Goal: Task Accomplishment & Management: Use online tool/utility

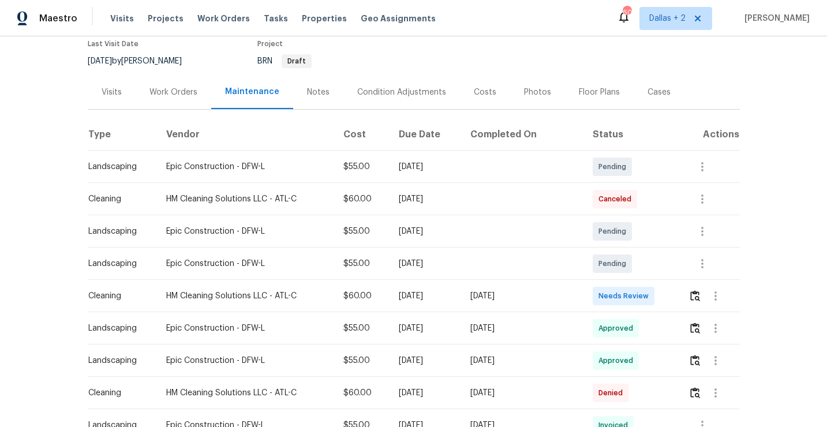
scroll to position [134, 0]
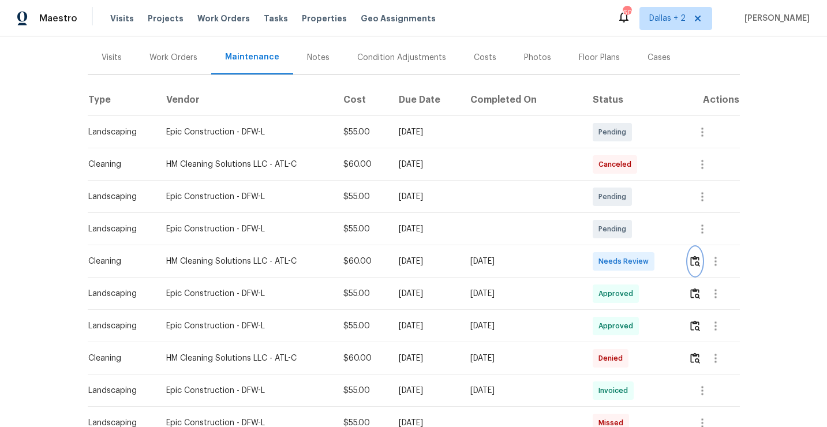
click at [698, 267] on button "button" at bounding box center [694, 262] width 13 height 28
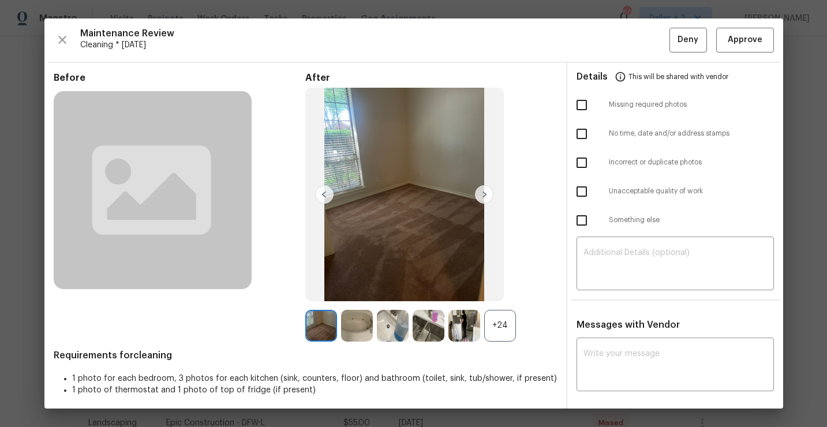
click at [500, 329] on div "+24" at bounding box center [500, 326] width 32 height 32
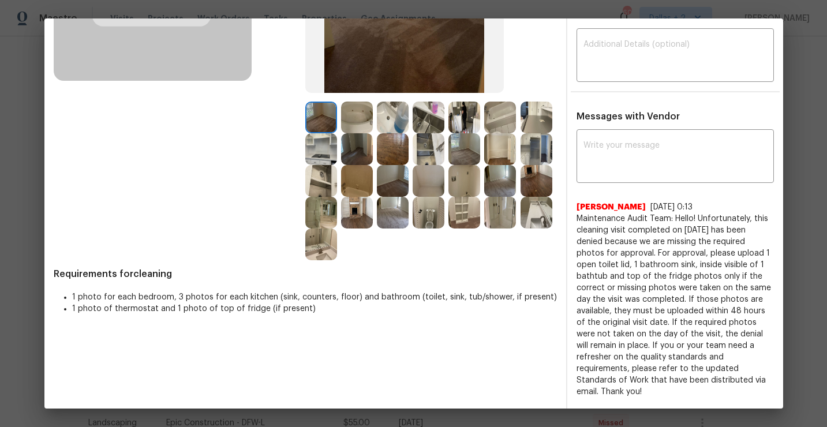
scroll to position [212, 0]
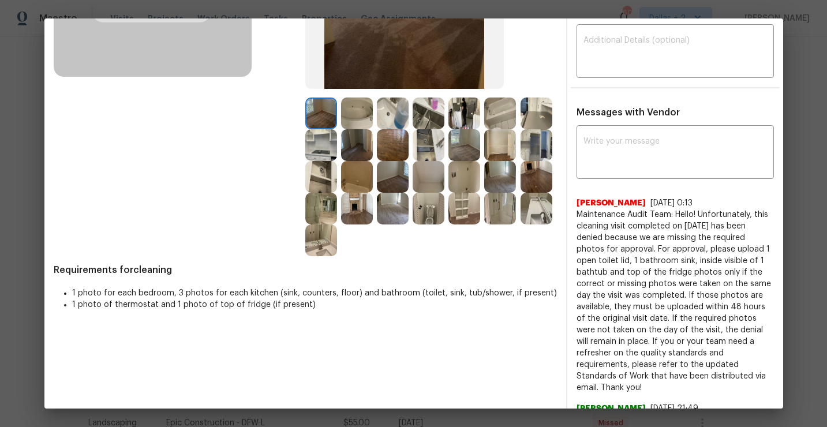
click at [427, 223] on img at bounding box center [429, 209] width 32 height 32
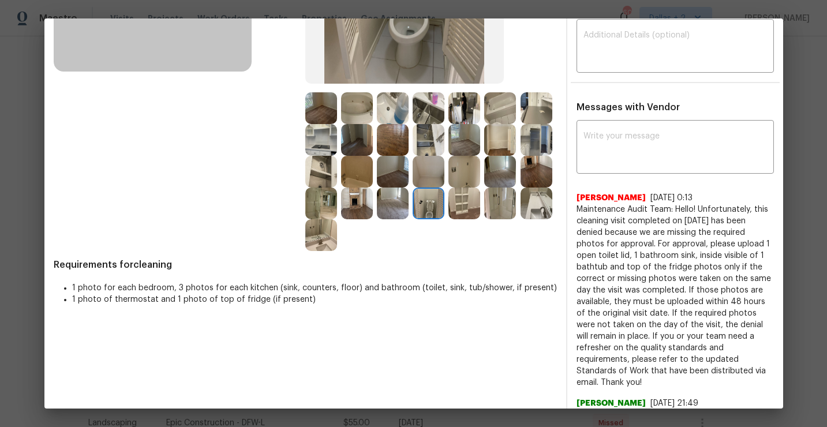
scroll to position [0, 0]
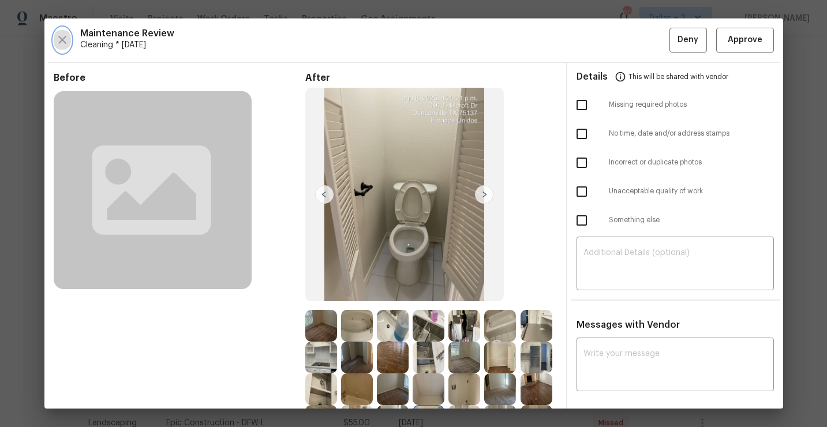
click at [59, 40] on icon "button" at bounding box center [62, 40] width 14 height 14
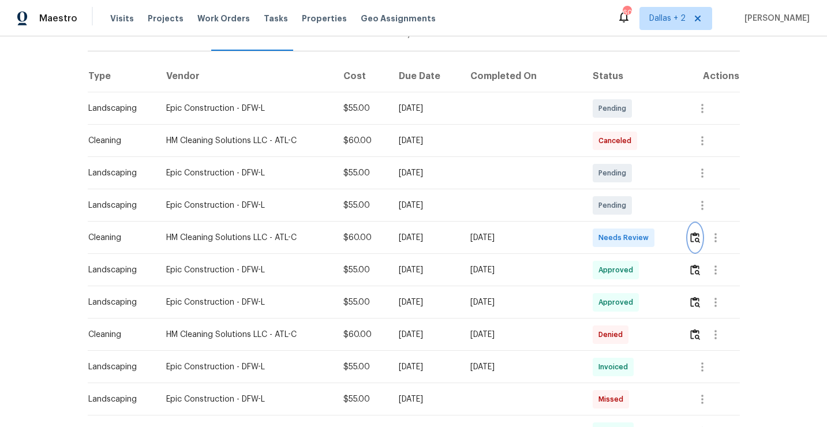
scroll to position [245, 0]
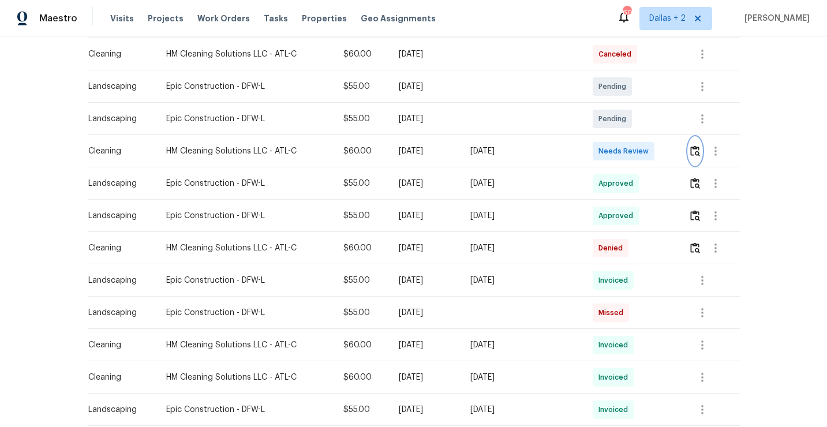
click at [697, 150] on img "button" at bounding box center [695, 150] width 10 height 11
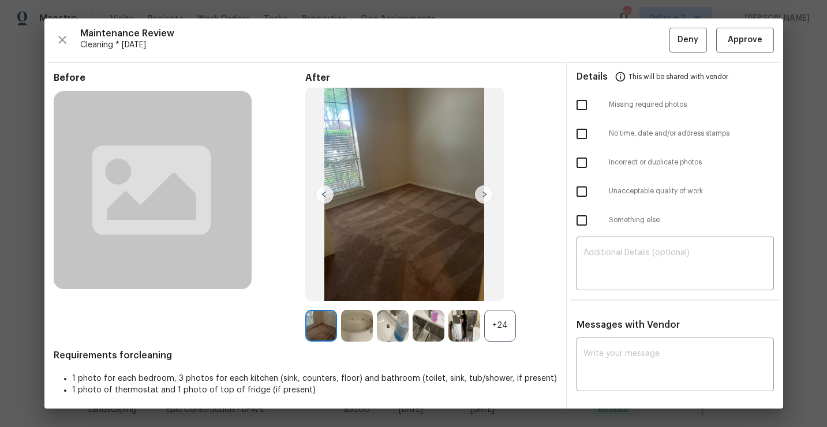
click at [492, 328] on div "+24" at bounding box center [500, 326] width 32 height 32
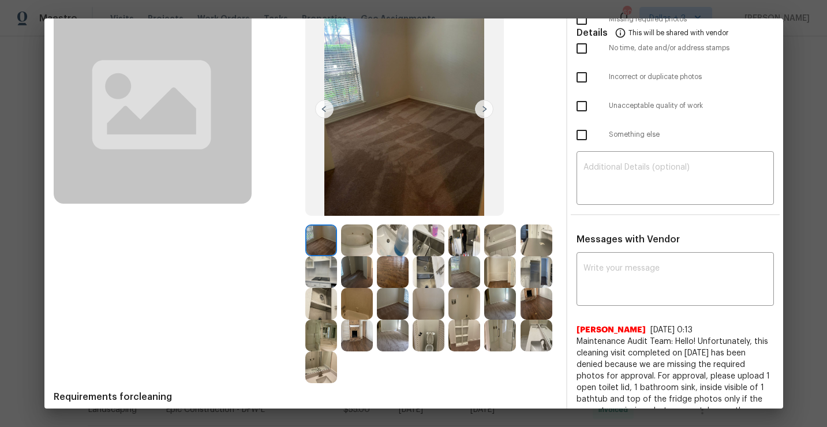
scroll to position [87, 0]
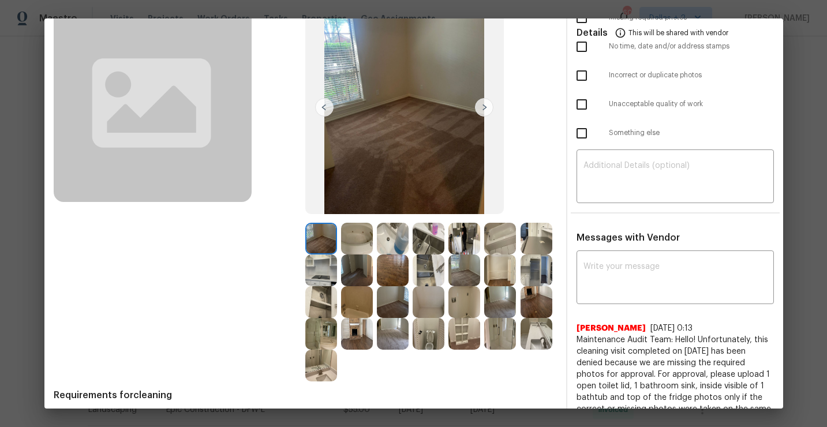
click at [497, 241] on img at bounding box center [500, 239] width 32 height 32
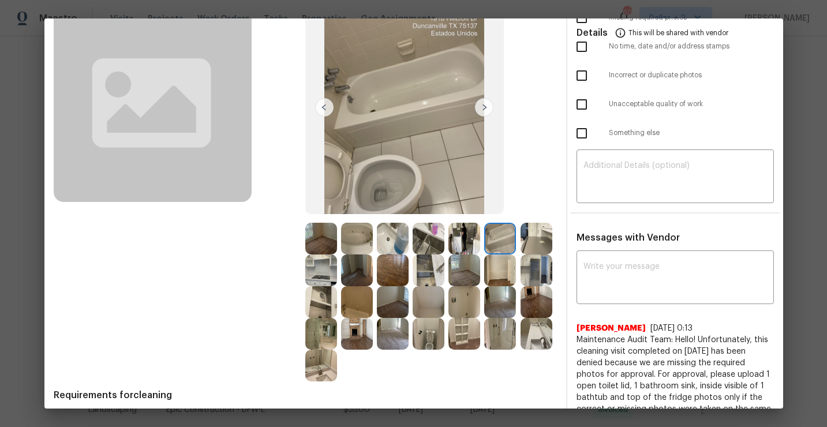
click at [541, 240] on img at bounding box center [537, 239] width 32 height 32
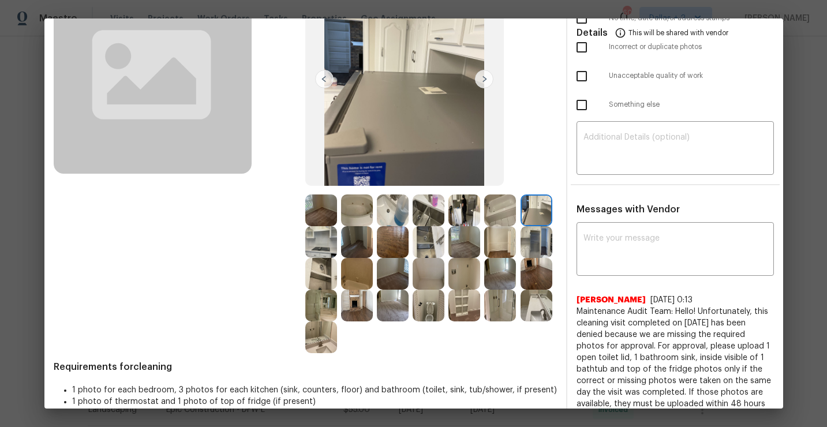
scroll to position [117, 0]
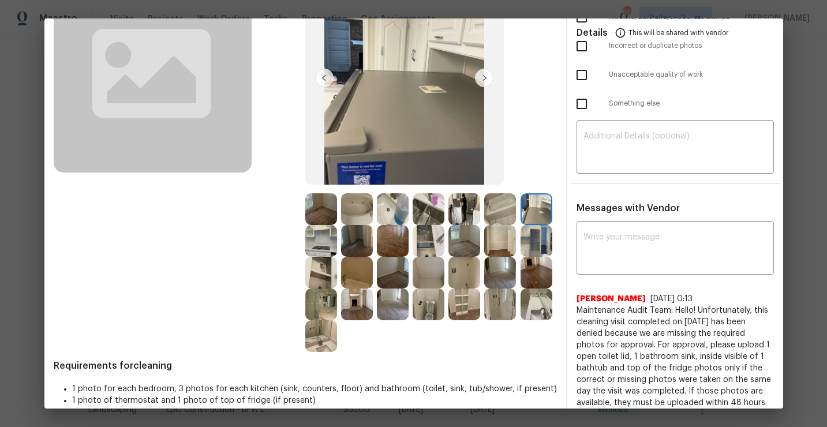
click at [316, 245] on img at bounding box center [321, 241] width 32 height 32
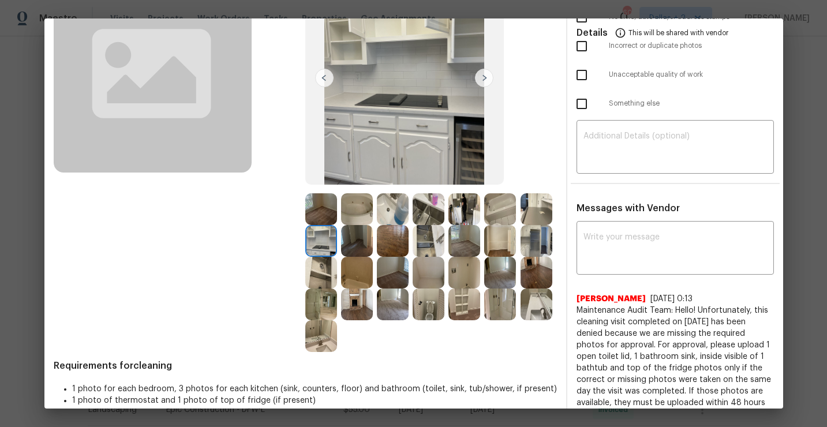
click at [350, 239] on img at bounding box center [357, 241] width 32 height 32
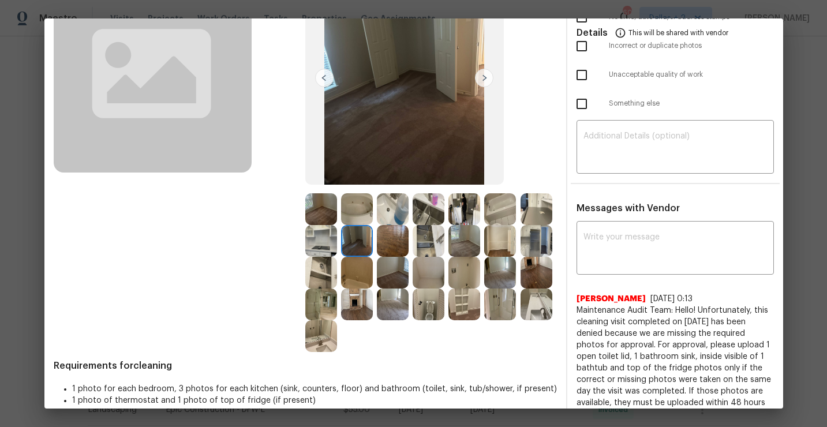
click at [314, 276] on img at bounding box center [321, 273] width 32 height 32
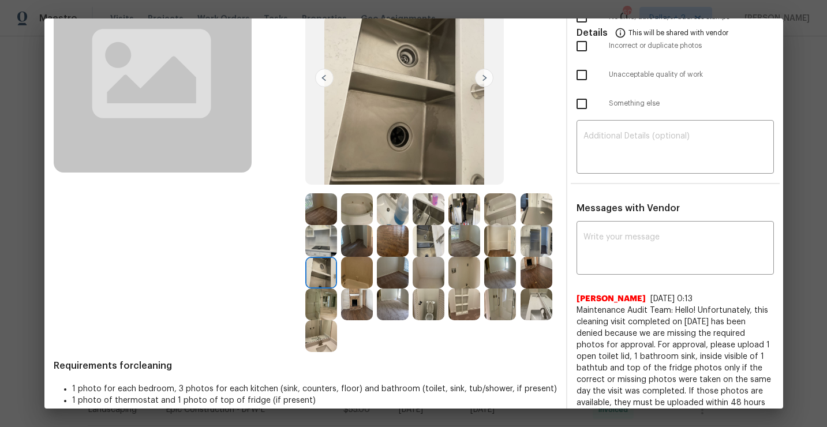
click at [437, 240] on img at bounding box center [429, 241] width 32 height 32
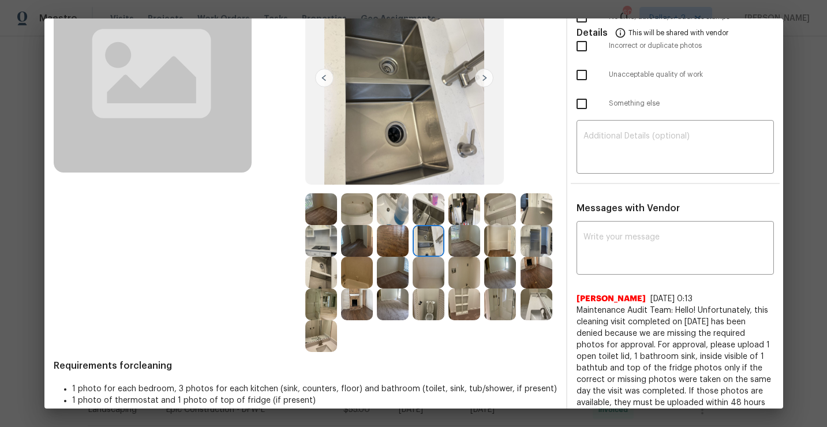
click at [460, 271] on img at bounding box center [464, 273] width 32 height 32
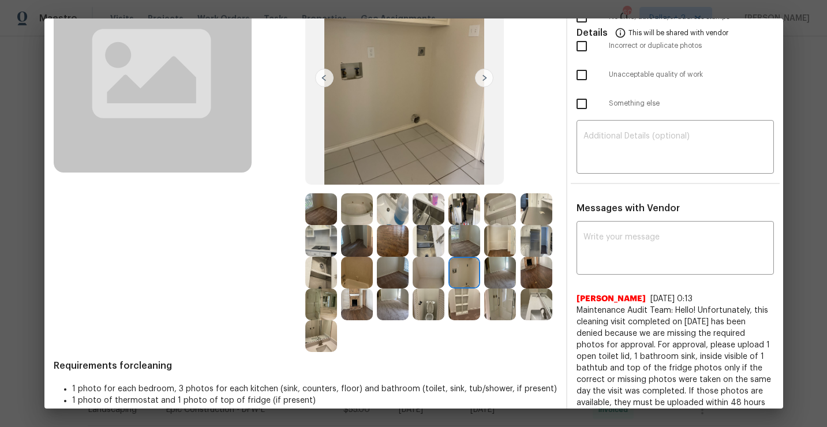
click at [425, 278] on img at bounding box center [429, 273] width 32 height 32
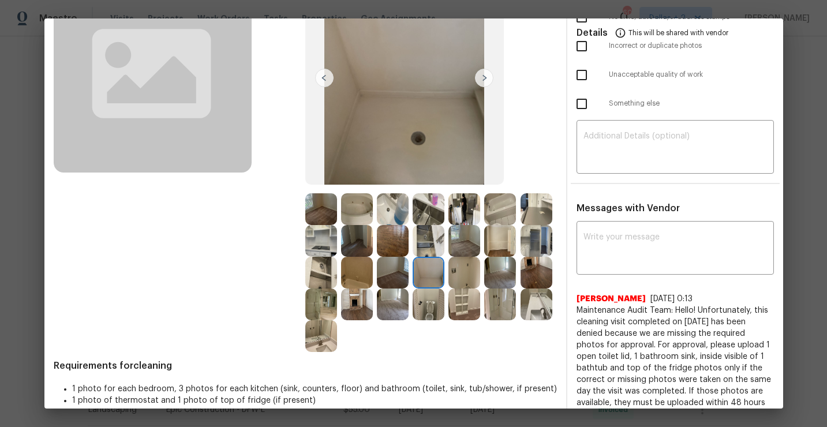
click at [425, 303] on img at bounding box center [429, 305] width 32 height 32
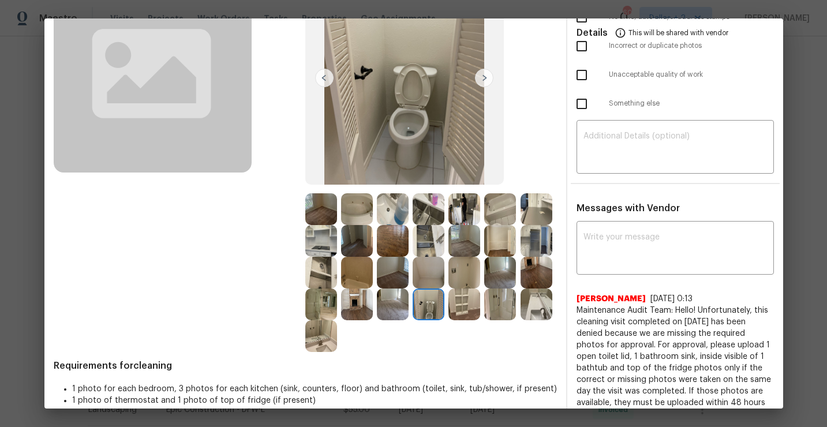
click at [535, 211] on img at bounding box center [537, 209] width 32 height 32
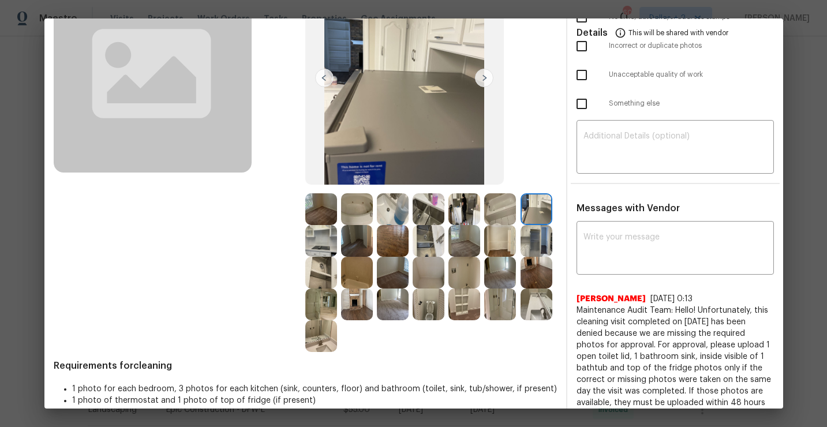
click at [439, 217] on img at bounding box center [429, 209] width 32 height 32
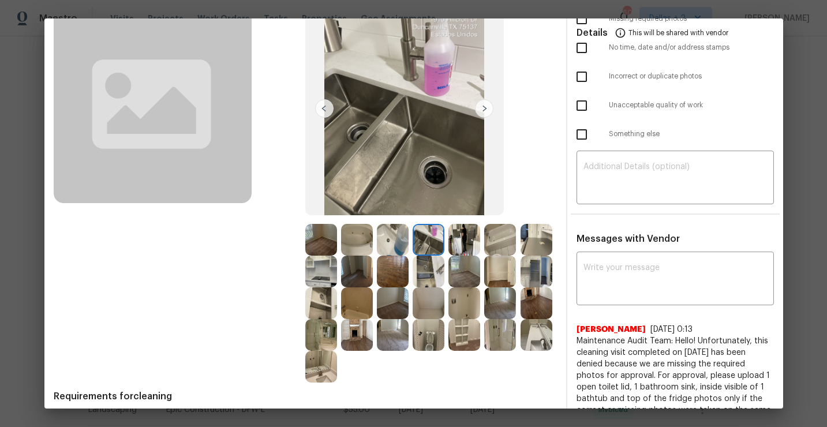
scroll to position [0, 0]
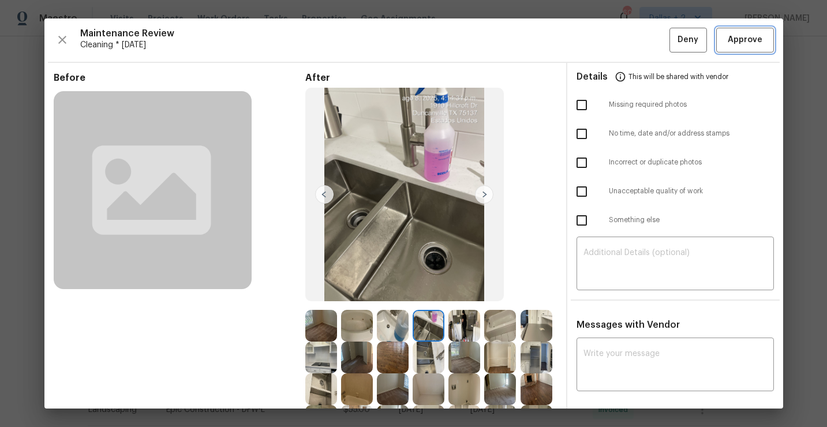
click at [744, 42] on span "Approve" at bounding box center [745, 40] width 35 height 14
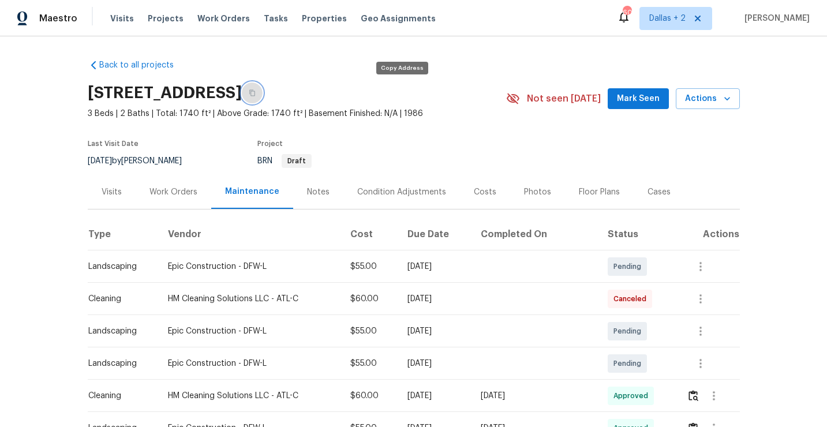
click at [263, 99] on button "button" at bounding box center [252, 93] width 21 height 21
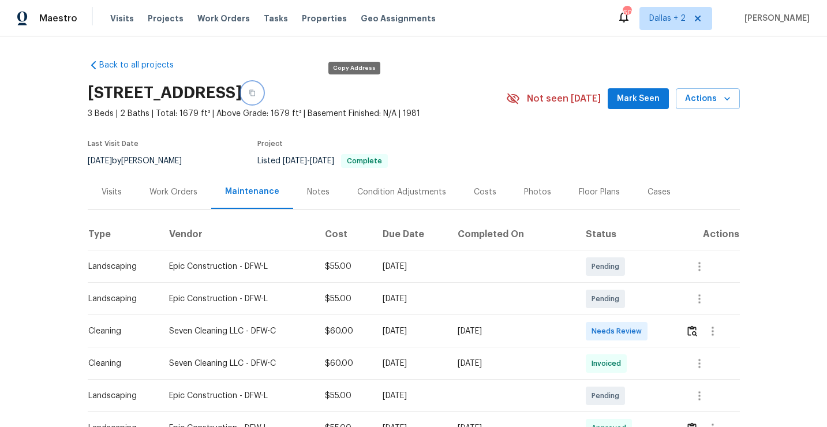
click at [256, 96] on icon "button" at bounding box center [252, 92] width 7 height 7
click at [693, 328] on img "button" at bounding box center [692, 330] width 10 height 11
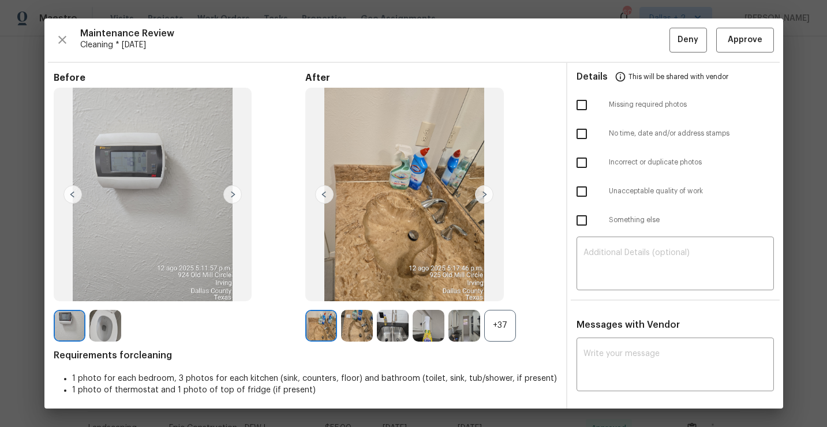
click at [504, 327] on div "+37" at bounding box center [500, 326] width 32 height 32
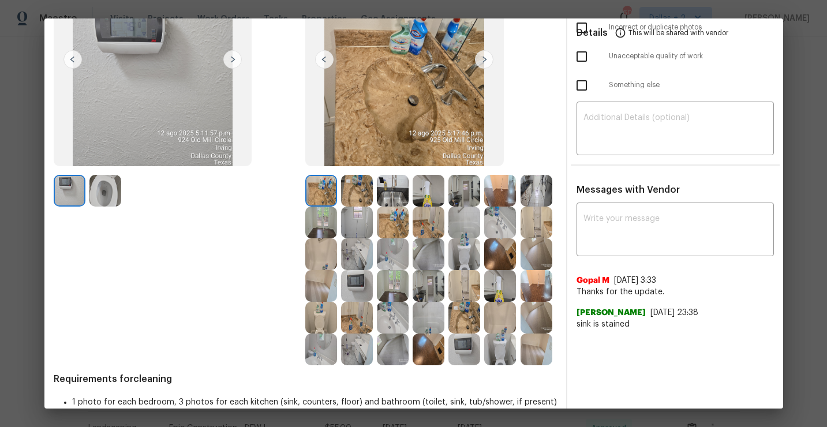
scroll to position [132, 0]
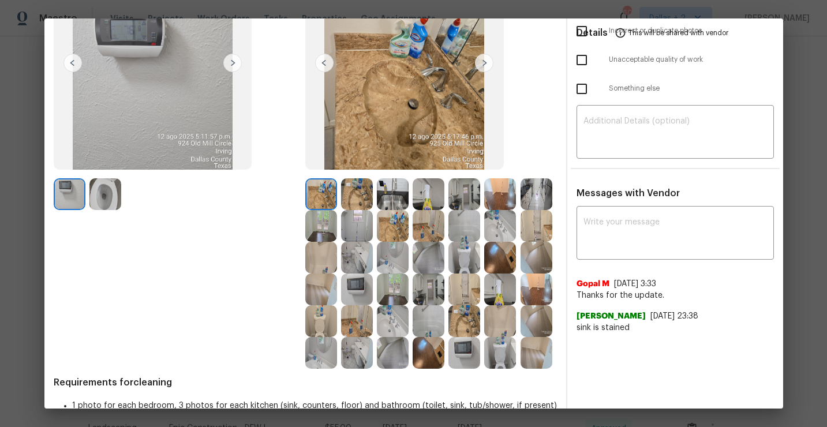
click at [398, 197] on img at bounding box center [393, 194] width 32 height 32
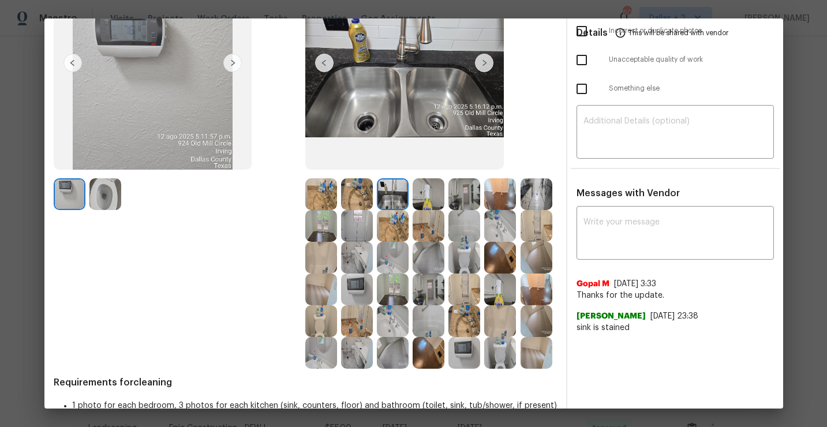
click at [425, 200] on img at bounding box center [429, 194] width 32 height 32
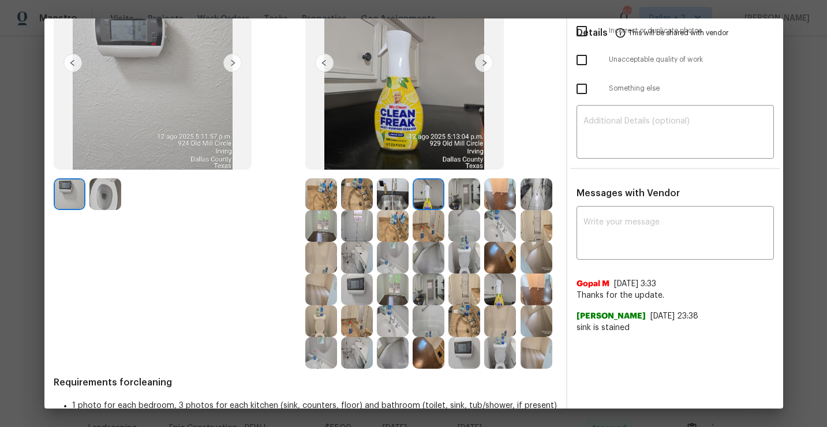
click at [425, 200] on img at bounding box center [429, 194] width 32 height 32
click at [467, 201] on img at bounding box center [464, 194] width 32 height 32
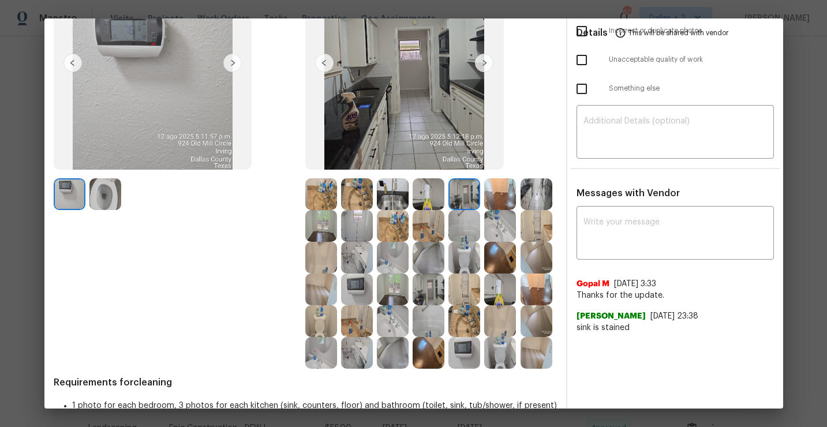
click at [529, 201] on img at bounding box center [537, 194] width 32 height 32
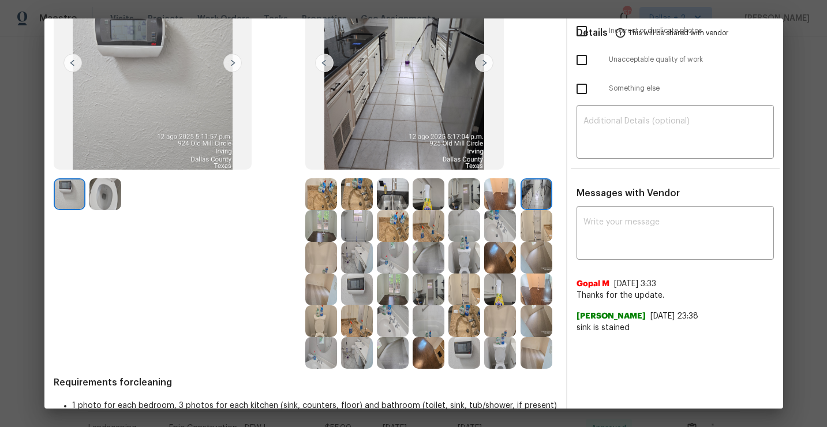
click at [504, 192] on img at bounding box center [500, 194] width 32 height 32
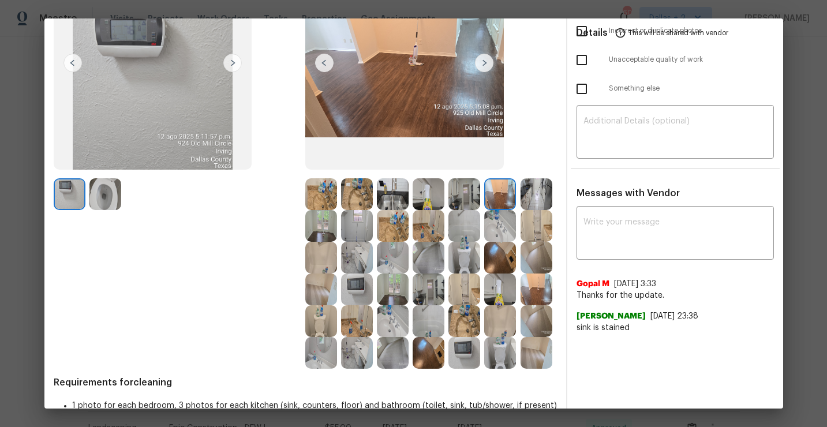
click at [350, 228] on img at bounding box center [357, 226] width 32 height 32
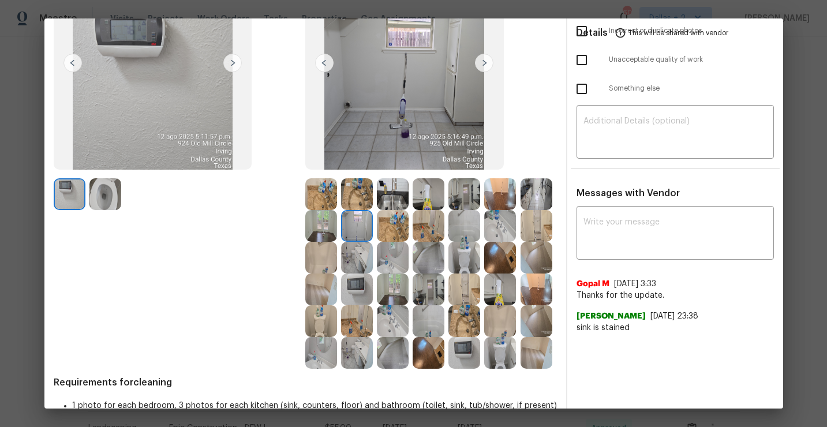
click at [431, 275] on img at bounding box center [429, 290] width 32 height 32
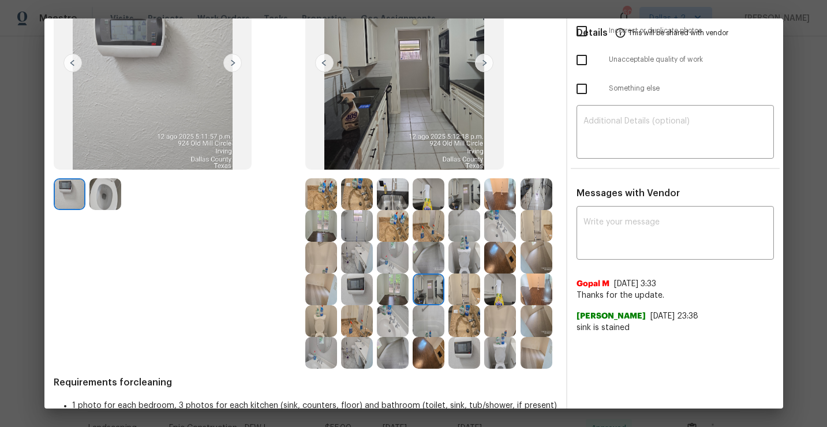
click at [432, 263] on img at bounding box center [429, 258] width 32 height 32
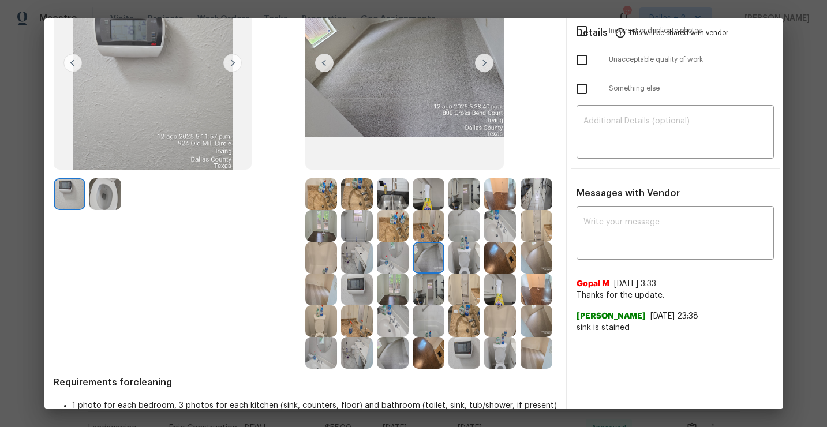
click at [467, 259] on img at bounding box center [464, 258] width 32 height 32
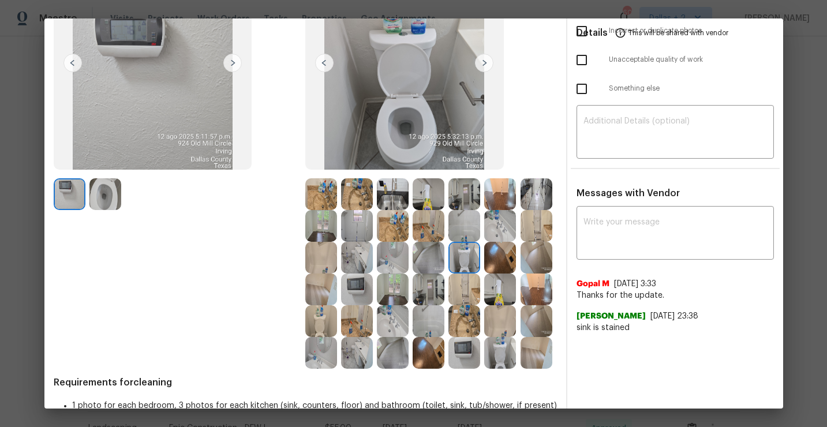
click at [527, 264] on img at bounding box center [537, 258] width 32 height 32
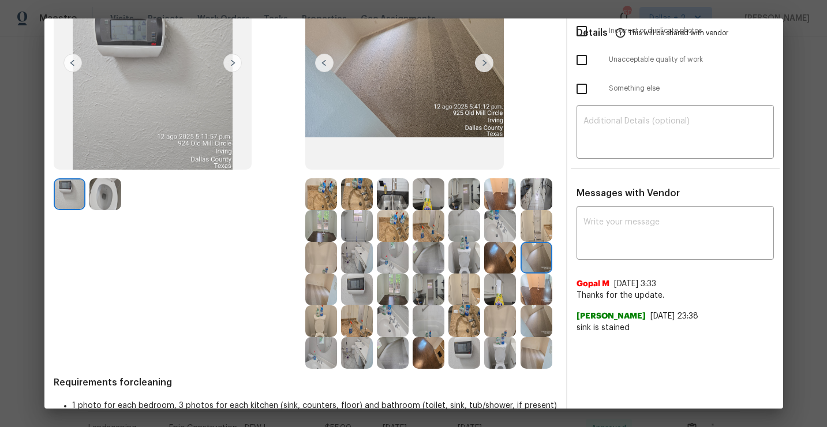
click at [396, 292] on img at bounding box center [393, 290] width 32 height 32
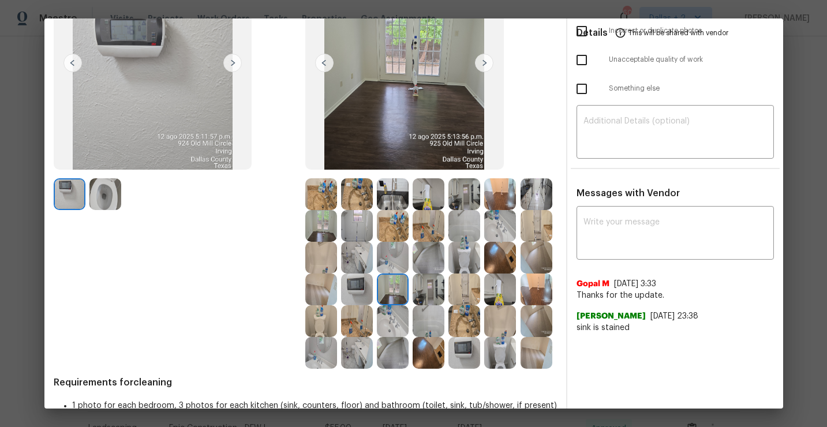
click at [424, 301] on img at bounding box center [429, 290] width 32 height 32
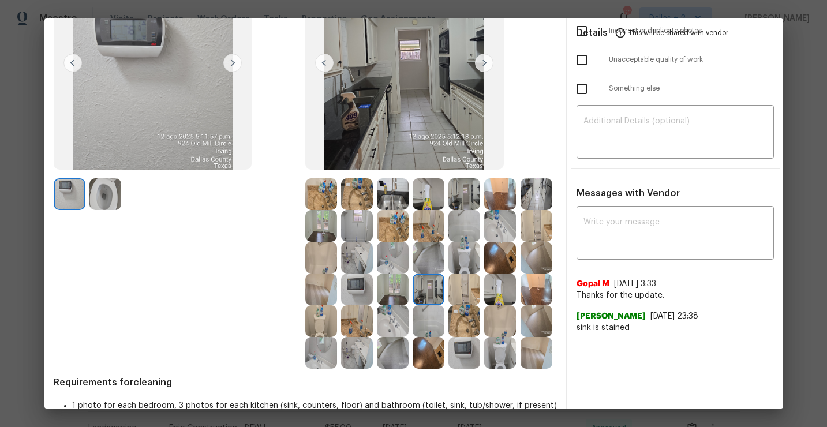
click at [506, 299] on img at bounding box center [500, 290] width 32 height 32
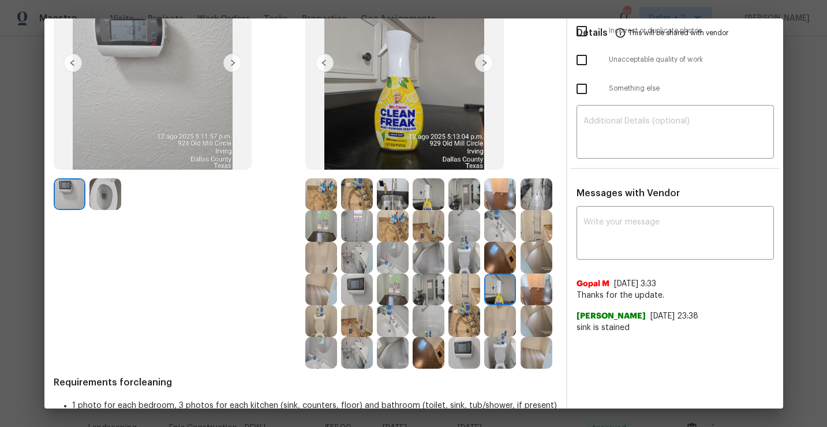
click at [533, 293] on img at bounding box center [537, 290] width 32 height 32
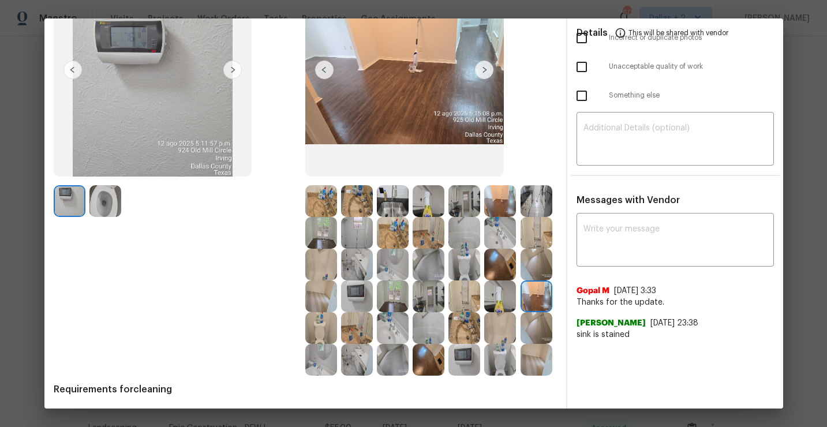
scroll to position [136, 0]
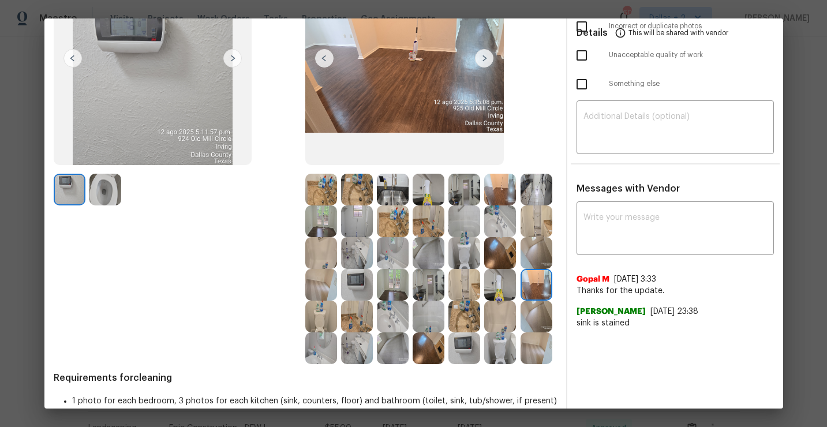
click at [312, 316] on img at bounding box center [321, 317] width 32 height 32
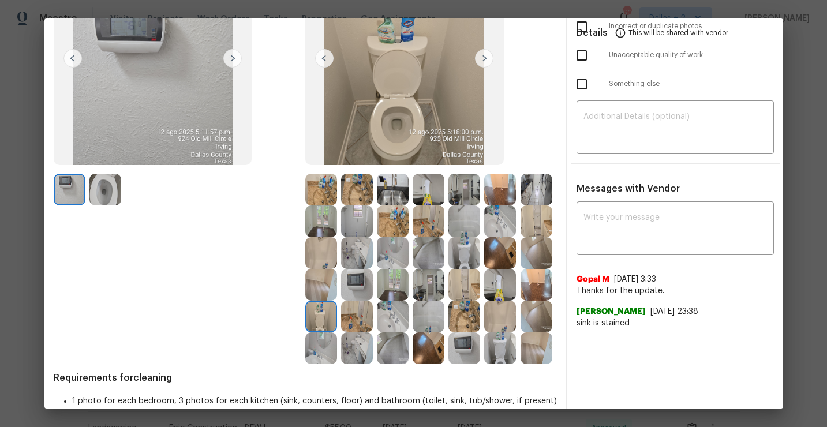
click at [353, 322] on img at bounding box center [357, 317] width 32 height 32
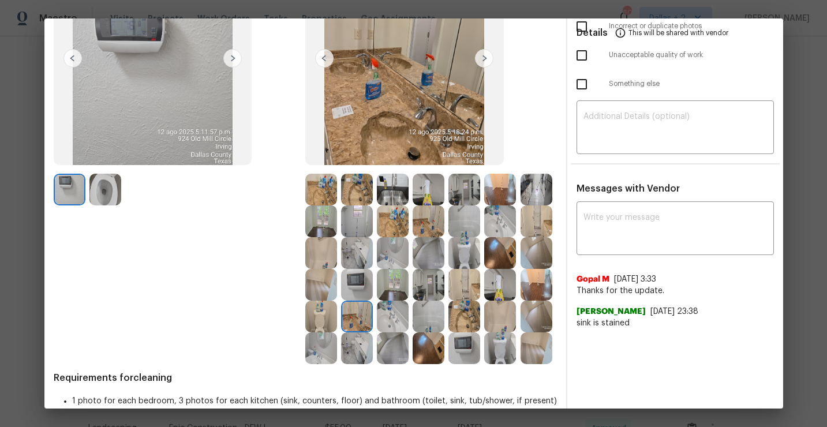
click at [388, 321] on img at bounding box center [393, 317] width 32 height 32
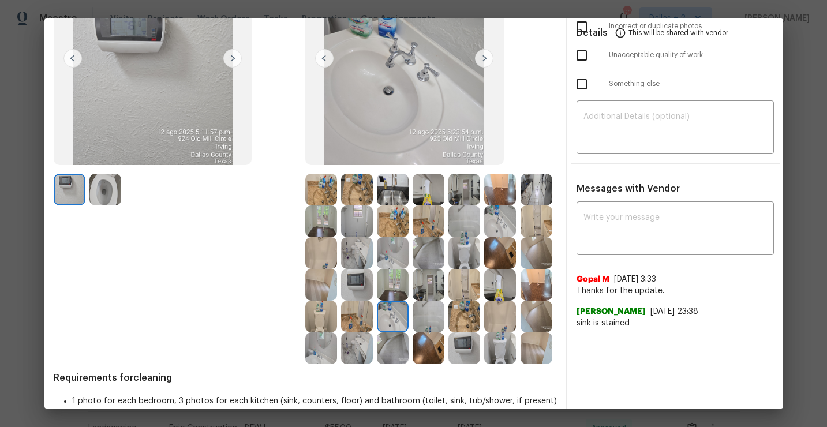
click at [432, 320] on img at bounding box center [429, 317] width 32 height 32
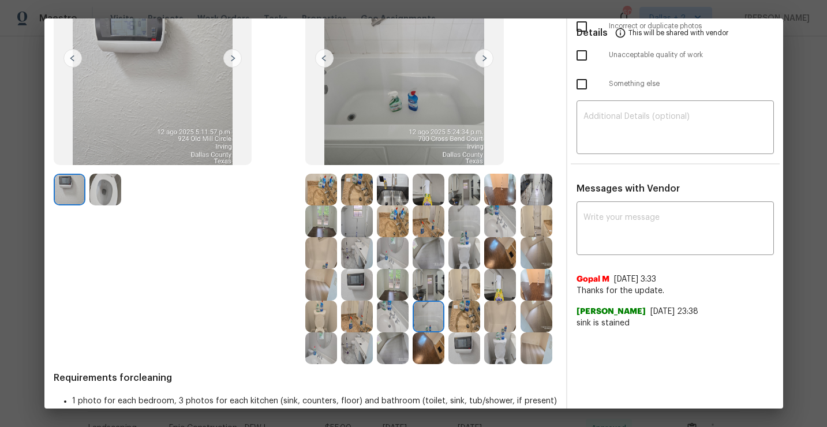
click at [465, 322] on img at bounding box center [464, 317] width 32 height 32
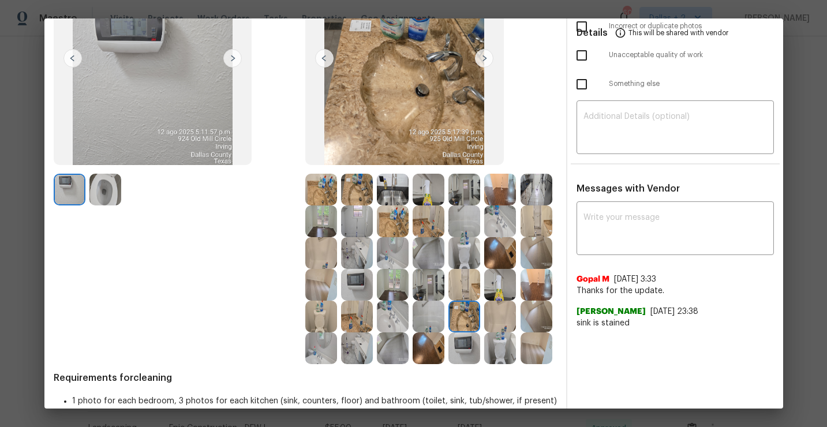
click at [499, 319] on img at bounding box center [500, 317] width 32 height 32
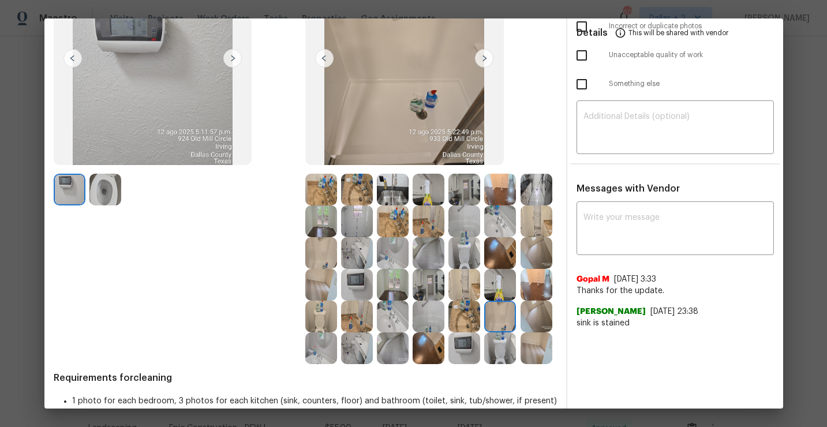
click at [533, 320] on img at bounding box center [537, 317] width 32 height 32
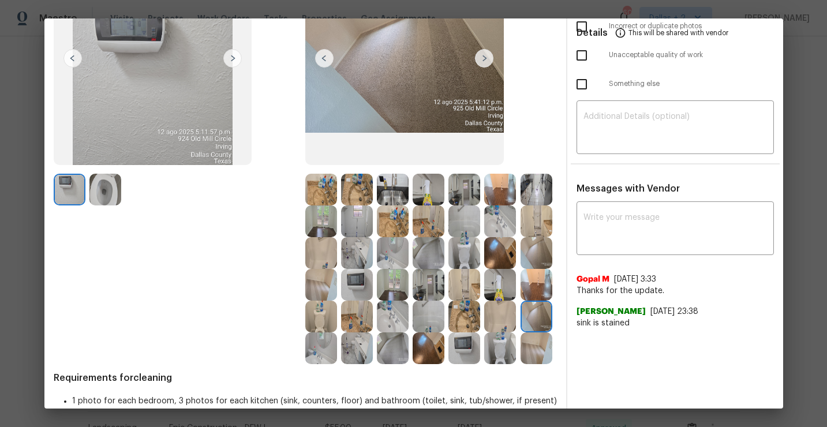
click at [313, 347] on img at bounding box center [321, 348] width 32 height 32
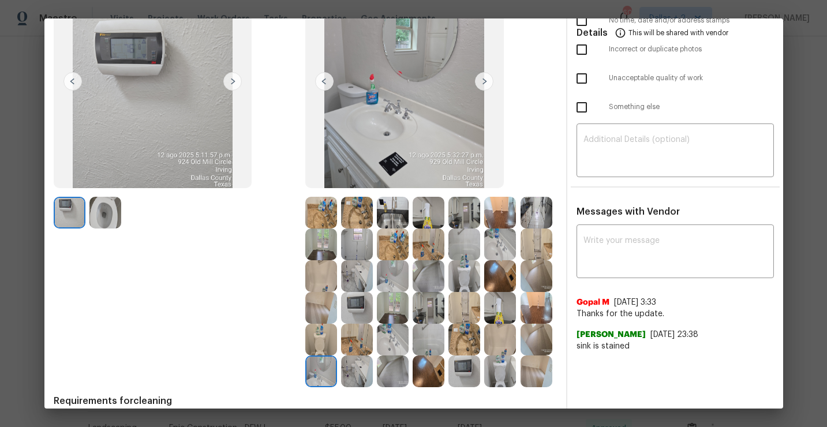
scroll to position [118, 0]
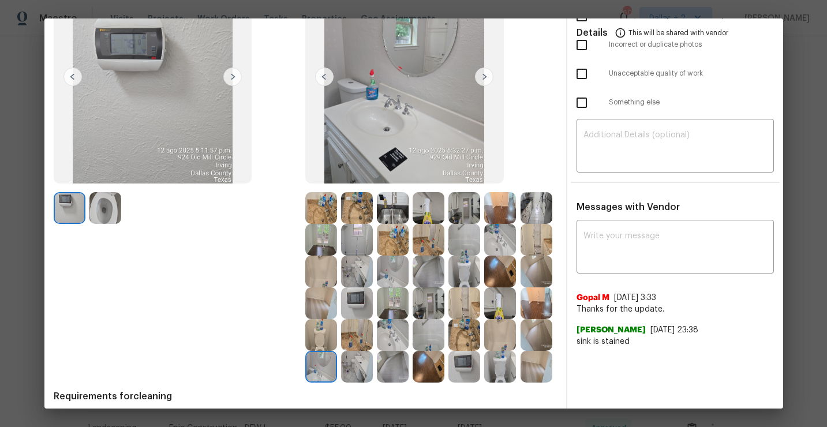
click at [360, 365] on img at bounding box center [357, 367] width 32 height 32
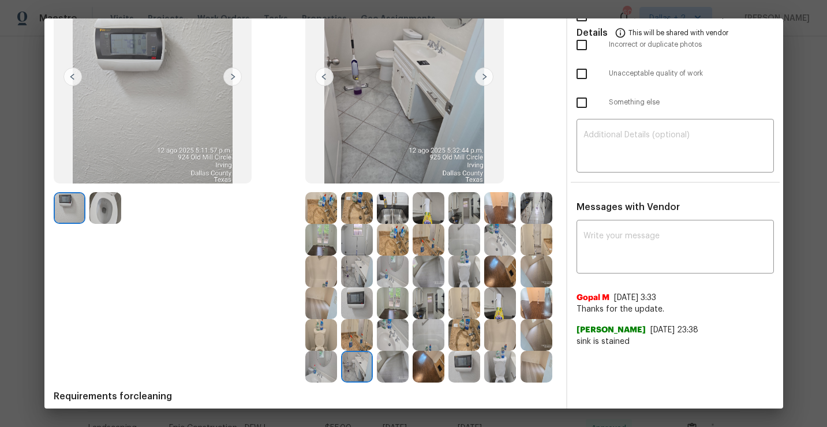
click at [388, 366] on img at bounding box center [393, 367] width 32 height 32
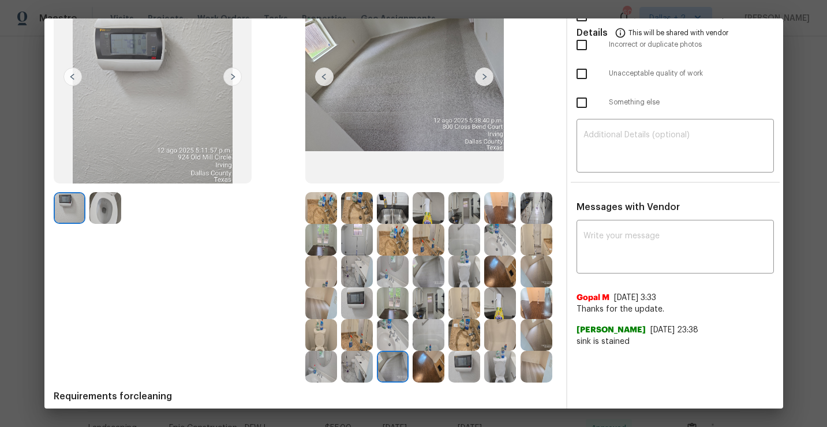
click at [428, 362] on img at bounding box center [429, 367] width 32 height 32
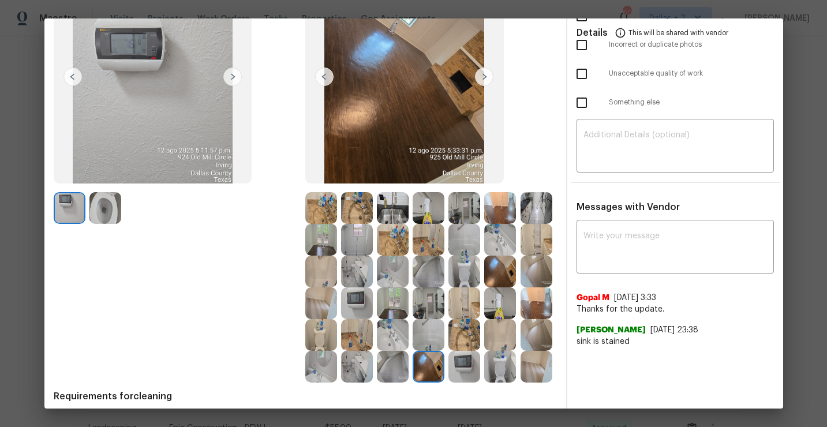
click at [466, 374] on img at bounding box center [464, 367] width 32 height 32
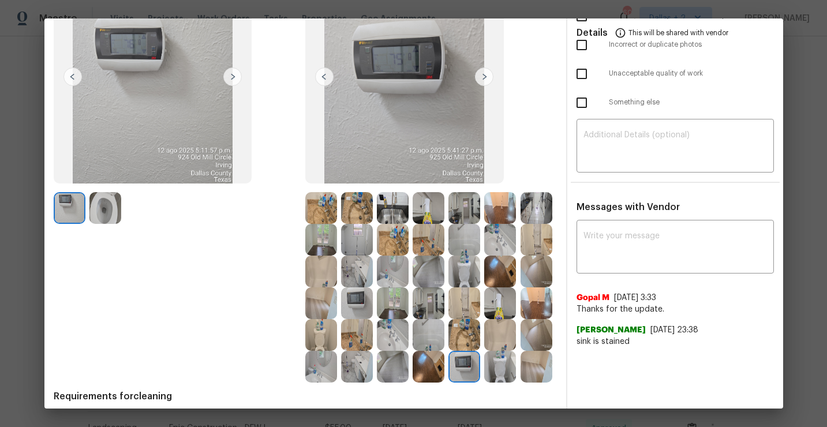
click at [467, 367] on img at bounding box center [464, 367] width 32 height 32
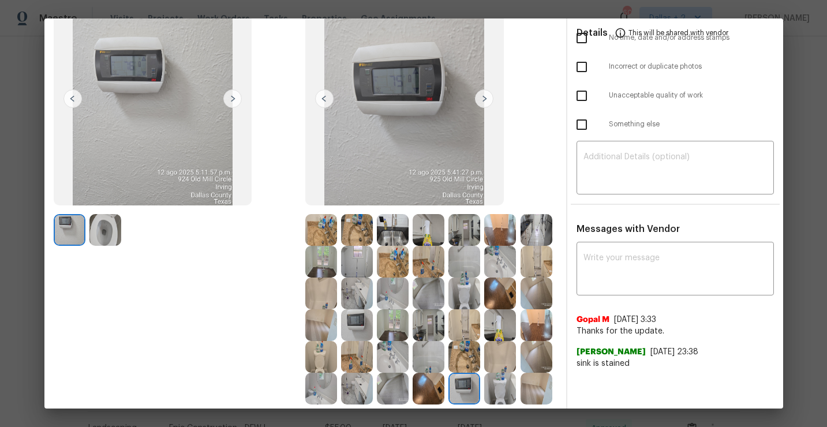
scroll to position [0, 0]
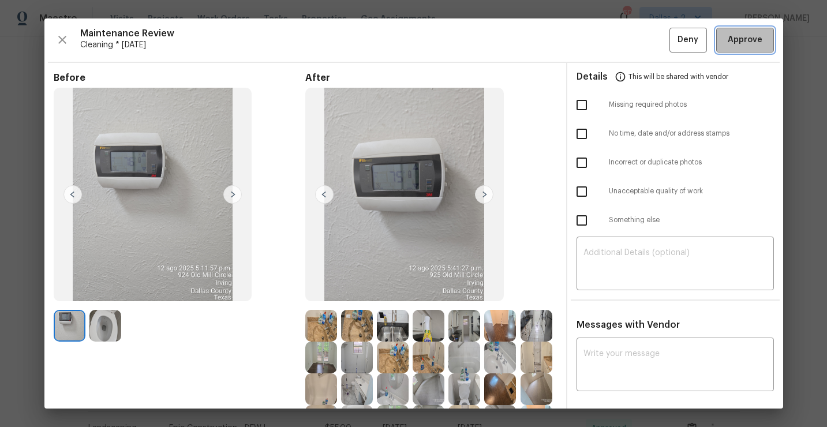
click at [741, 49] on button "Approve" at bounding box center [745, 40] width 58 height 25
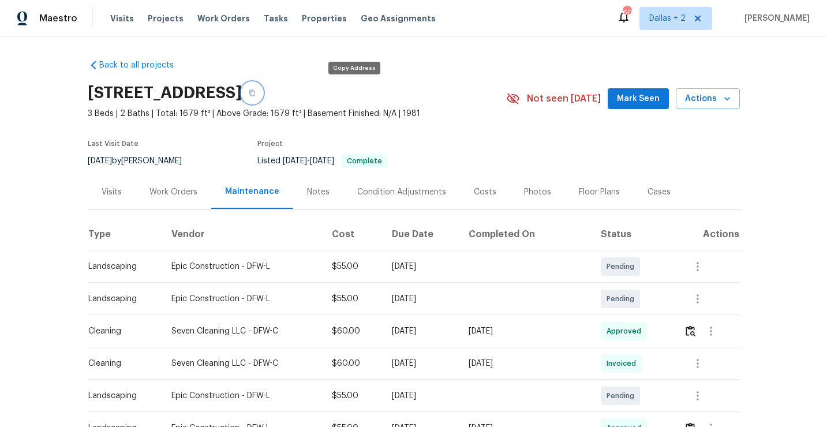
click at [263, 97] on button "button" at bounding box center [252, 93] width 21 height 21
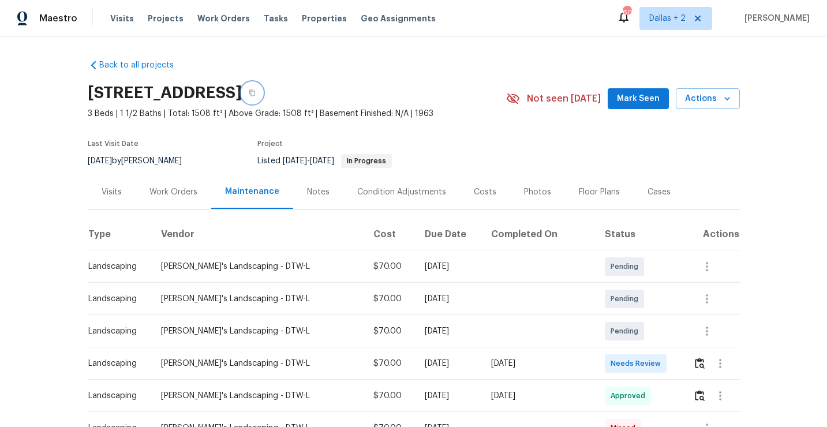
click at [256, 93] on icon "button" at bounding box center [252, 92] width 7 height 7
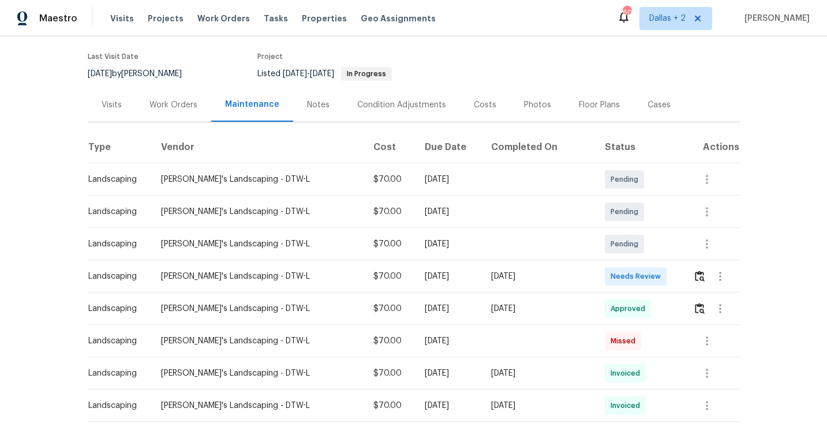
scroll to position [91, 0]
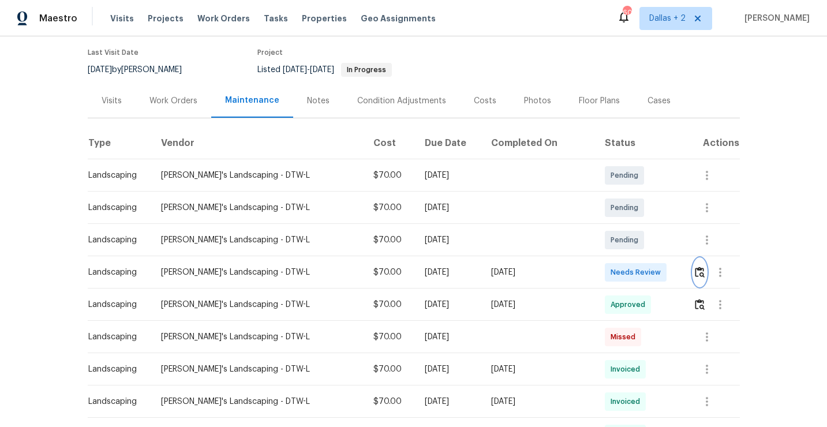
click at [699, 274] on img "button" at bounding box center [700, 272] width 10 height 11
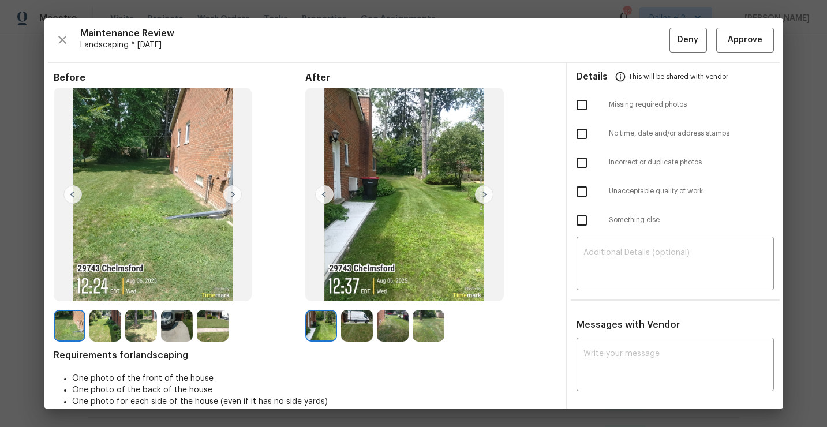
click at [484, 197] on img at bounding box center [484, 194] width 18 height 18
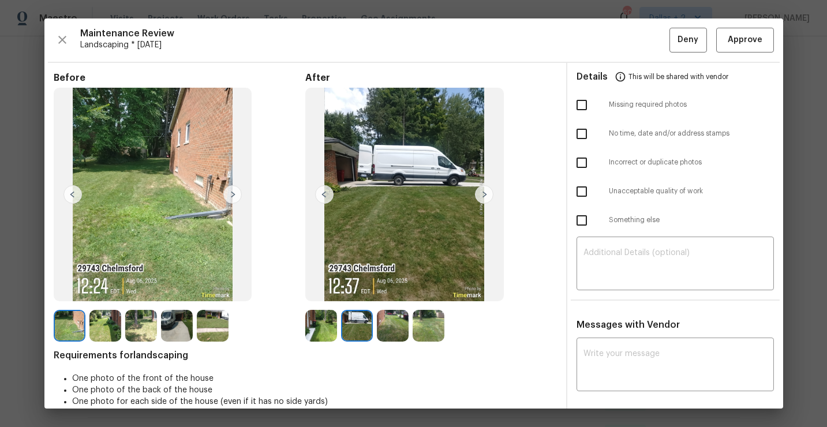
click at [484, 197] on img at bounding box center [484, 194] width 18 height 18
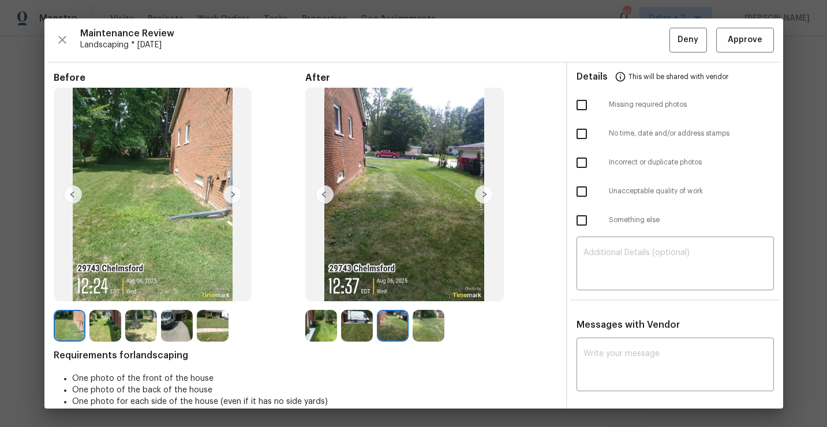
click at [420, 317] on img at bounding box center [429, 326] width 32 height 32
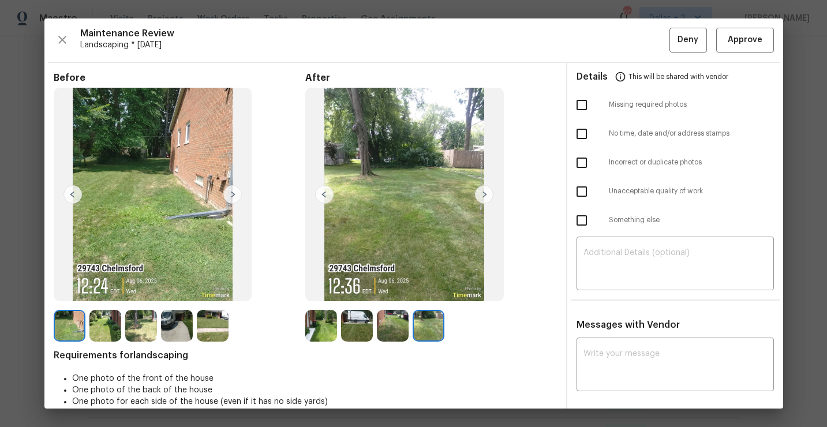
click at [66, 335] on img at bounding box center [70, 326] width 32 height 32
click at [104, 335] on img at bounding box center [105, 326] width 32 height 32
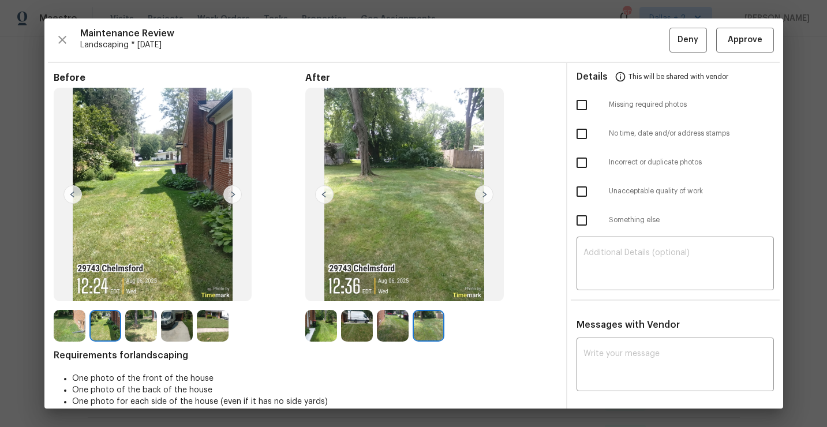
click at [145, 334] on img at bounding box center [141, 326] width 32 height 32
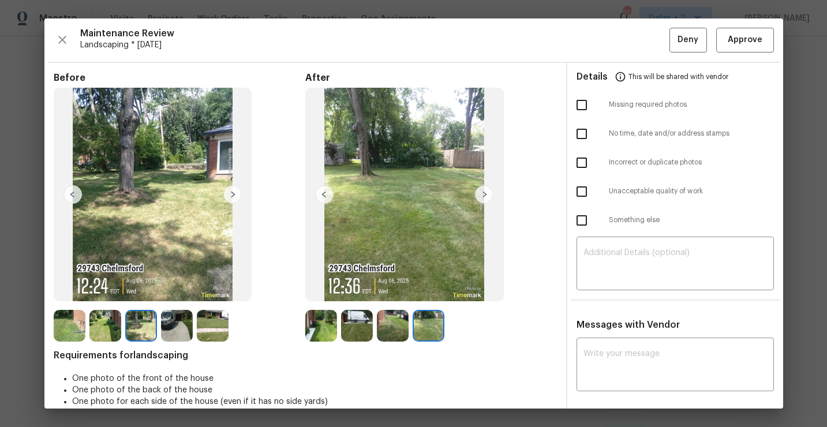
click at [177, 328] on img at bounding box center [177, 326] width 32 height 32
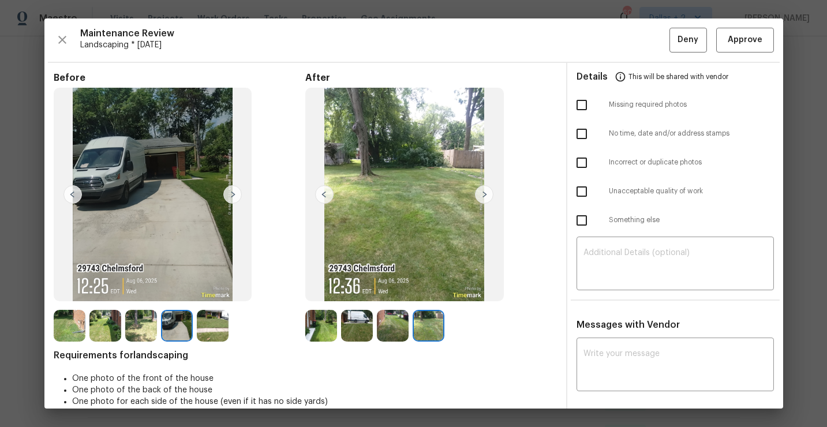
click at [207, 321] on img at bounding box center [213, 326] width 32 height 32
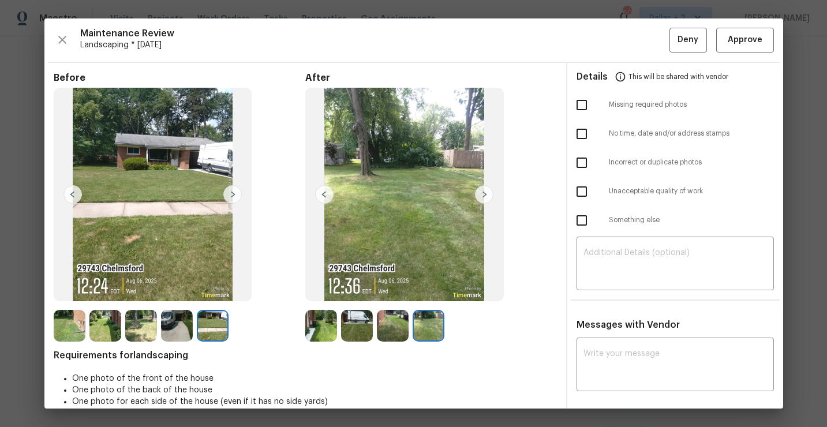
click at [166, 319] on img at bounding box center [177, 326] width 32 height 32
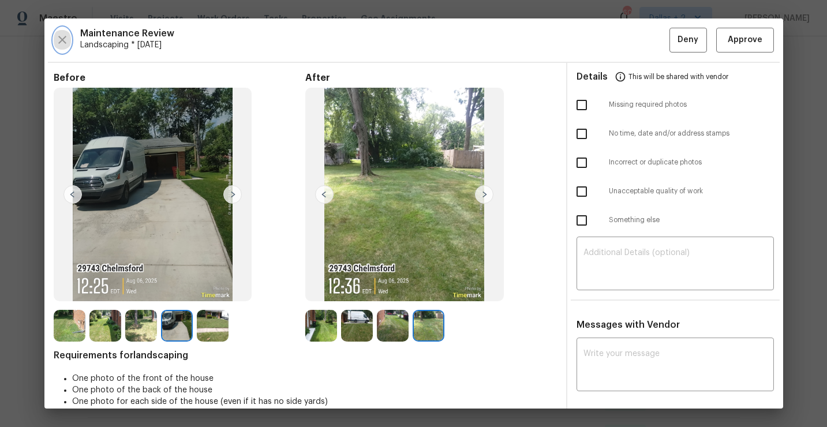
click at [58, 35] on icon "button" at bounding box center [62, 40] width 14 height 14
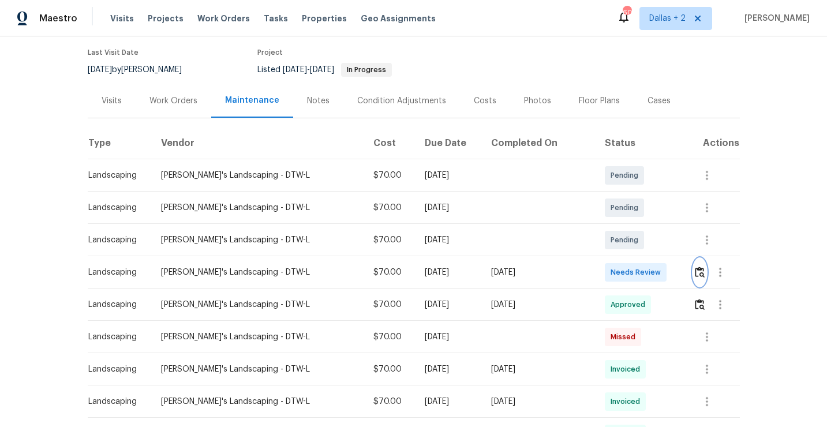
scroll to position [0, 0]
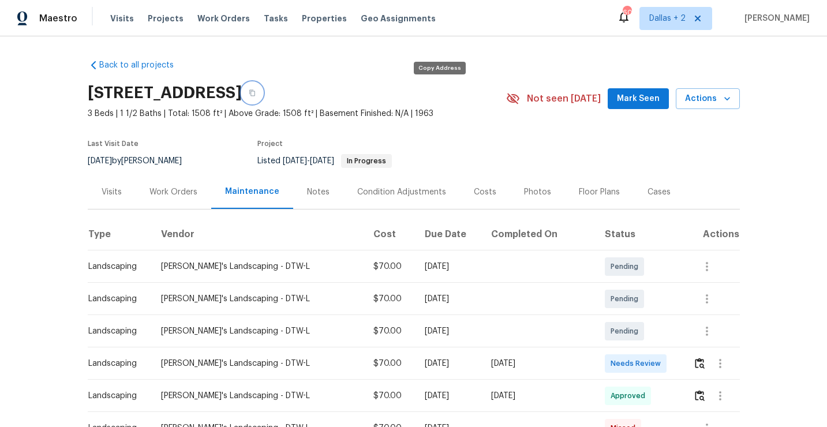
click at [256, 92] on icon "button" at bounding box center [252, 92] width 7 height 7
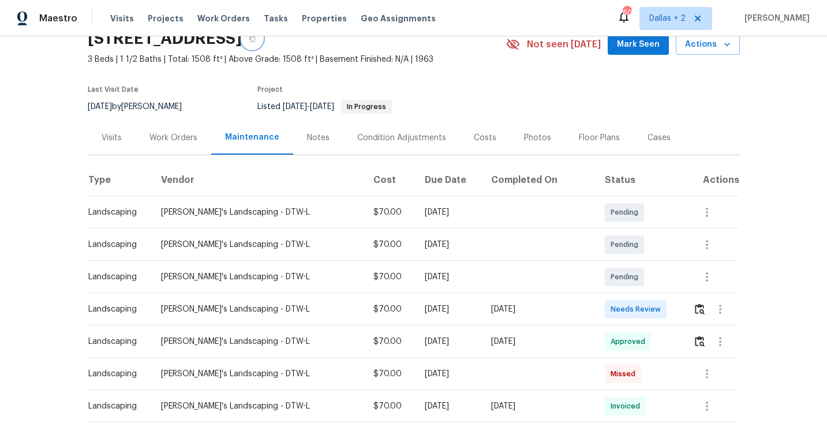
scroll to position [56, 0]
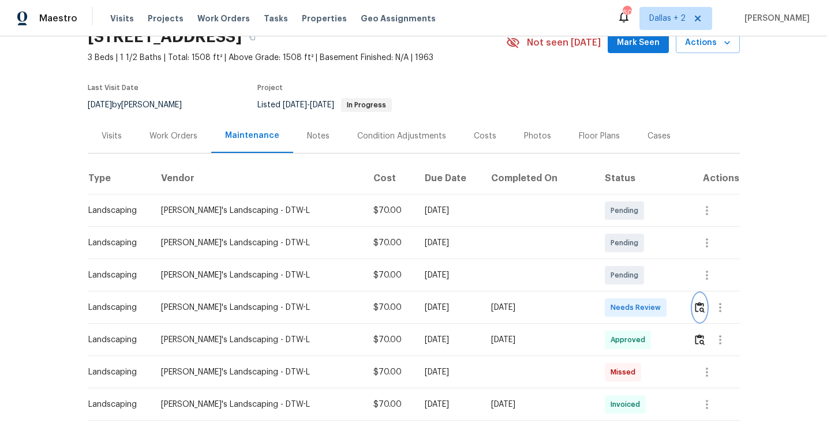
click at [693, 313] on button "button" at bounding box center [699, 308] width 13 height 28
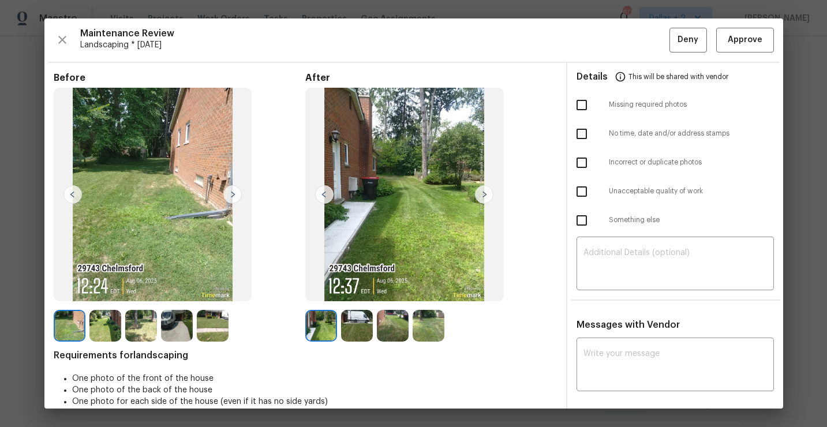
click at [358, 330] on img at bounding box center [357, 326] width 32 height 32
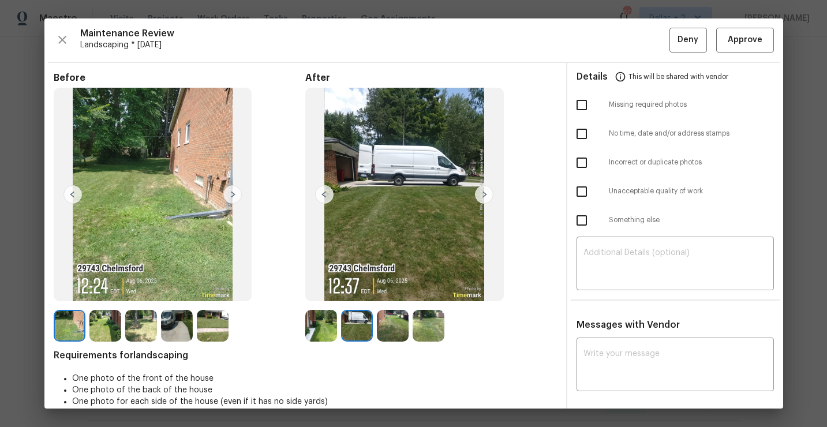
click at [385, 331] on img at bounding box center [393, 326] width 32 height 32
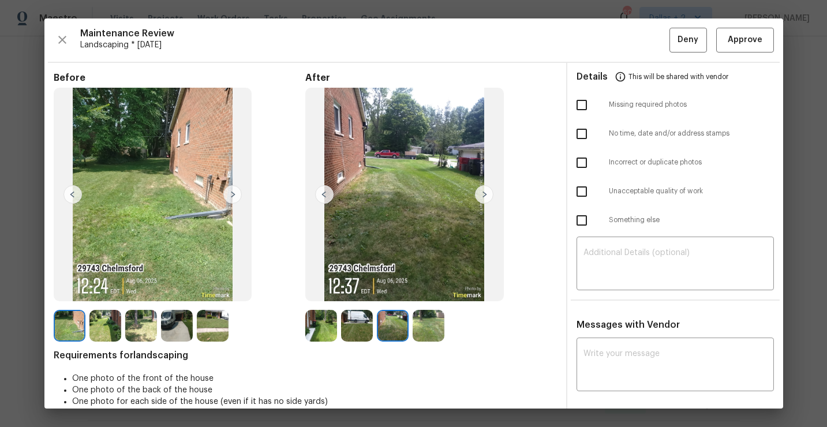
click at [420, 327] on img at bounding box center [429, 326] width 32 height 32
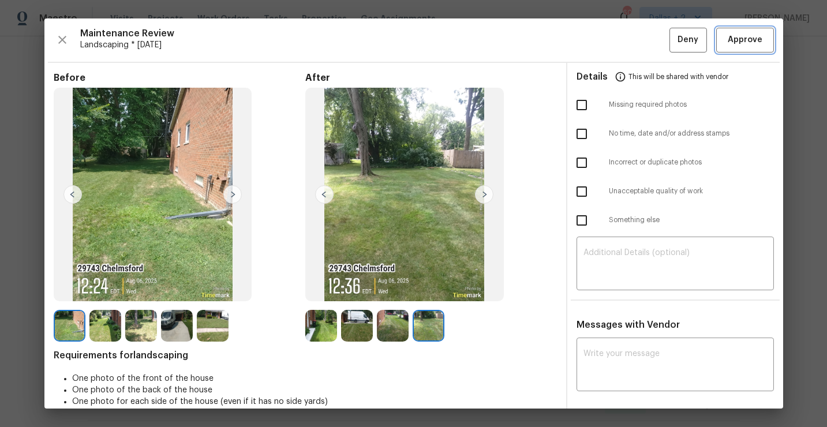
click at [749, 42] on span "Approve" at bounding box center [745, 40] width 35 height 14
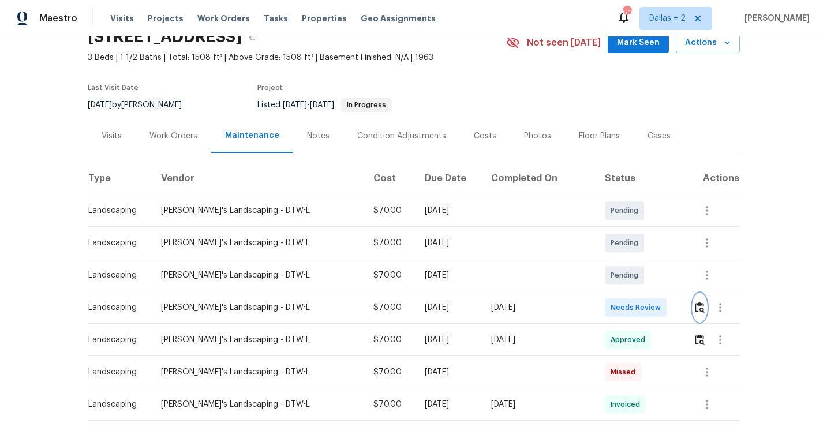
scroll to position [0, 0]
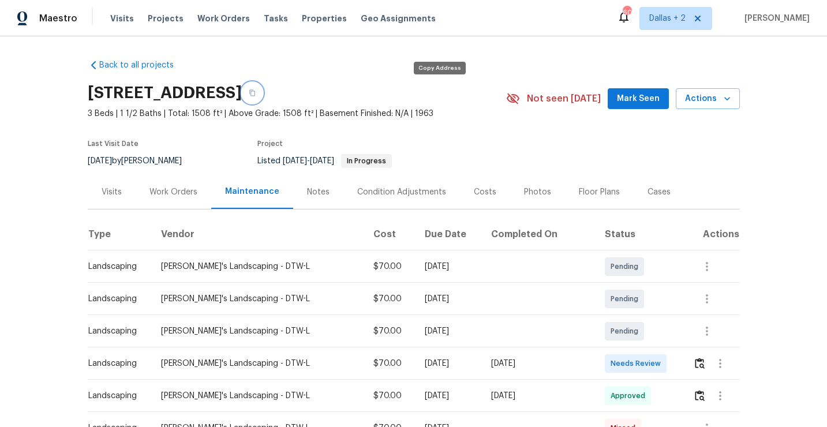
click at [256, 90] on icon "button" at bounding box center [252, 92] width 7 height 7
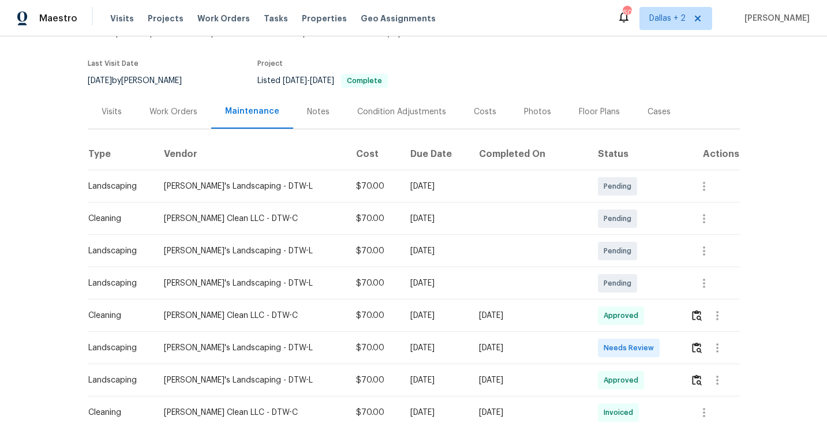
scroll to position [107, 0]
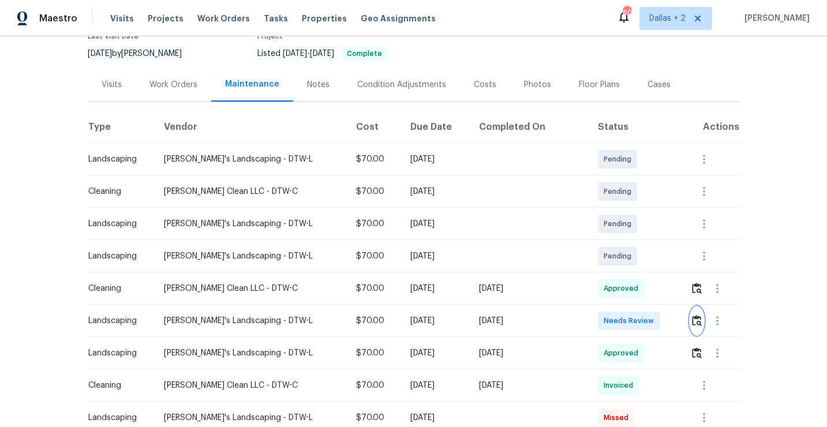
click at [699, 323] on img "button" at bounding box center [697, 320] width 10 height 11
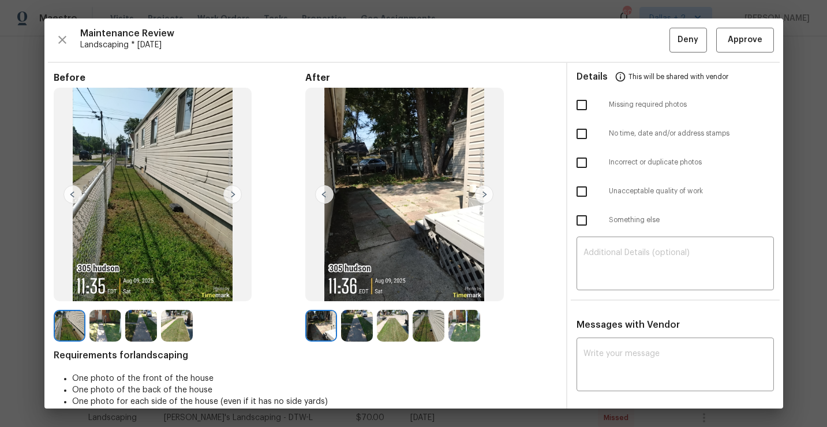
click at [482, 192] on img at bounding box center [484, 194] width 18 height 18
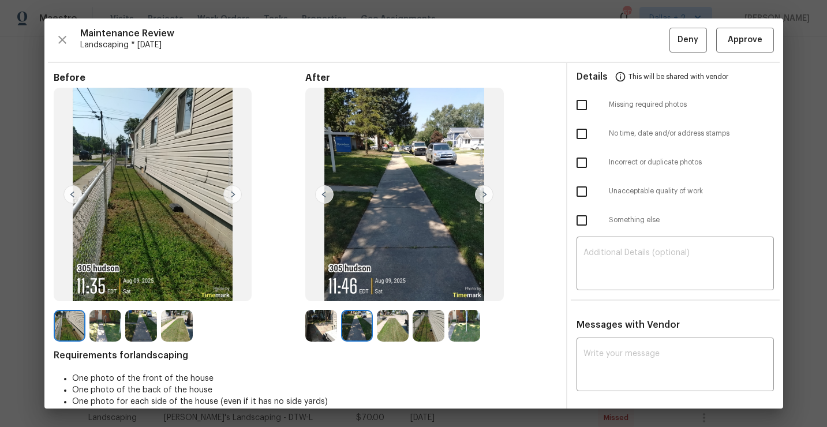
click at [117, 325] on img at bounding box center [105, 326] width 32 height 32
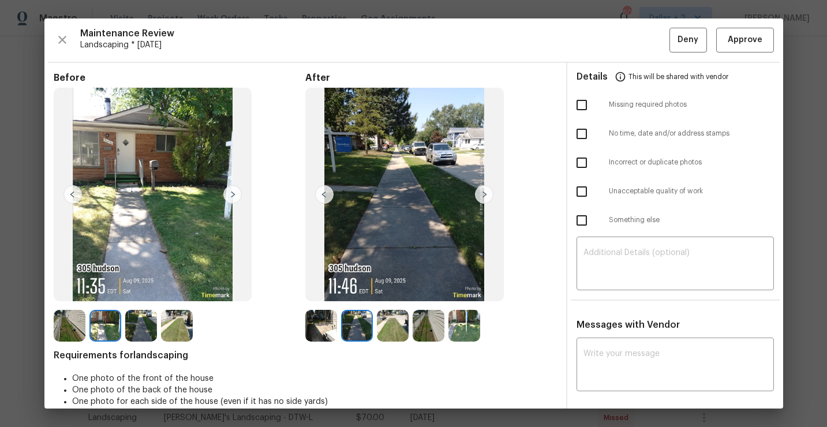
click at [327, 327] on img at bounding box center [321, 326] width 32 height 32
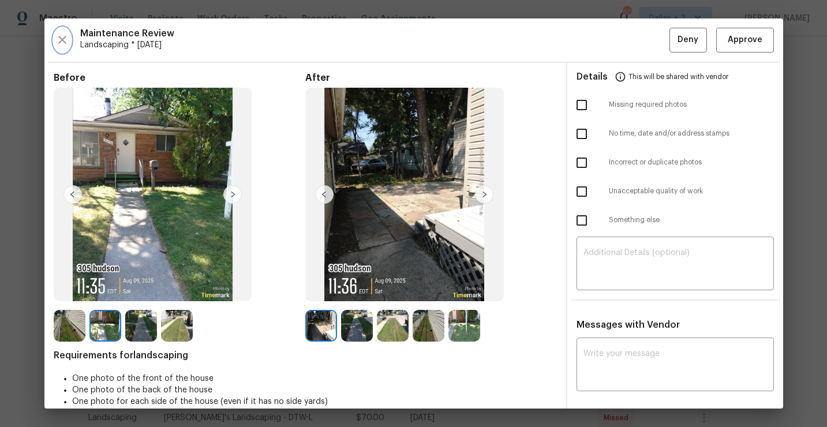
click at [63, 45] on icon "button" at bounding box center [62, 40] width 14 height 14
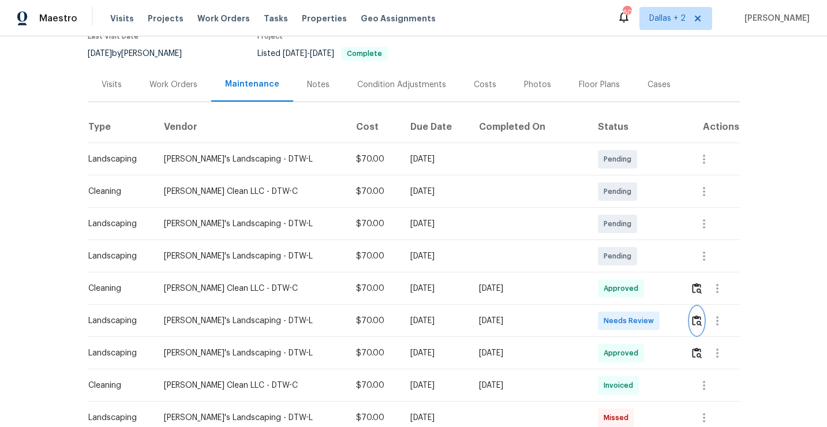
scroll to position [0, 0]
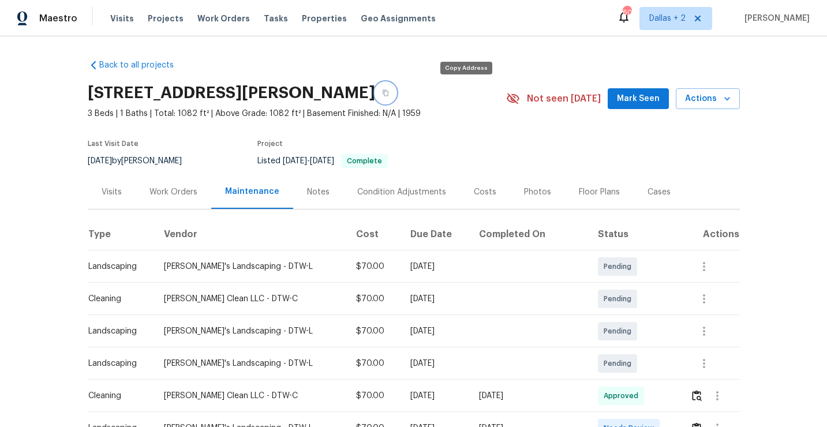
click at [389, 93] on icon "button" at bounding box center [385, 92] width 7 height 7
click at [396, 98] on button "button" at bounding box center [385, 93] width 21 height 21
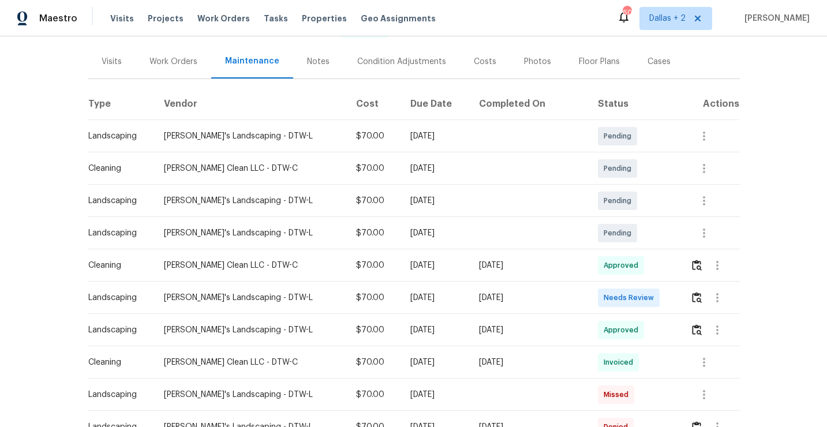
scroll to position [131, 0]
click at [695, 298] on img "button" at bounding box center [697, 296] width 10 height 11
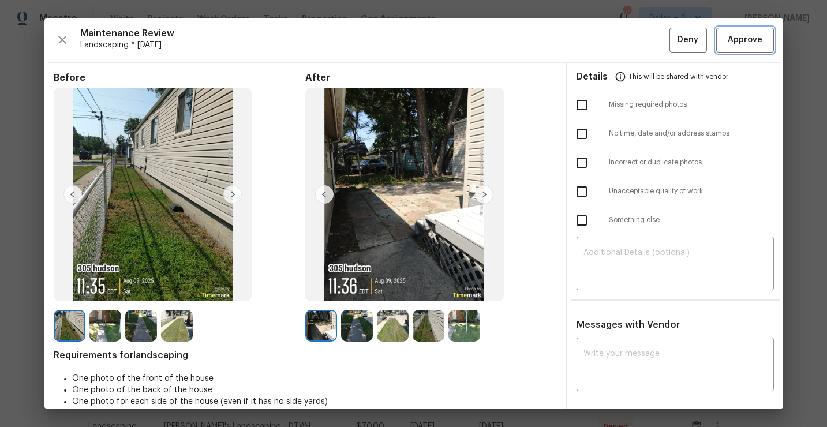
click at [750, 29] on button "Approve" at bounding box center [745, 40] width 58 height 25
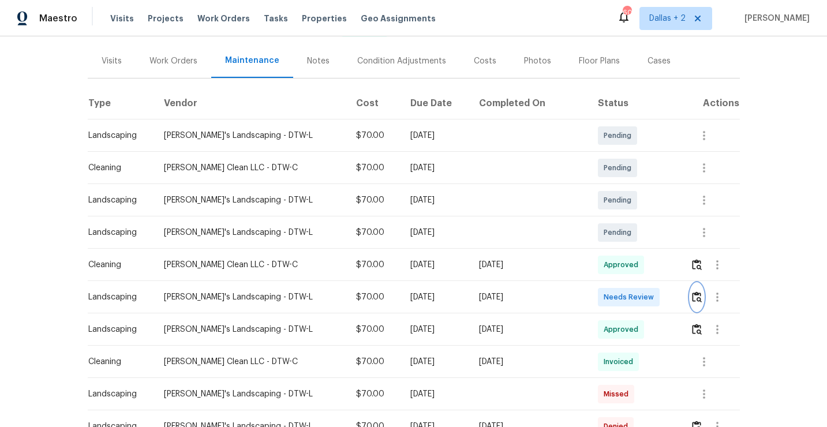
scroll to position [0, 0]
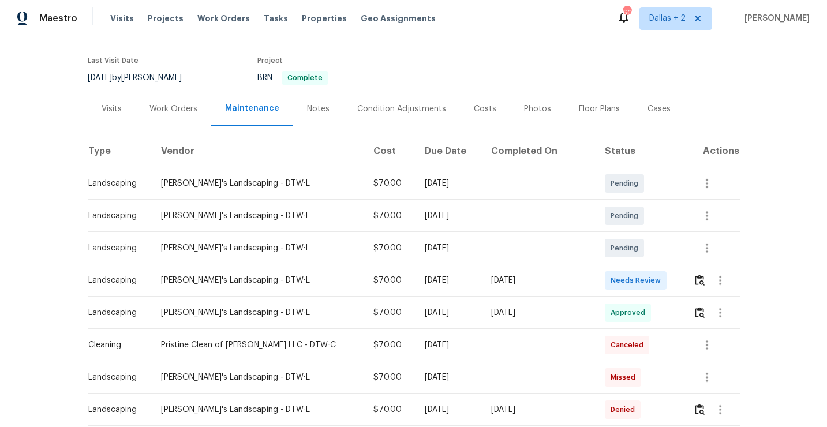
scroll to position [91, 0]
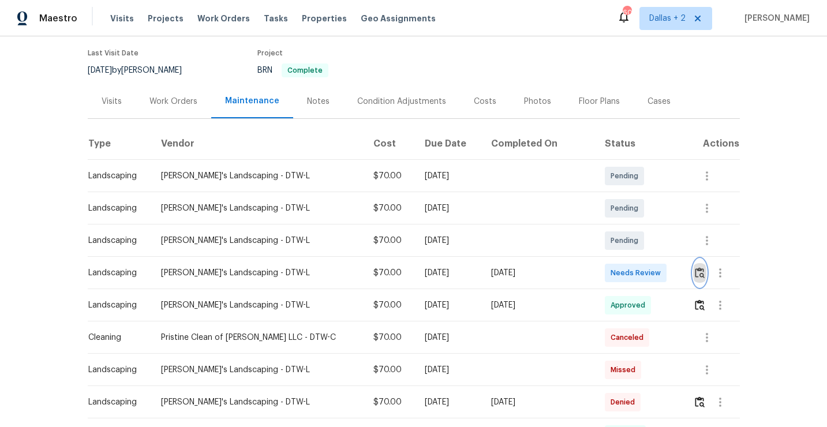
click at [695, 271] on img "button" at bounding box center [700, 272] width 10 height 11
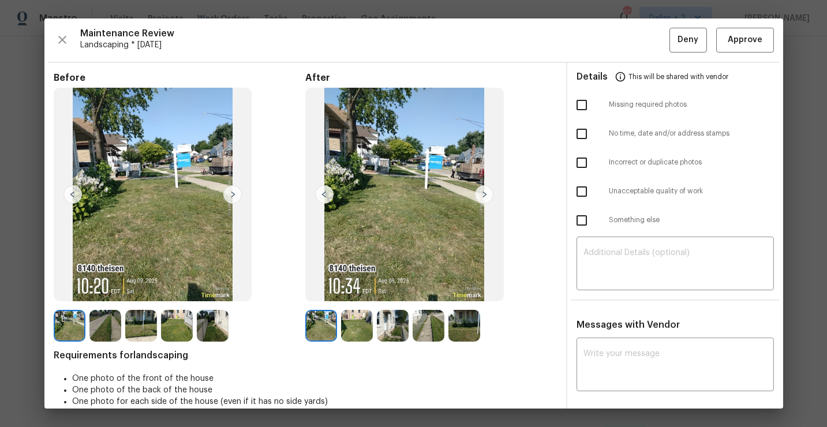
click at [356, 330] on img at bounding box center [357, 326] width 32 height 32
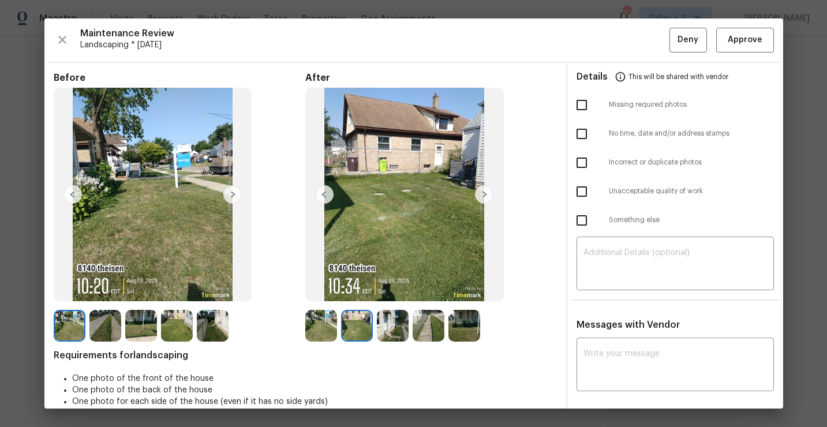
click at [104, 321] on img at bounding box center [105, 326] width 32 height 32
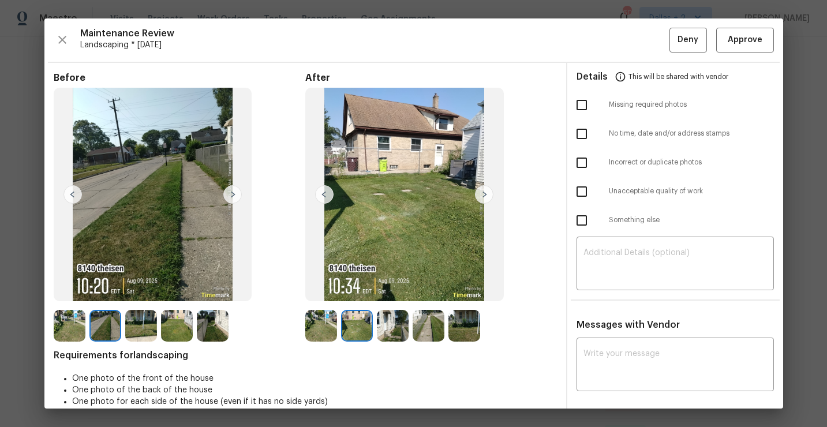
click at [134, 324] on img at bounding box center [141, 326] width 32 height 32
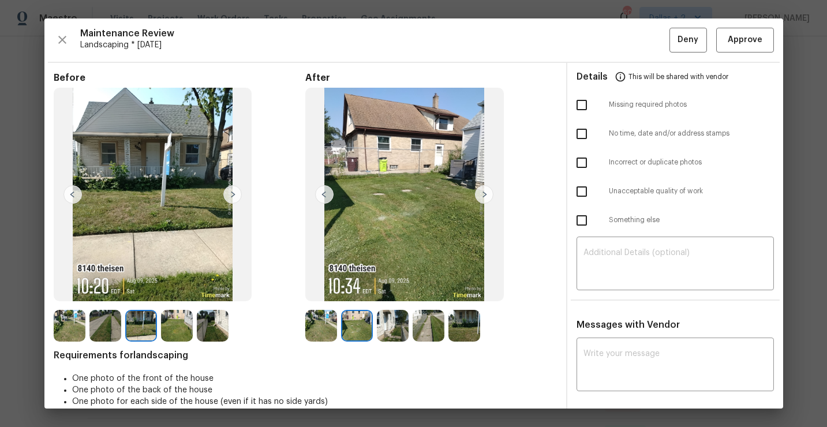
click at [187, 200] on img at bounding box center [153, 195] width 199 height 214
click at [392, 320] on img at bounding box center [393, 326] width 32 height 32
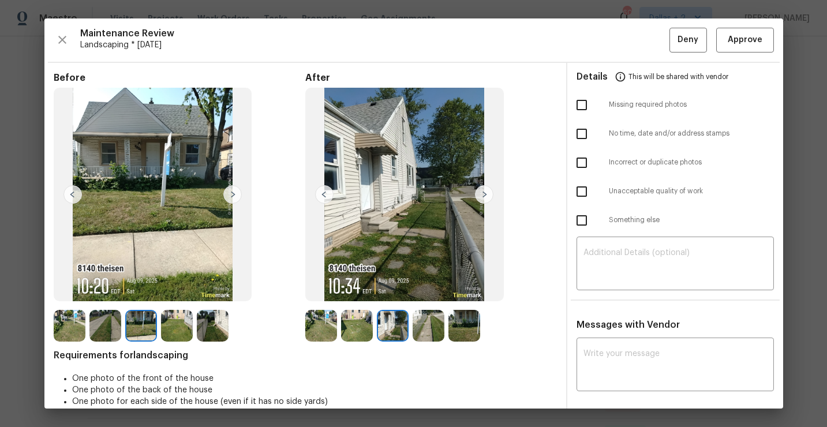
click at [422, 324] on img at bounding box center [429, 326] width 32 height 32
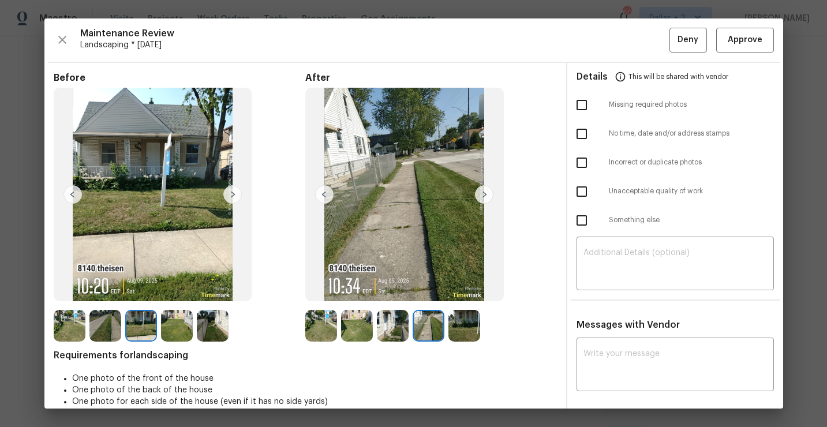
click at [462, 325] on img at bounding box center [464, 326] width 32 height 32
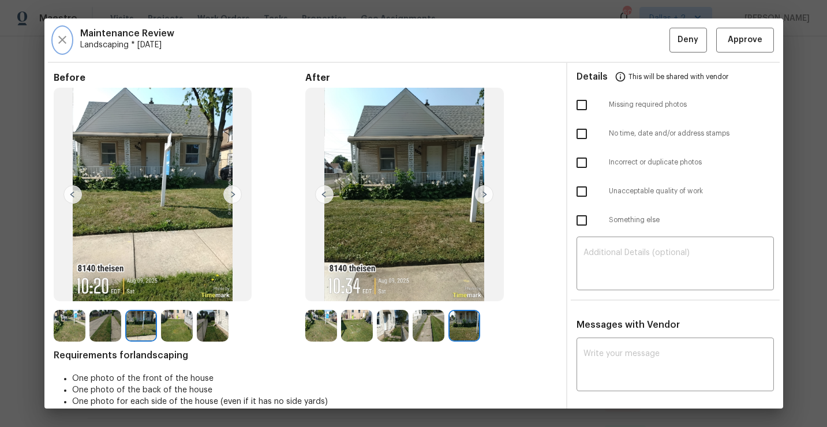
click at [55, 33] on icon "button" at bounding box center [62, 40] width 14 height 14
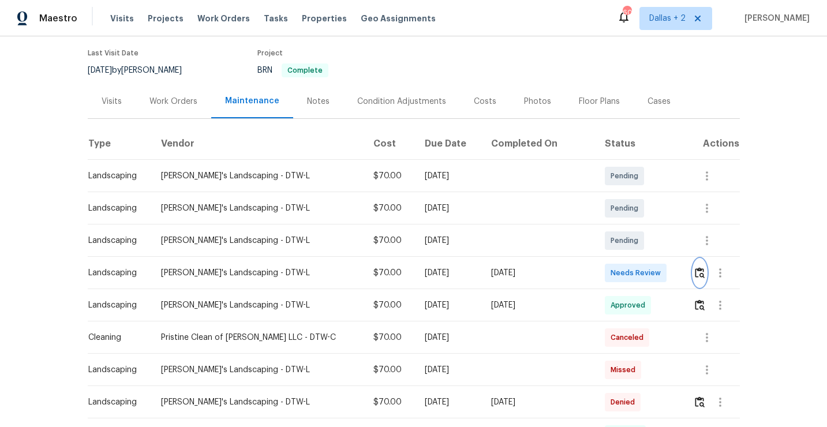
scroll to position [0, 0]
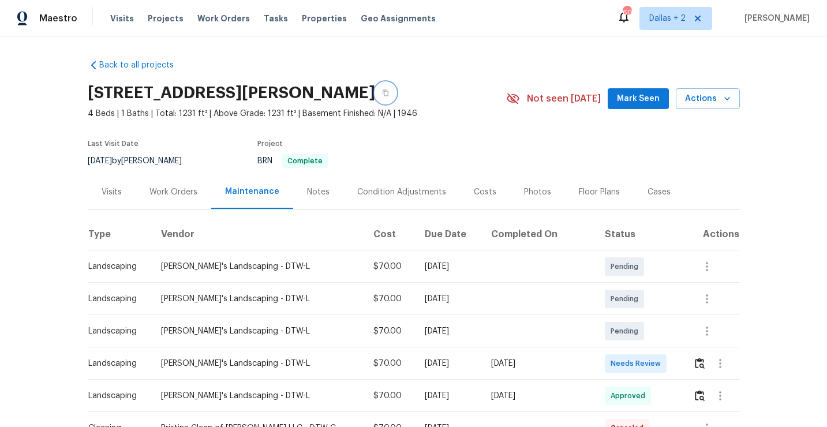
click at [383, 90] on icon "button" at bounding box center [386, 93] width 6 height 6
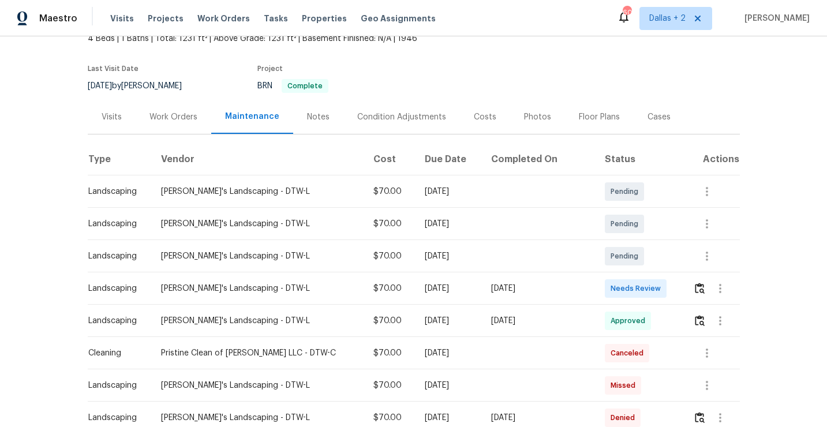
scroll to position [76, 0]
click at [695, 286] on img "button" at bounding box center [700, 287] width 10 height 11
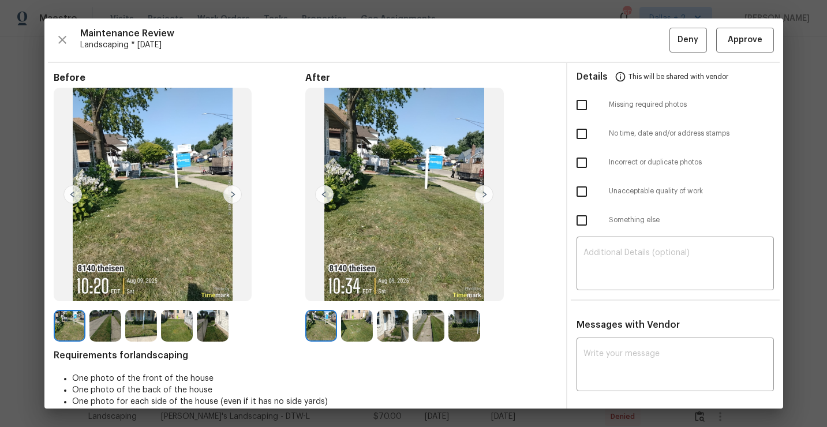
click at [347, 324] on img at bounding box center [357, 326] width 32 height 32
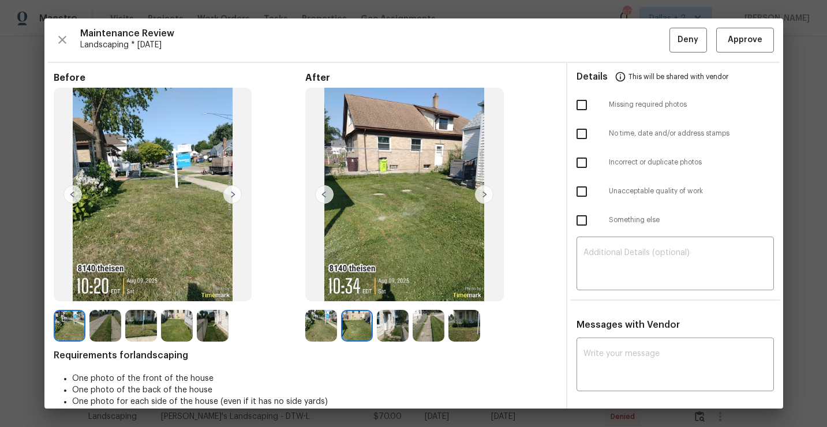
click at [384, 324] on img at bounding box center [393, 326] width 32 height 32
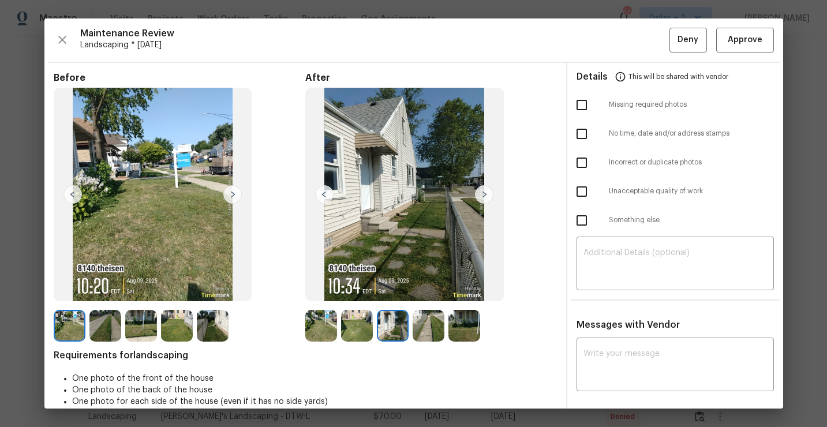
click at [417, 327] on img at bounding box center [429, 326] width 32 height 32
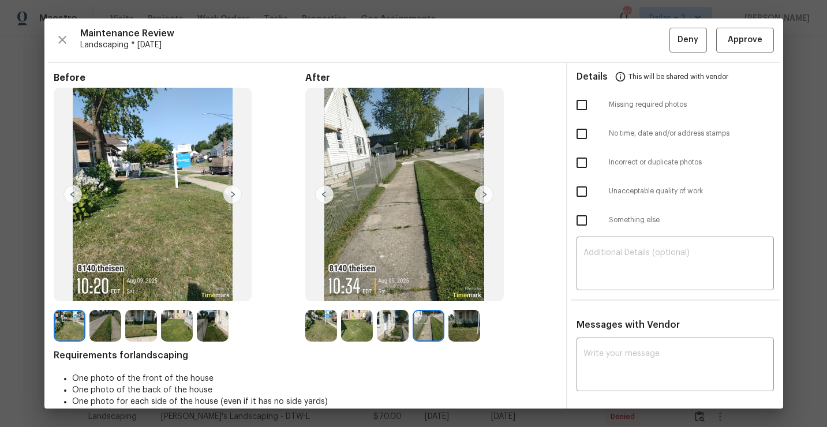
click at [446, 328] on div at bounding box center [431, 326] width 36 height 32
click at [728, 40] on span "Approve" at bounding box center [745, 40] width 35 height 14
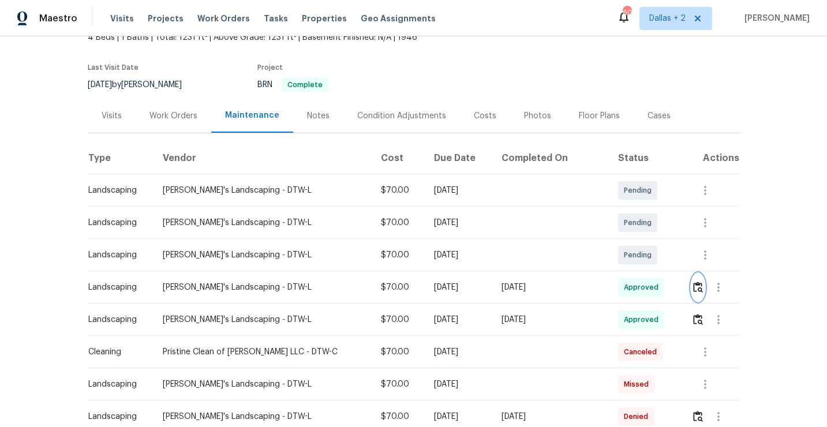
scroll to position [0, 0]
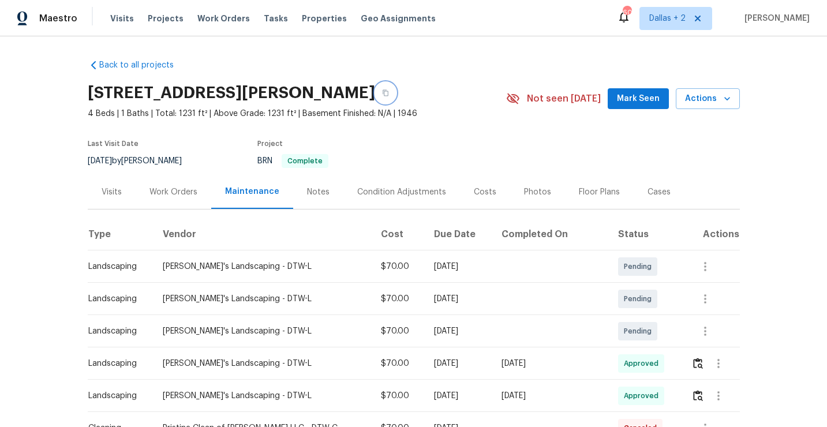
click at [375, 90] on button "button" at bounding box center [385, 93] width 21 height 21
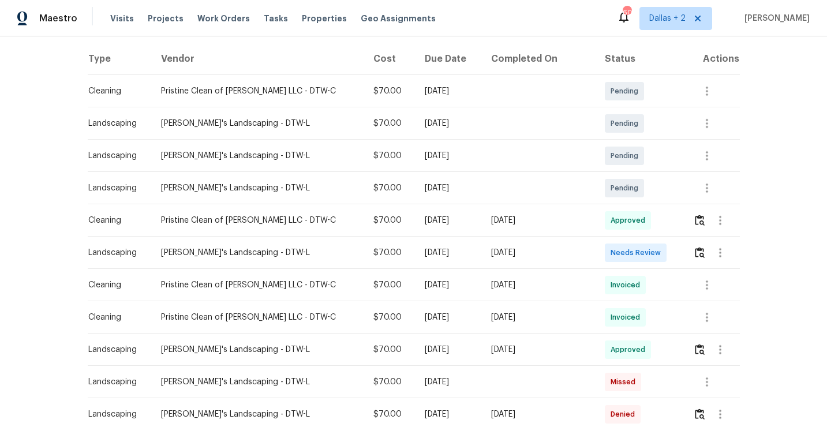
scroll to position [176, 0]
click at [696, 253] on img "button" at bounding box center [700, 251] width 10 height 11
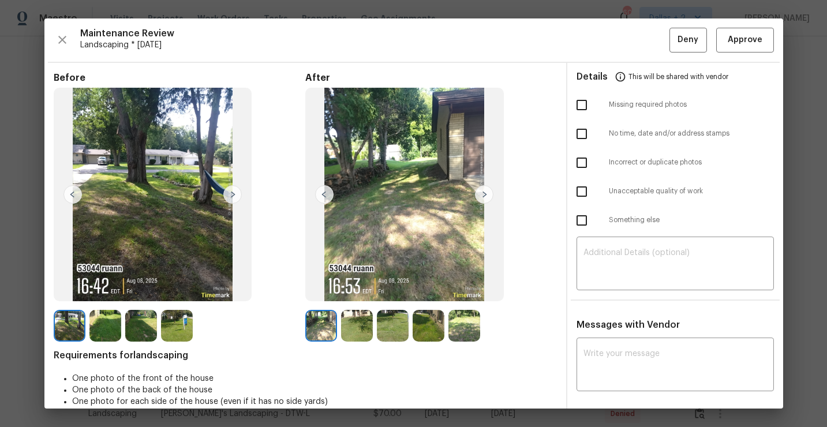
click at [96, 317] on img at bounding box center [105, 326] width 32 height 32
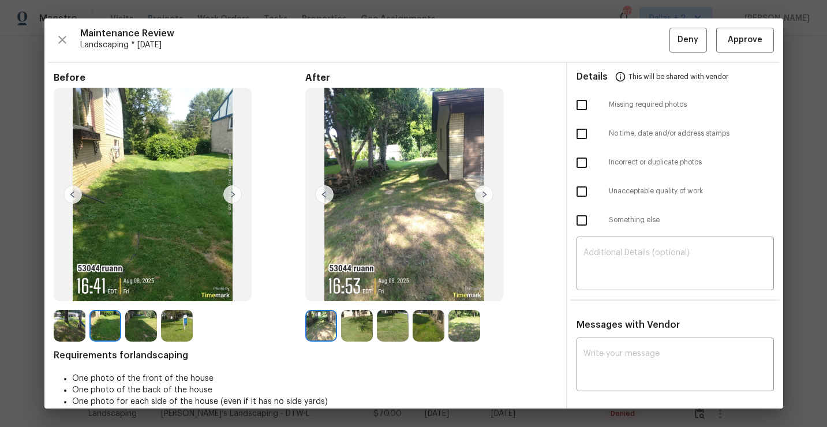
click at [139, 320] on img at bounding box center [141, 326] width 32 height 32
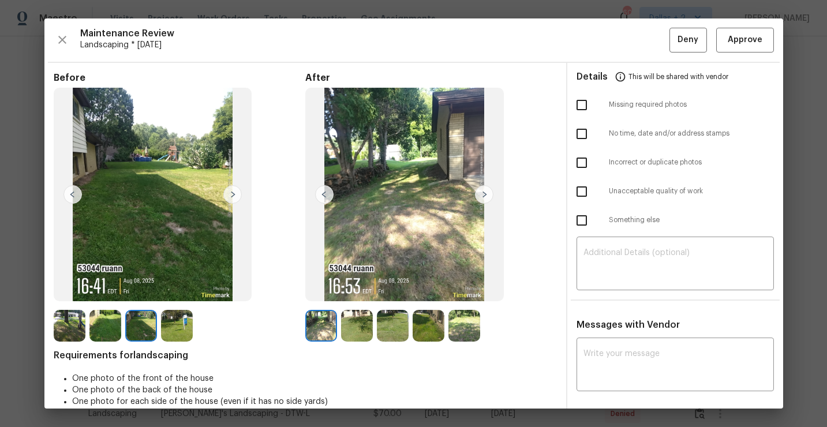
click at [178, 319] on img at bounding box center [177, 326] width 32 height 32
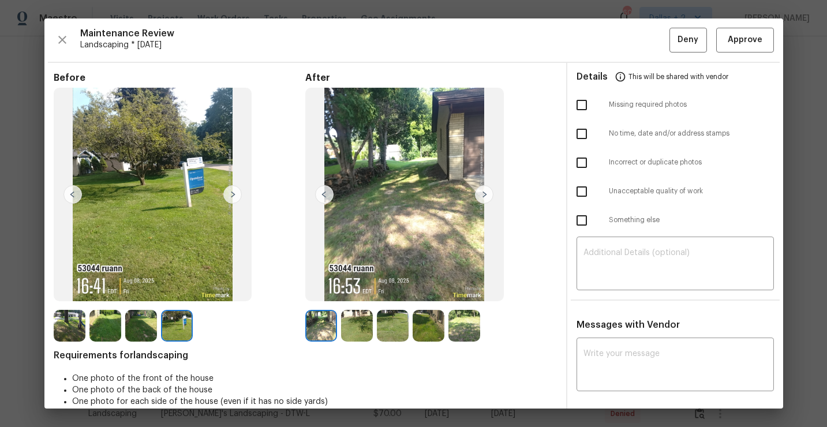
click at [348, 327] on img at bounding box center [357, 326] width 32 height 32
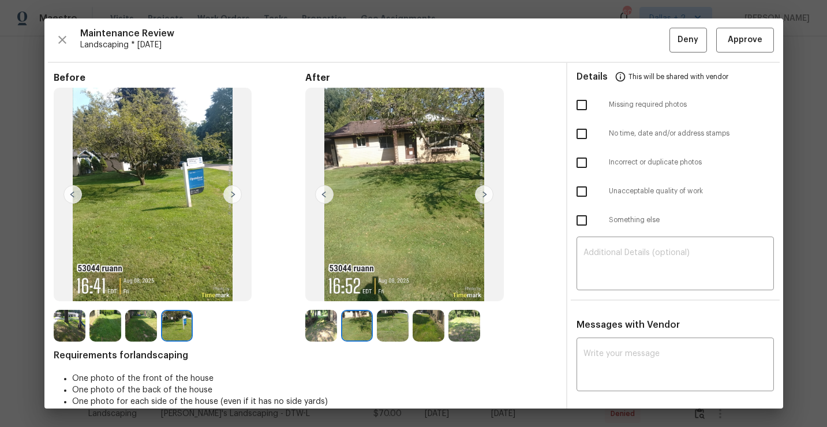
click at [386, 327] on img at bounding box center [393, 326] width 32 height 32
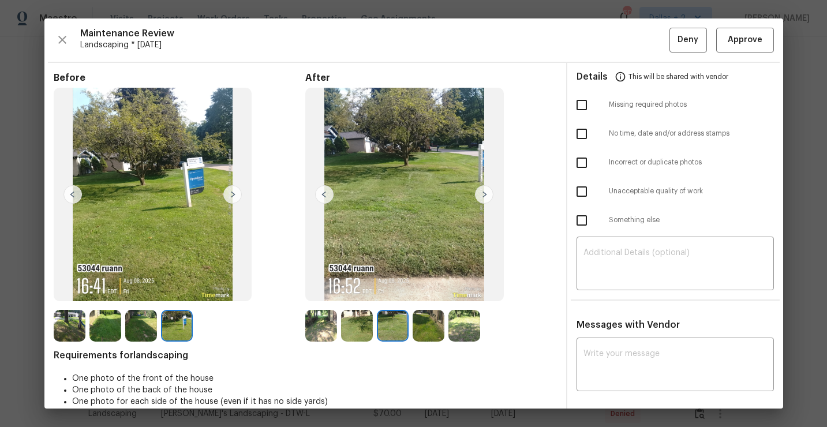
click at [428, 328] on img at bounding box center [429, 326] width 32 height 32
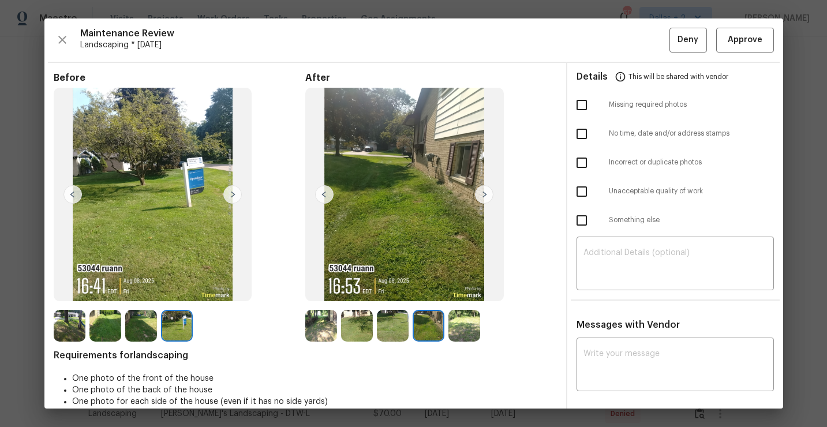
click at [465, 320] on img at bounding box center [464, 326] width 32 height 32
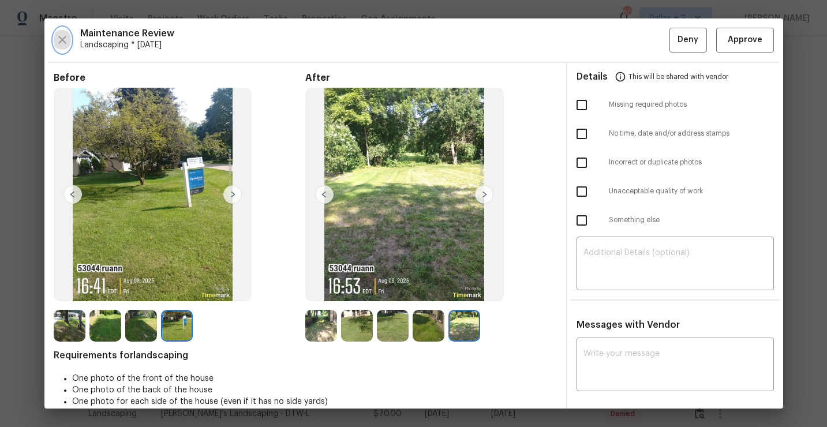
click at [60, 38] on icon "button" at bounding box center [62, 40] width 8 height 8
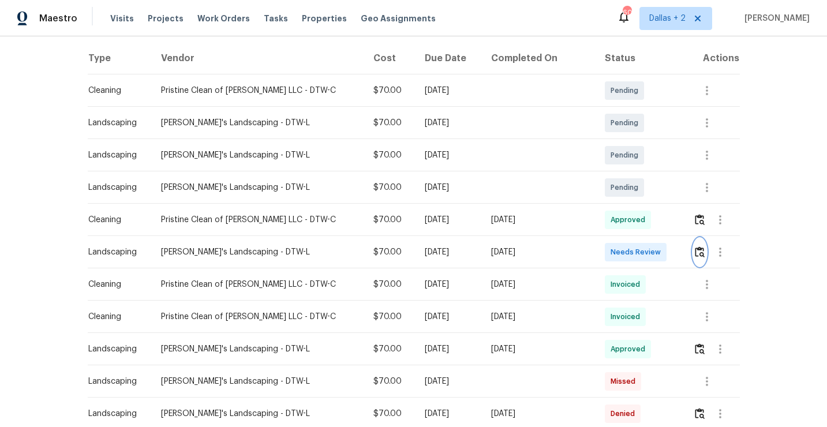
scroll to position [0, 0]
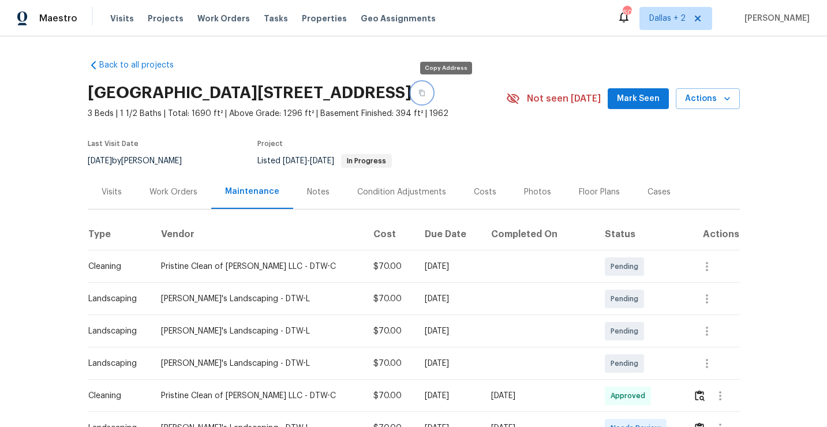
click at [432, 97] on button "button" at bounding box center [421, 93] width 21 height 21
click at [411, 89] on h2 "[GEOGRAPHIC_DATA][STREET_ADDRESS]" at bounding box center [250, 93] width 324 height 12
click at [411, 89] on h2 "53044 Ruann Dr, Shelby Township, MI 48316" at bounding box center [250, 93] width 324 height 12
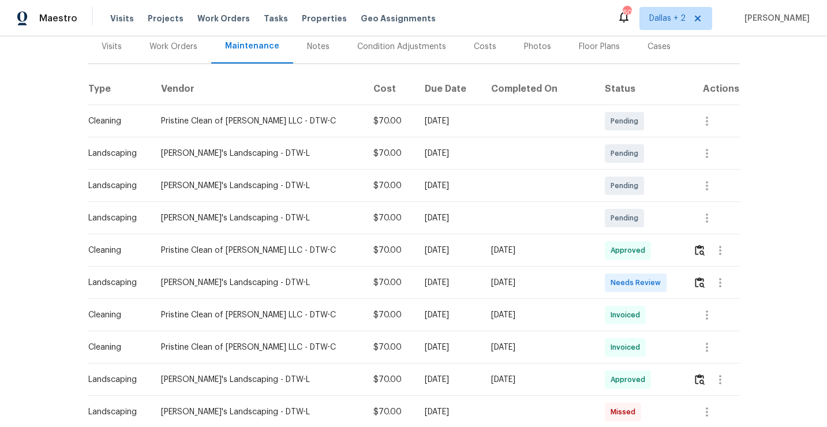
scroll to position [146, 0]
click at [698, 283] on img "button" at bounding box center [700, 281] width 10 height 11
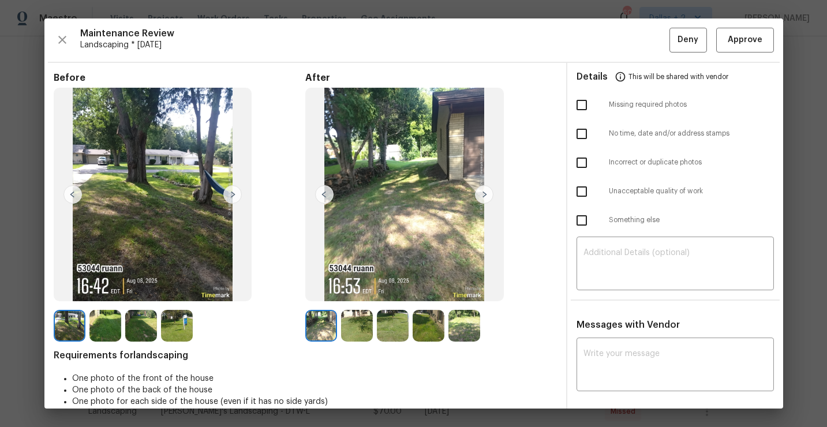
click at [481, 198] on img at bounding box center [484, 194] width 18 height 18
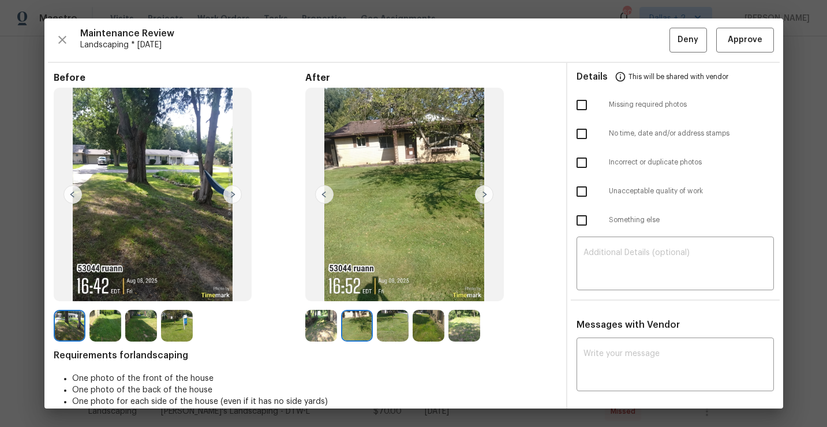
click at [319, 333] on img at bounding box center [321, 326] width 32 height 32
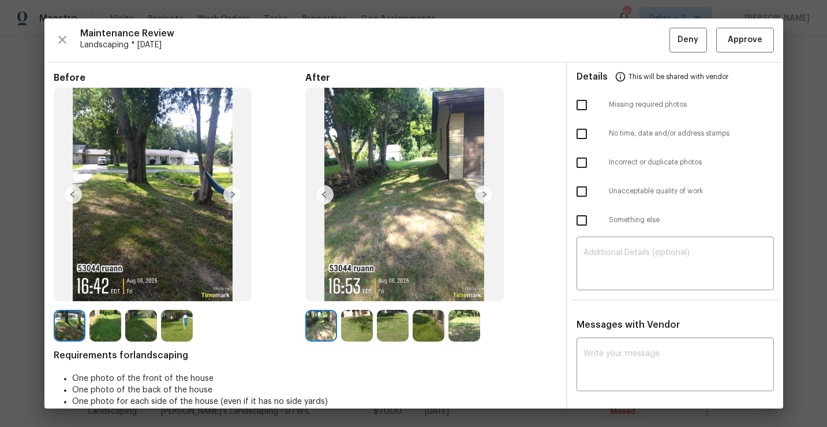
click at [357, 316] on img at bounding box center [357, 326] width 32 height 32
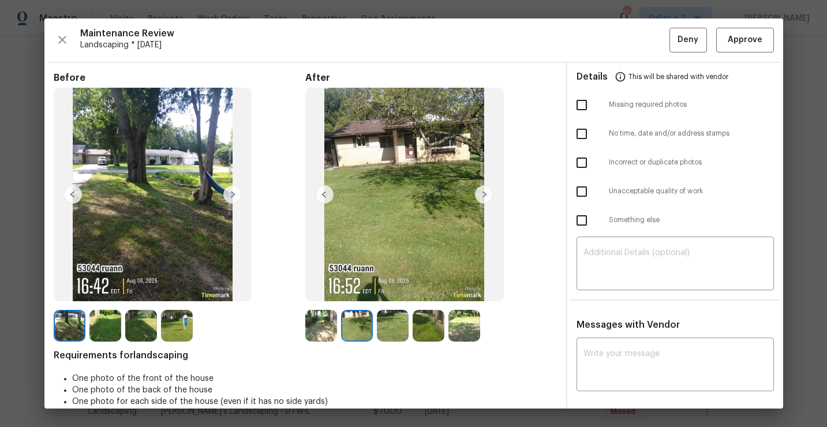
click at [392, 321] on img at bounding box center [393, 326] width 32 height 32
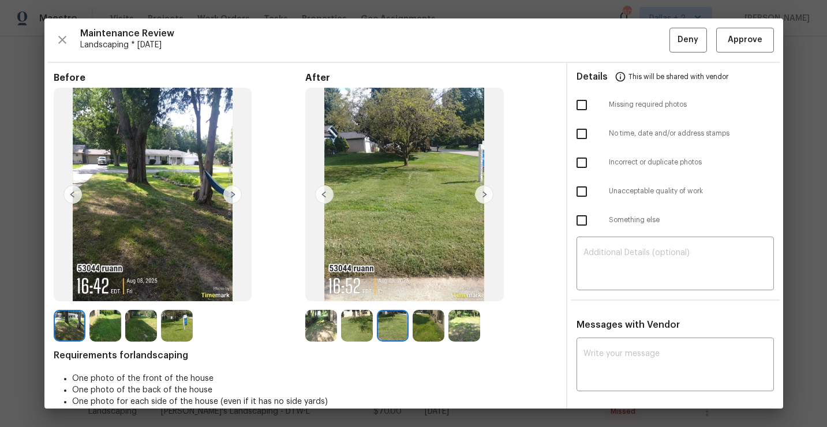
click at [428, 316] on img at bounding box center [429, 326] width 32 height 32
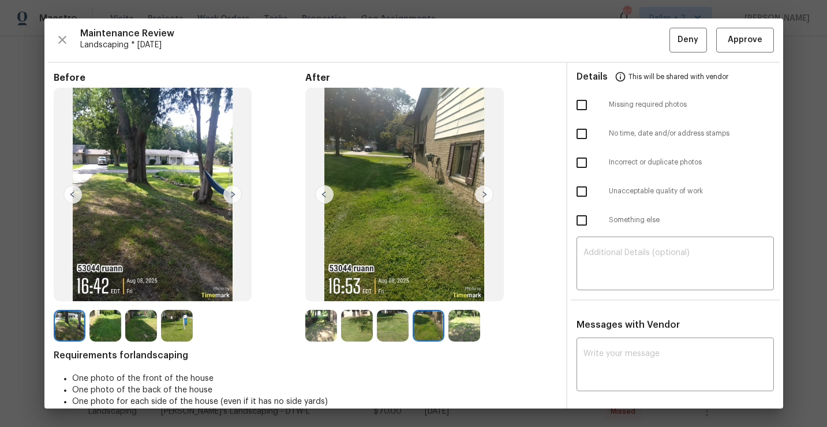
click at [462, 316] on img at bounding box center [464, 326] width 32 height 32
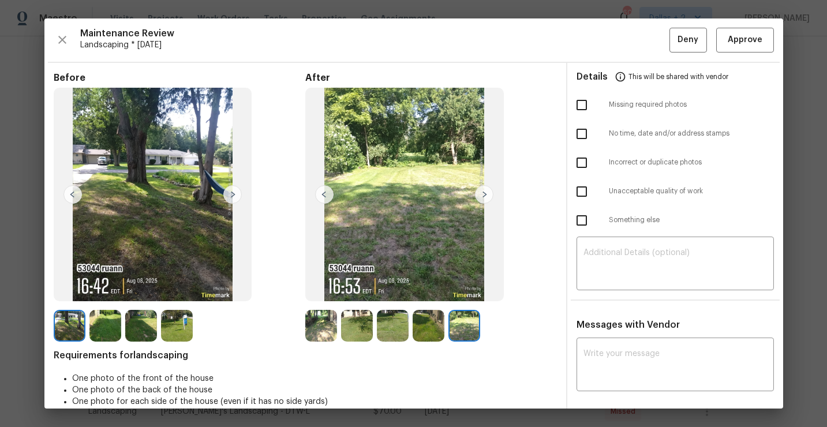
click at [76, 324] on img at bounding box center [70, 326] width 32 height 32
click at [101, 322] on img at bounding box center [105, 326] width 32 height 32
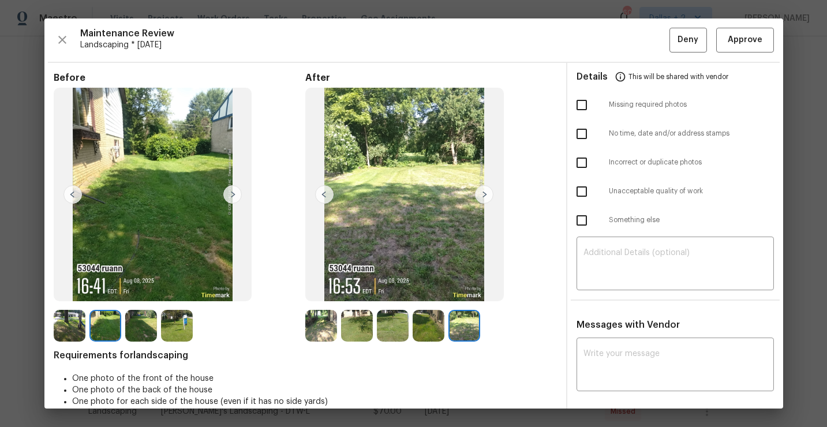
click at [128, 322] on img at bounding box center [141, 326] width 32 height 32
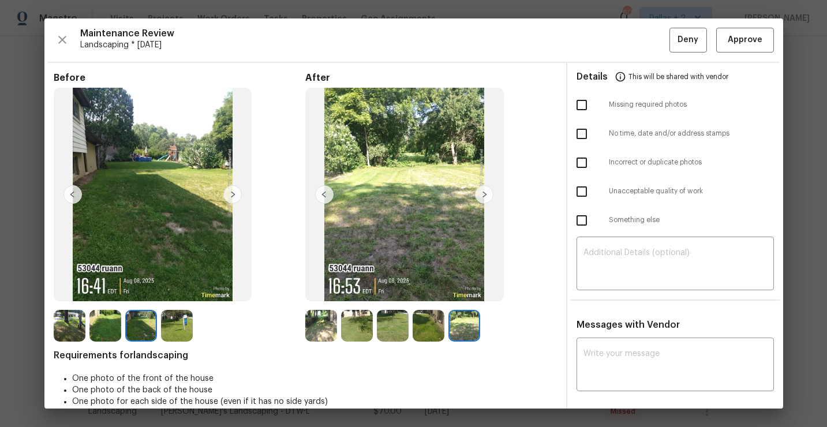
click at [188, 319] on img at bounding box center [177, 326] width 32 height 32
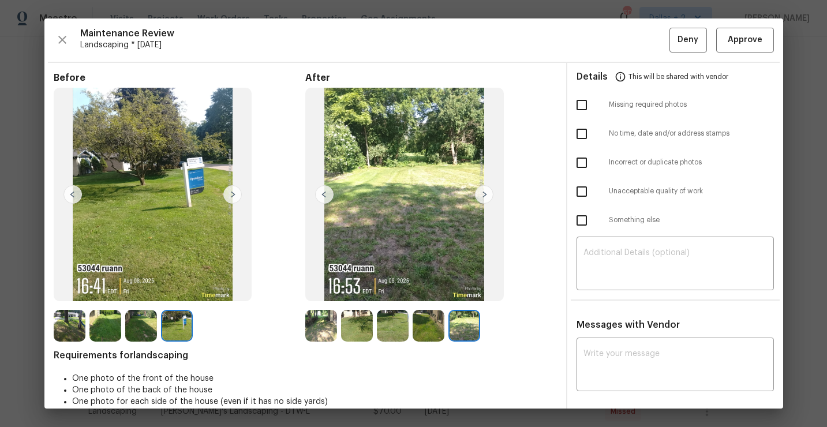
click at [60, 331] on img at bounding box center [70, 326] width 32 height 32
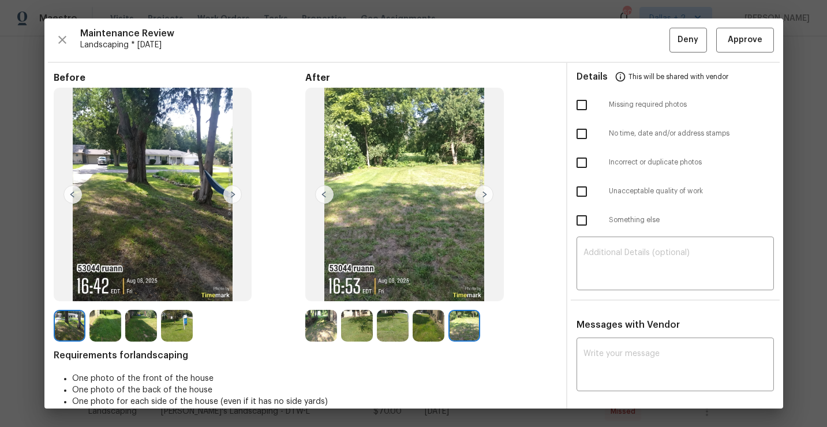
click at [84, 331] on img at bounding box center [70, 326] width 32 height 32
click at [123, 328] on div at bounding box center [107, 326] width 36 height 32
click at [149, 323] on img at bounding box center [141, 326] width 32 height 32
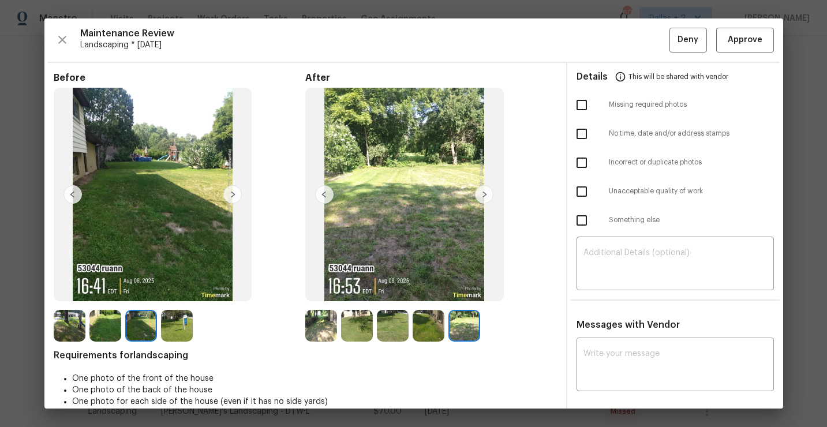
click at [176, 317] on img at bounding box center [177, 326] width 32 height 32
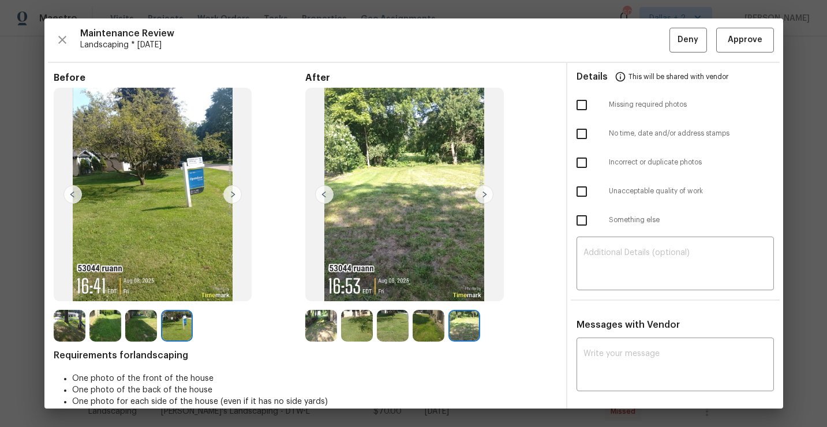
click at [315, 317] on img at bounding box center [321, 326] width 32 height 32
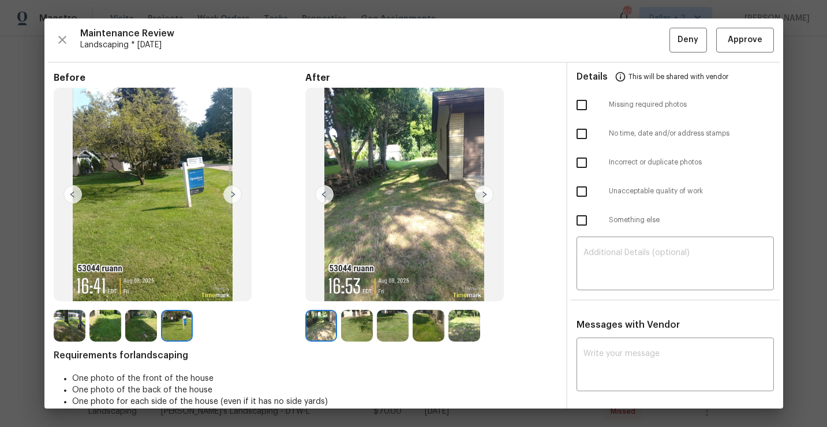
click at [360, 328] on img at bounding box center [357, 326] width 32 height 32
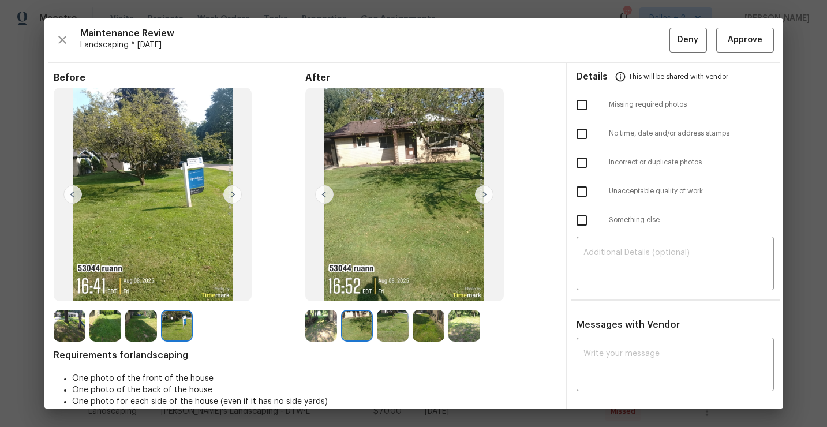
click at [384, 305] on div "After" at bounding box center [431, 207] width 252 height 270
click at [389, 324] on img at bounding box center [393, 326] width 32 height 32
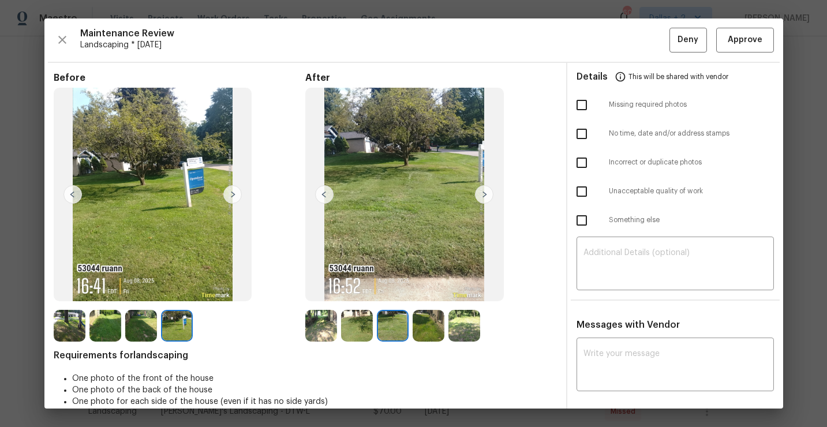
click at [428, 334] on img at bounding box center [429, 326] width 32 height 32
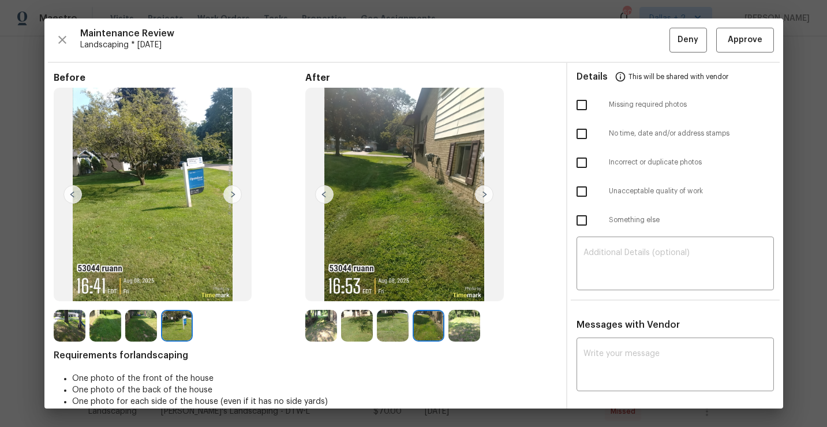
click at [465, 329] on img at bounding box center [464, 326] width 32 height 32
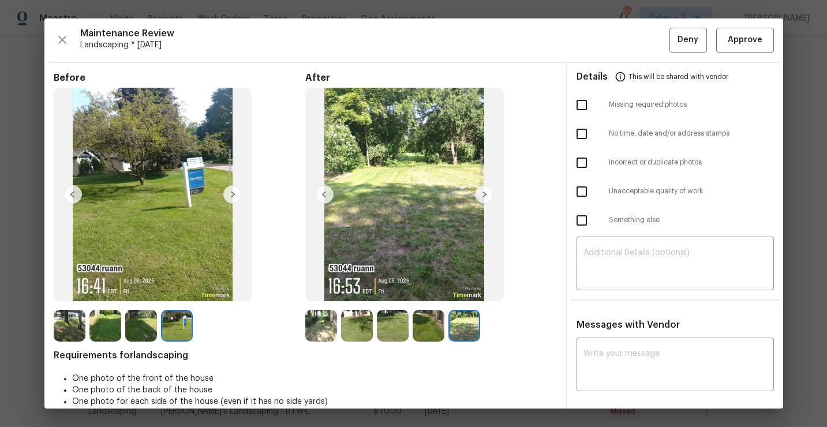
click at [325, 336] on img at bounding box center [321, 326] width 32 height 32
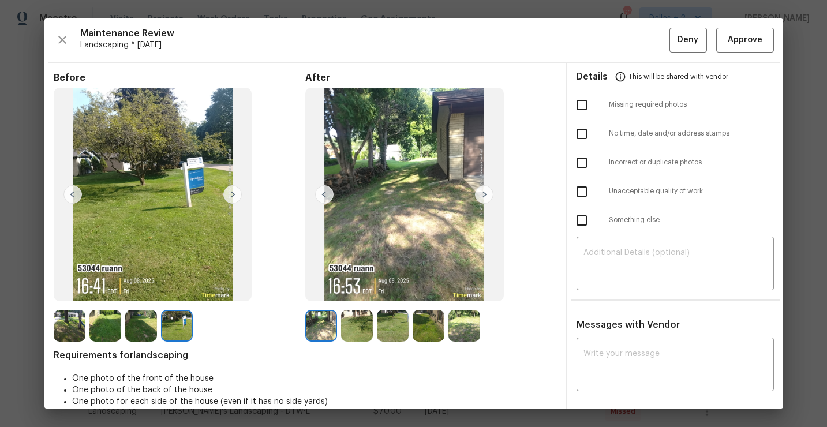
click at [487, 194] on img at bounding box center [484, 194] width 18 height 18
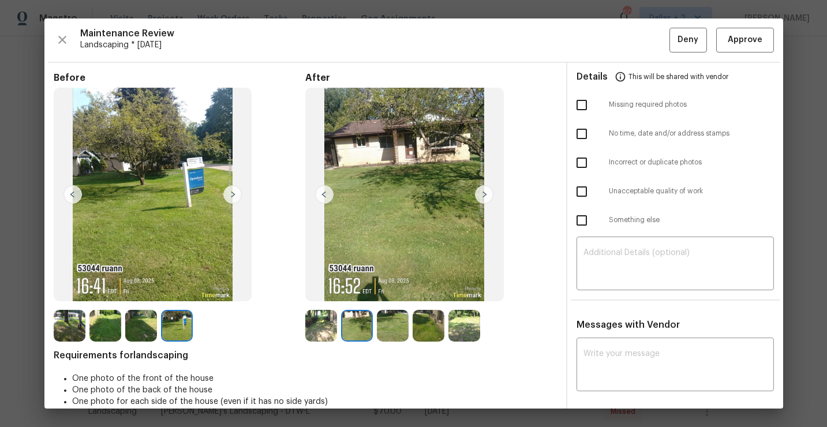
click at [360, 334] on img at bounding box center [357, 326] width 32 height 32
click at [395, 339] on img at bounding box center [393, 326] width 32 height 32
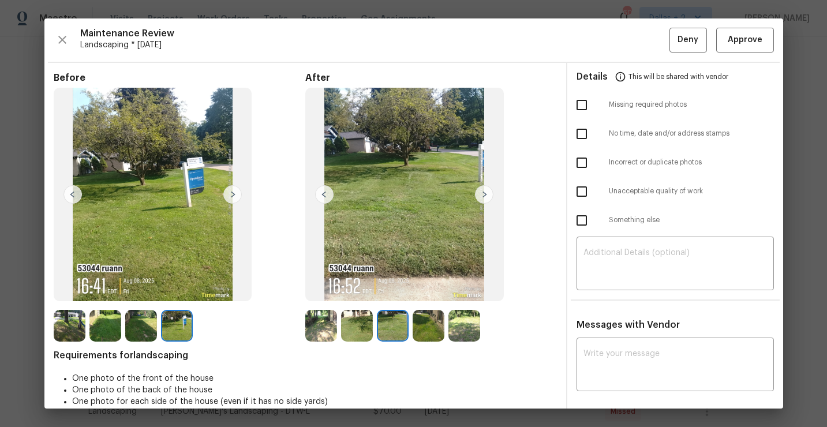
click at [431, 330] on img at bounding box center [429, 326] width 32 height 32
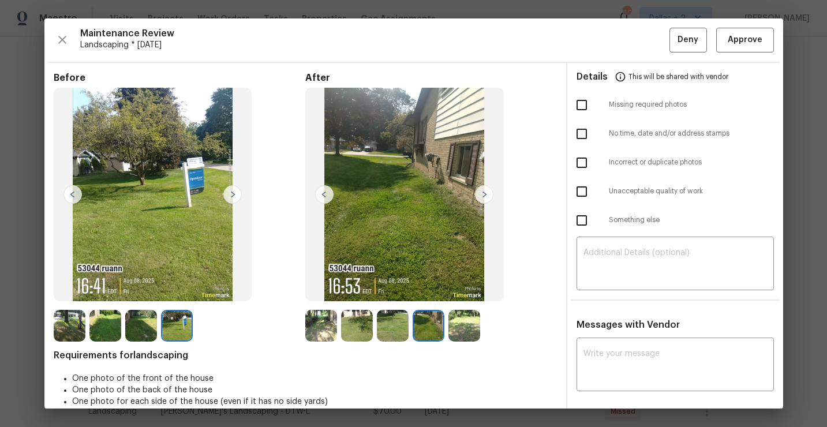
click at [462, 329] on img at bounding box center [464, 326] width 32 height 32
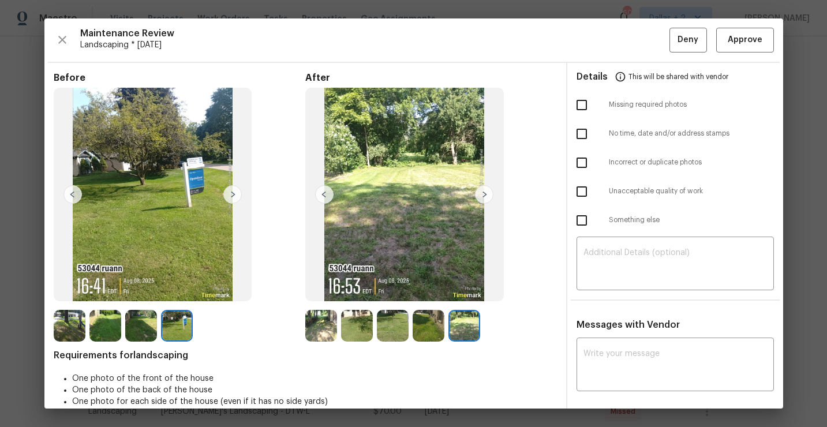
click at [317, 332] on img at bounding box center [321, 326] width 32 height 32
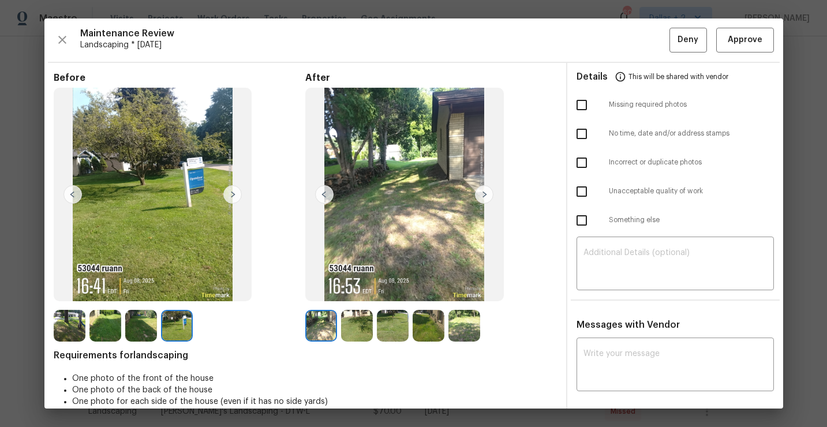
click at [64, 339] on img at bounding box center [70, 326] width 32 height 32
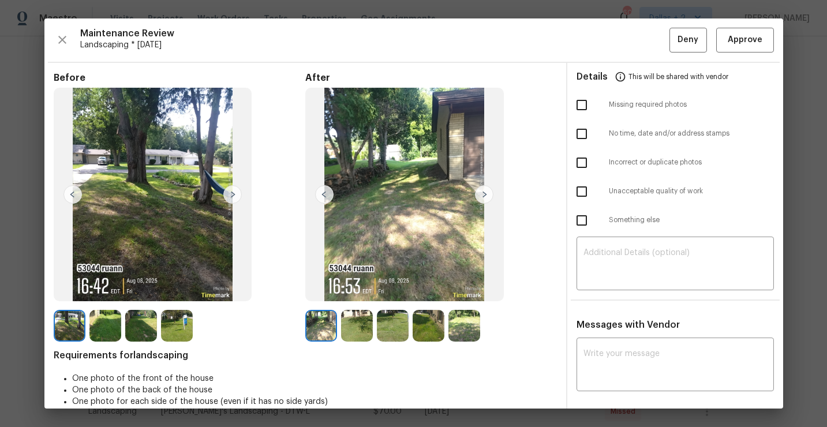
click at [111, 328] on img at bounding box center [105, 326] width 32 height 32
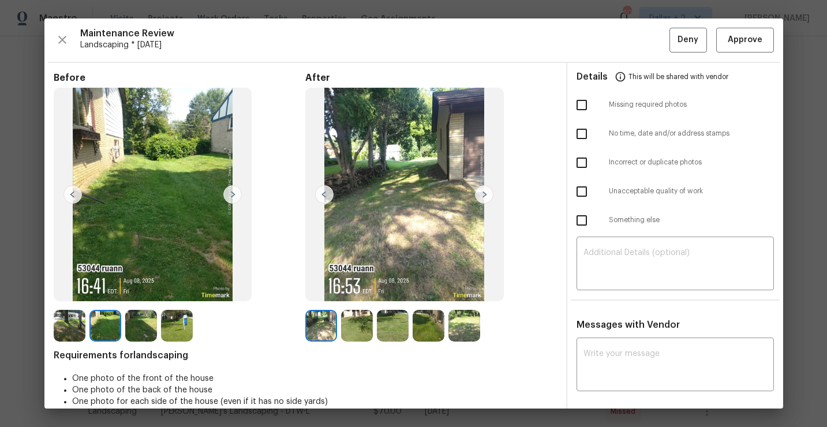
click at [147, 319] on img at bounding box center [141, 326] width 32 height 32
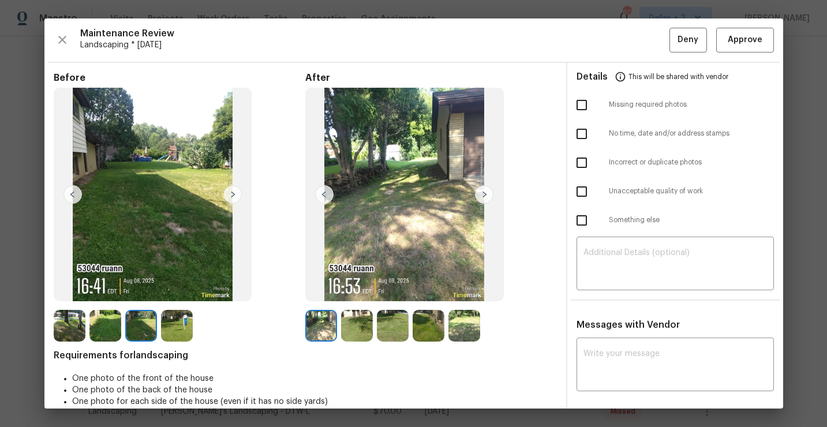
click at [190, 327] on img at bounding box center [177, 326] width 32 height 32
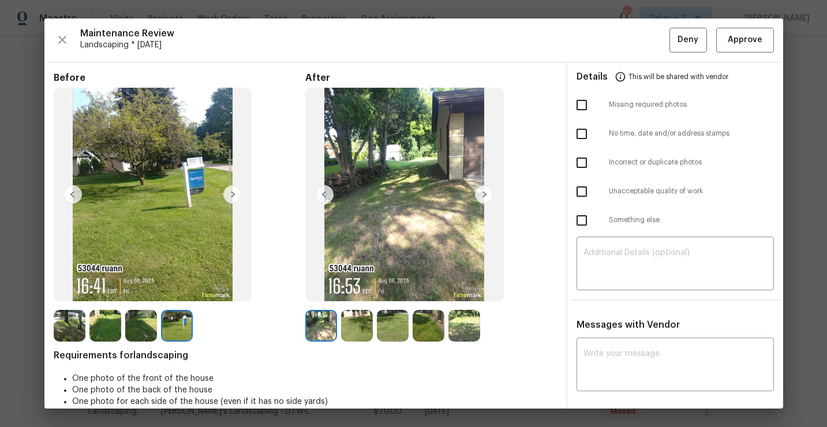
click at [318, 327] on img at bounding box center [321, 326] width 32 height 32
click at [351, 320] on img at bounding box center [357, 326] width 32 height 32
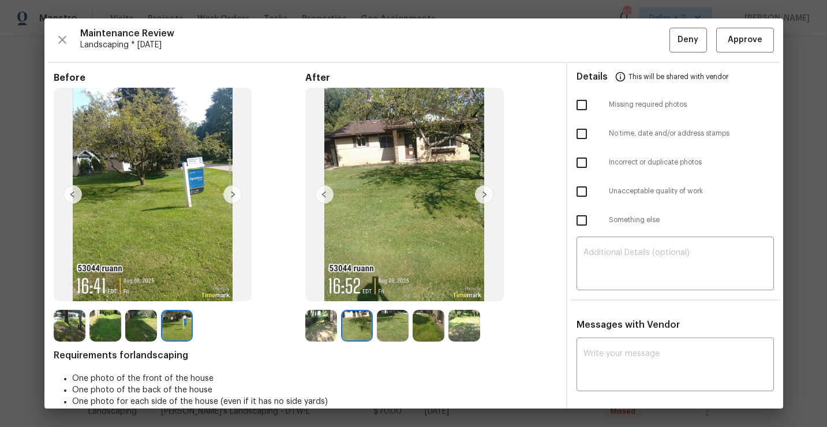
click at [393, 330] on img at bounding box center [393, 326] width 32 height 32
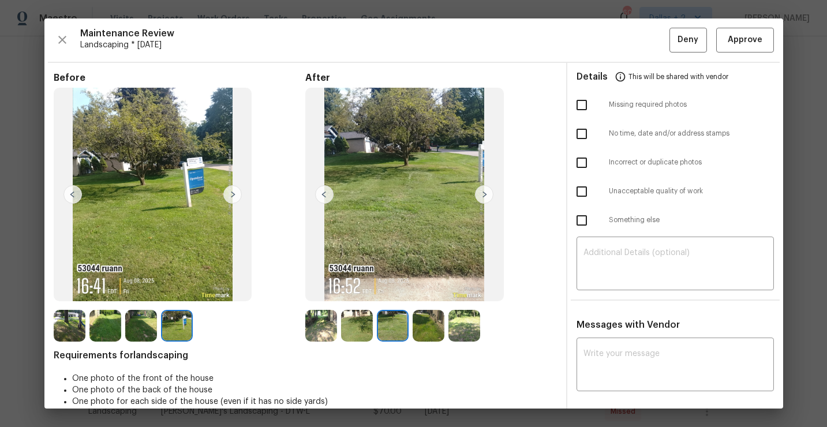
click at [431, 317] on img at bounding box center [429, 326] width 32 height 32
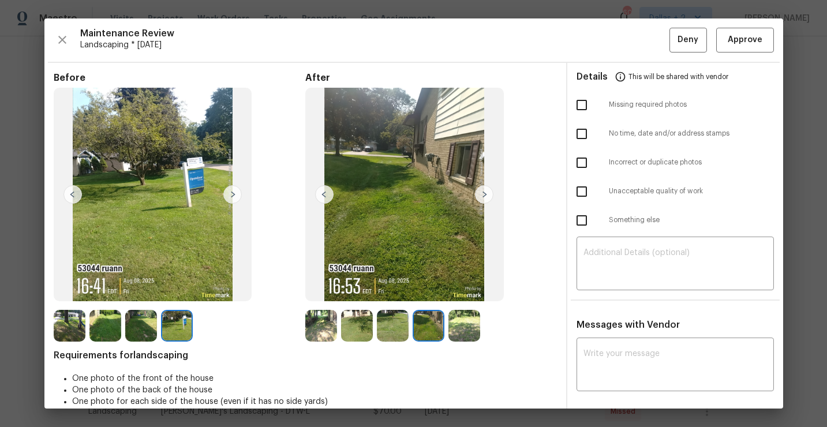
click at [485, 328] on div at bounding box center [431, 326] width 252 height 32
click at [463, 330] on img at bounding box center [464, 326] width 32 height 32
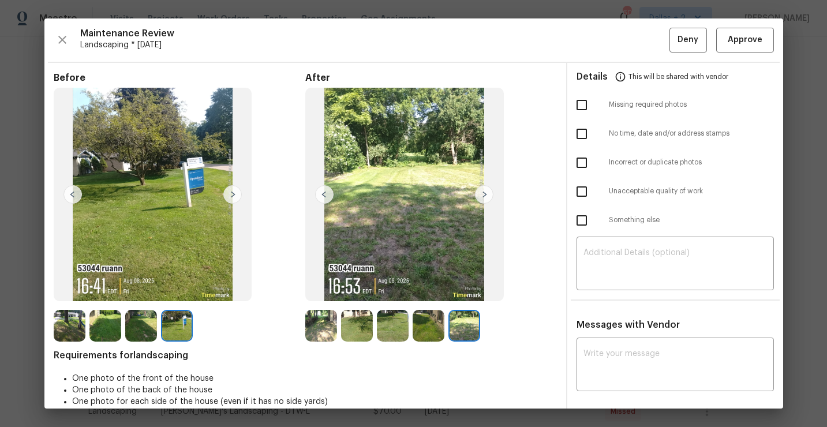
click at [324, 327] on img at bounding box center [321, 326] width 32 height 32
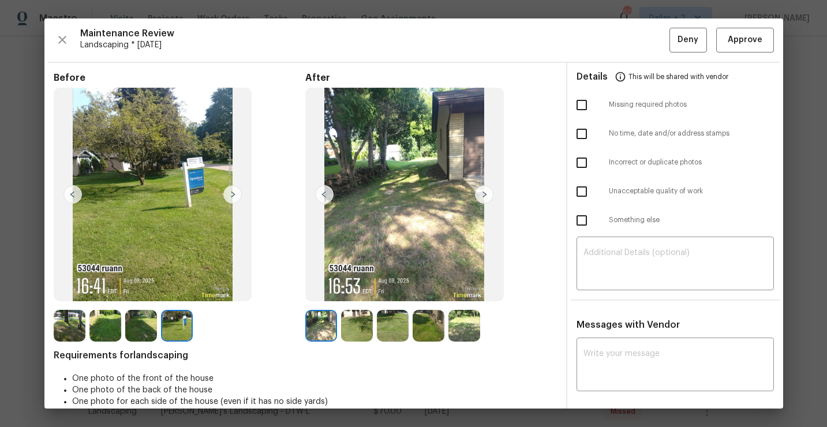
click at [89, 322] on img at bounding box center [105, 326] width 32 height 32
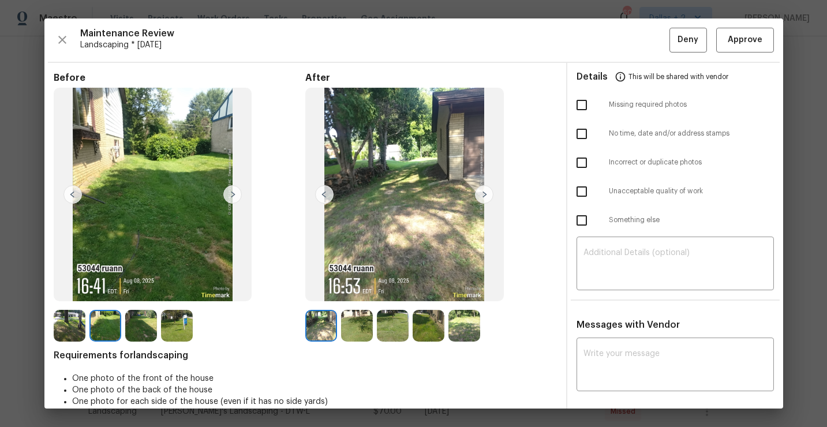
click at [132, 330] on img at bounding box center [141, 326] width 32 height 32
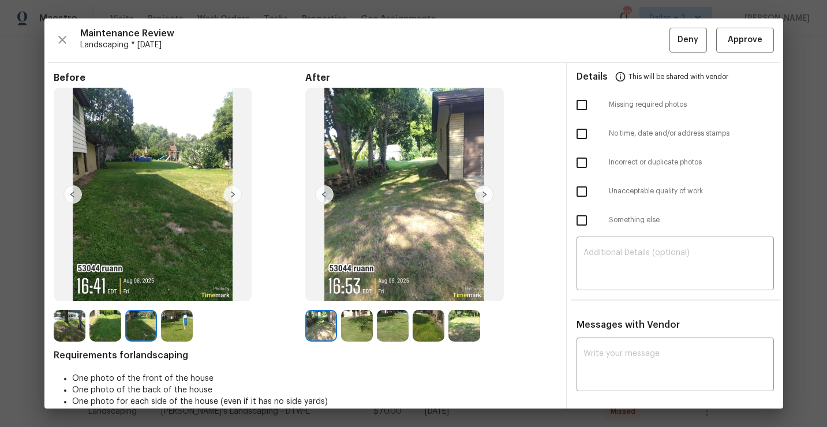
click at [69, 33] on div "Maintenance Review Landscaping * Mon, Aug 04 Deny Approve" at bounding box center [414, 40] width 720 height 25
click at [63, 40] on icon "button" at bounding box center [62, 40] width 8 height 8
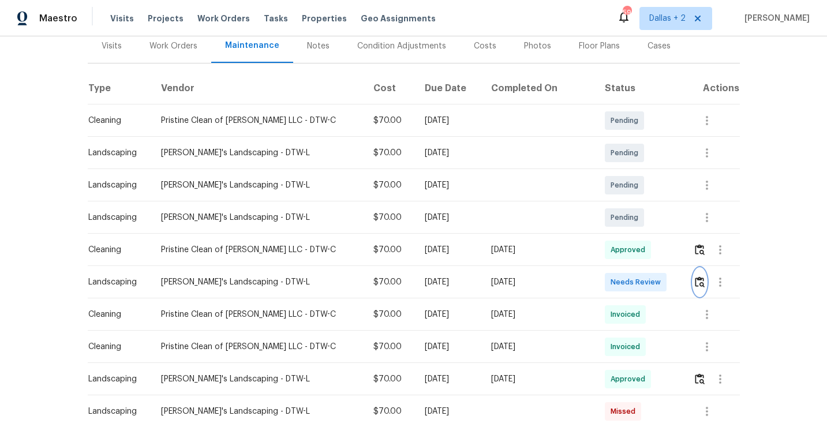
scroll to position [0, 0]
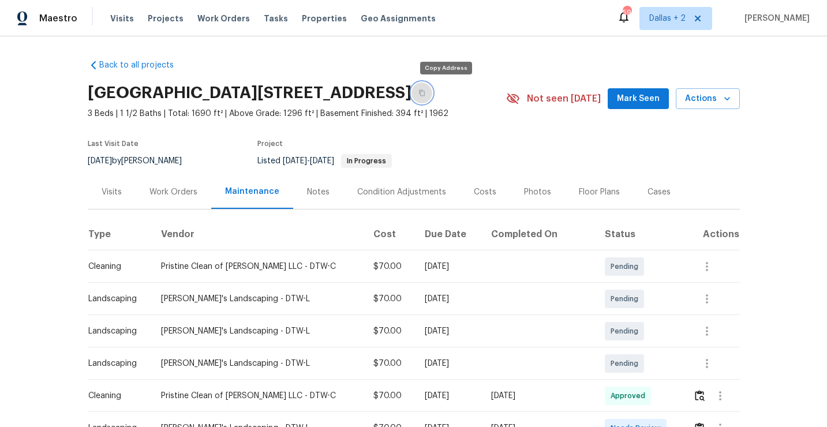
click at [432, 88] on button "button" at bounding box center [421, 93] width 21 height 21
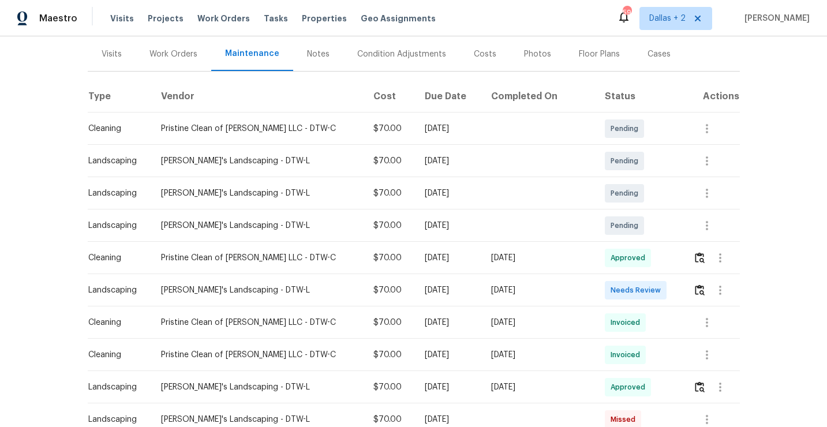
scroll to position [200, 0]
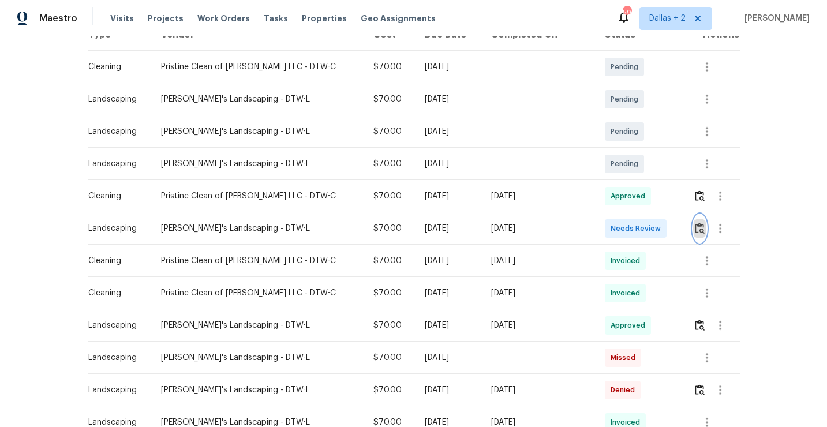
click at [698, 231] on img "button" at bounding box center [700, 228] width 10 height 11
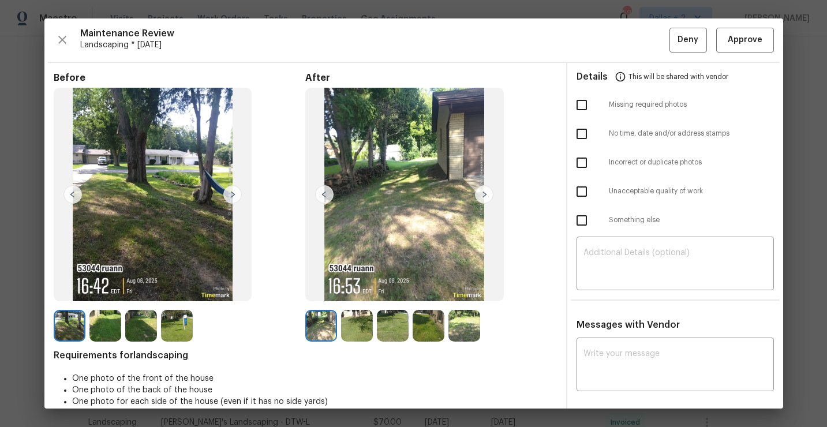
scroll to position [3, 0]
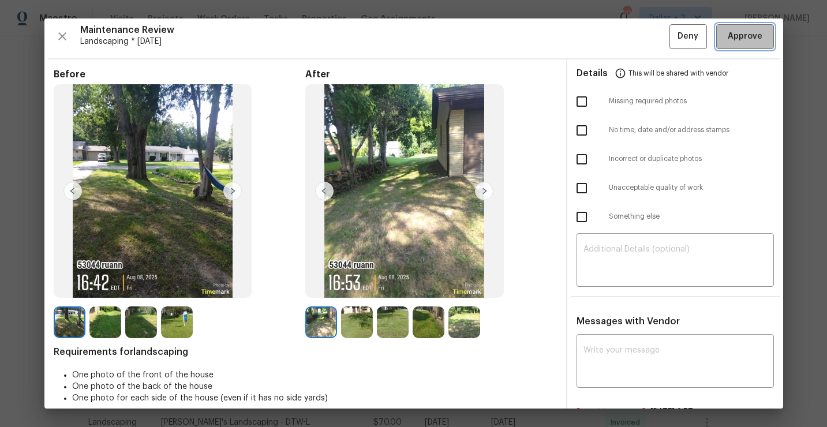
click at [740, 37] on span "Approve" at bounding box center [745, 36] width 35 height 14
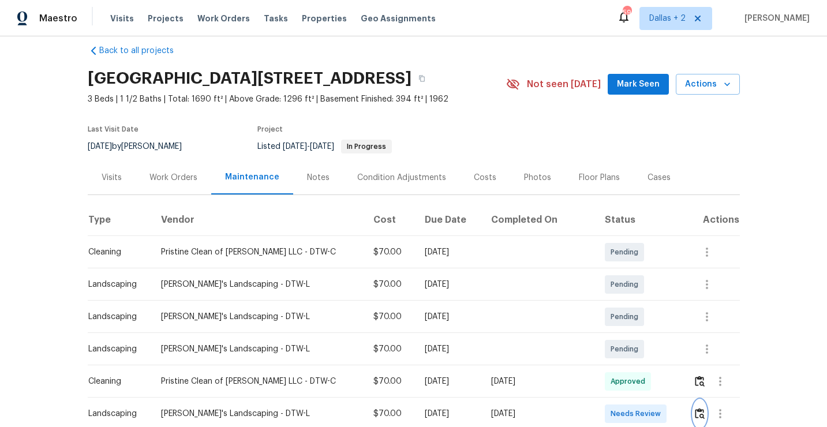
scroll to position [0, 0]
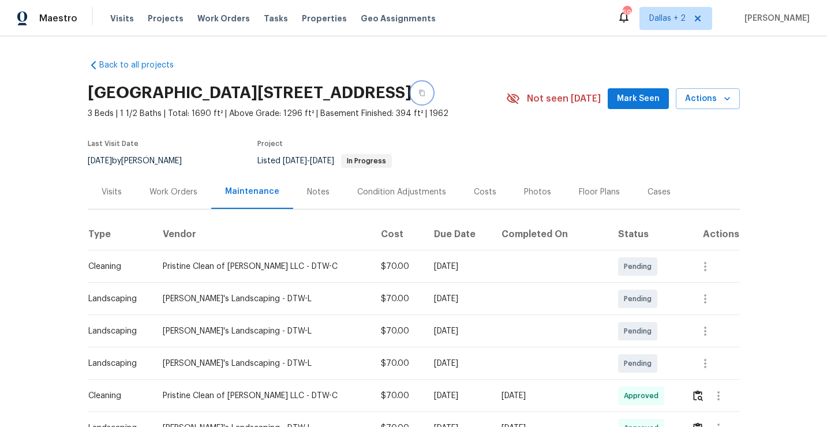
click at [432, 96] on button "button" at bounding box center [421, 93] width 21 height 21
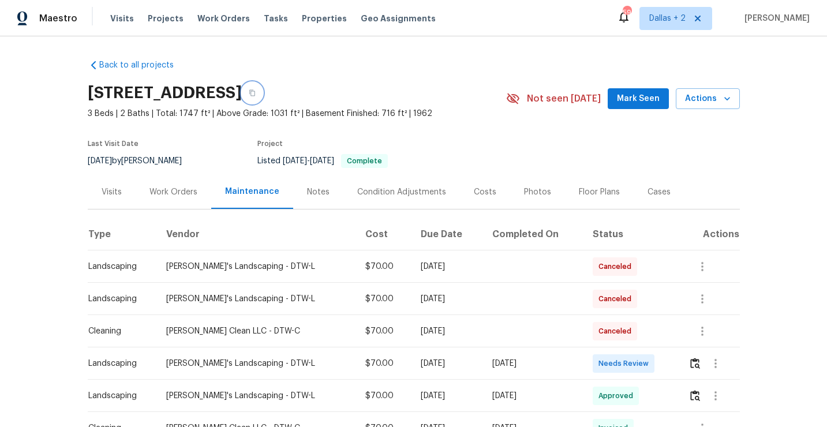
click at [263, 91] on button "button" at bounding box center [252, 93] width 21 height 21
click at [255, 91] on icon "button" at bounding box center [252, 93] width 6 height 6
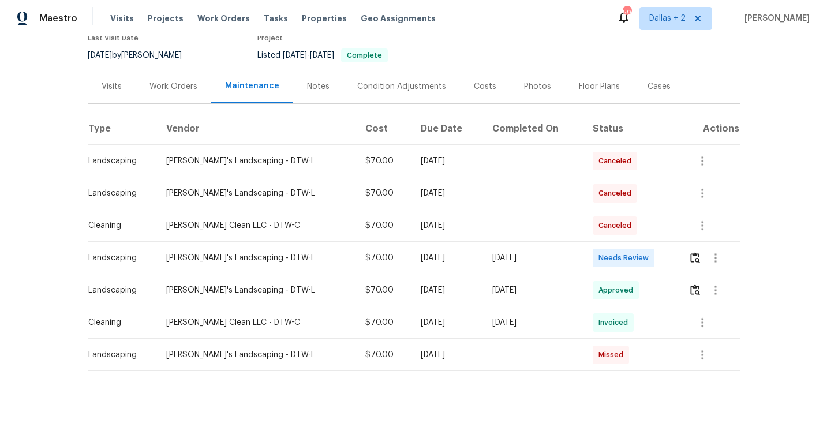
scroll to position [119, 0]
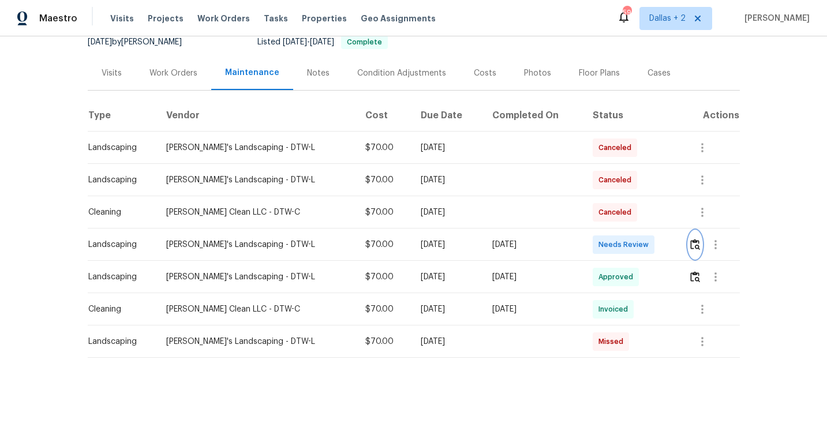
click at [694, 246] on img "button" at bounding box center [695, 244] width 10 height 11
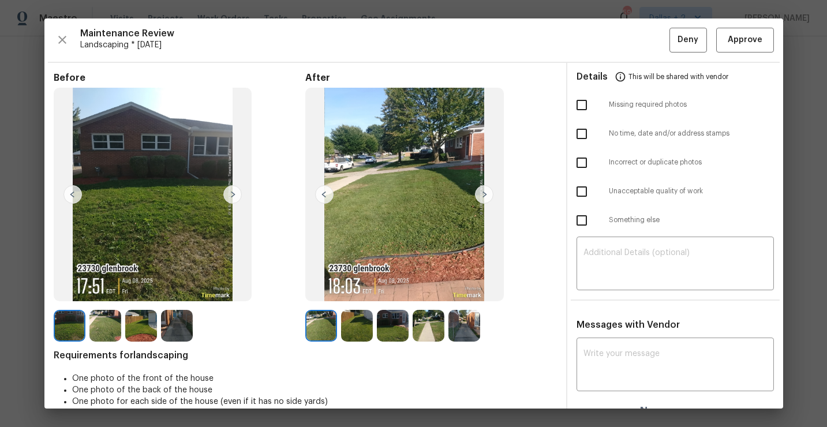
click at [98, 332] on img at bounding box center [105, 326] width 32 height 32
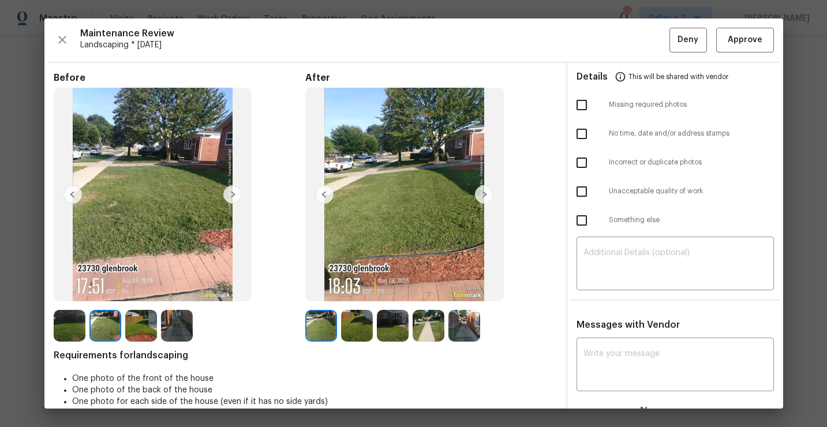
click at [348, 324] on img at bounding box center [357, 326] width 32 height 32
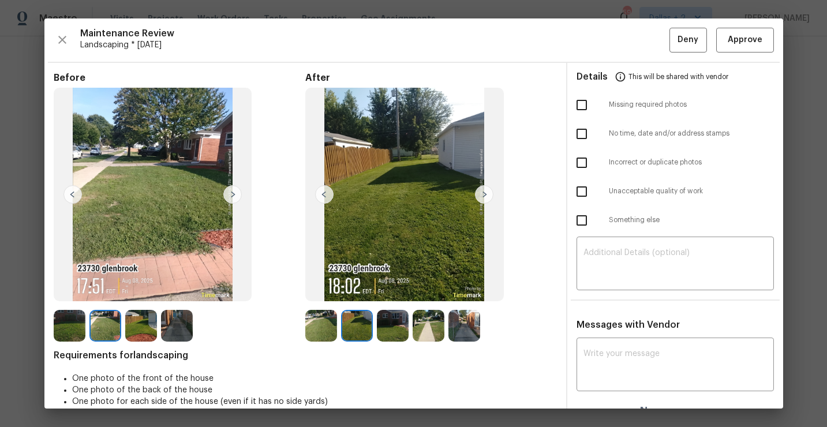
click at [391, 330] on img at bounding box center [393, 326] width 32 height 32
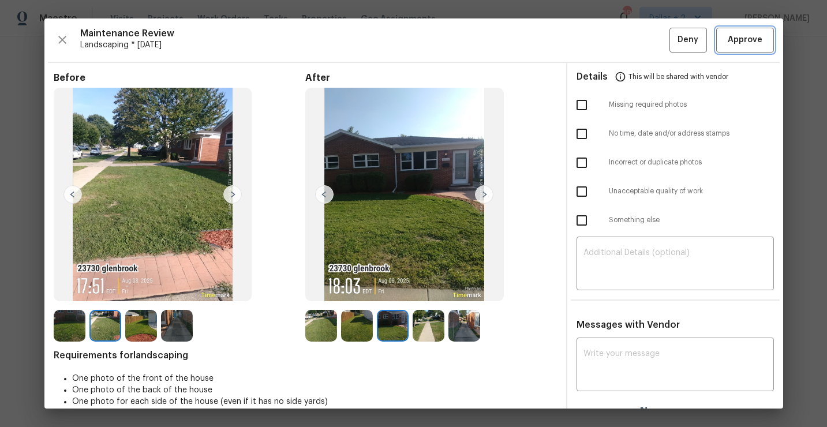
click at [732, 42] on span "Approve" at bounding box center [745, 40] width 35 height 14
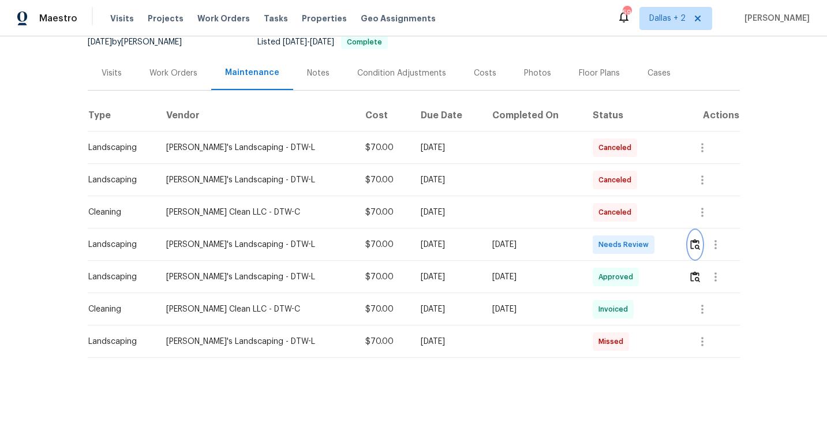
scroll to position [0, 0]
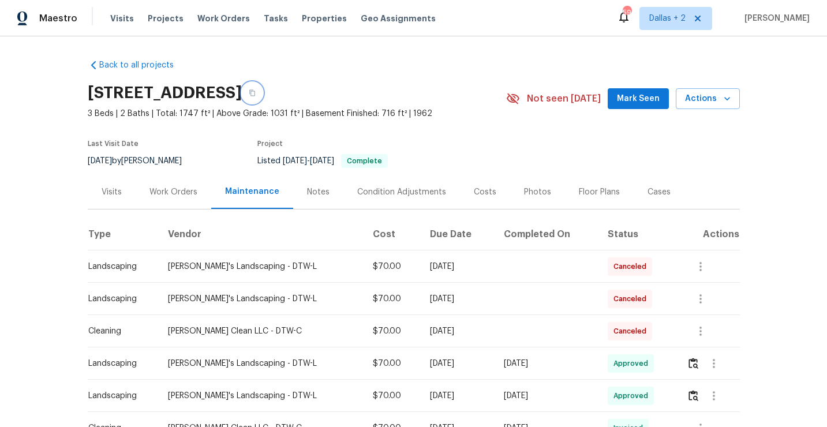
click at [263, 98] on button "button" at bounding box center [252, 93] width 21 height 21
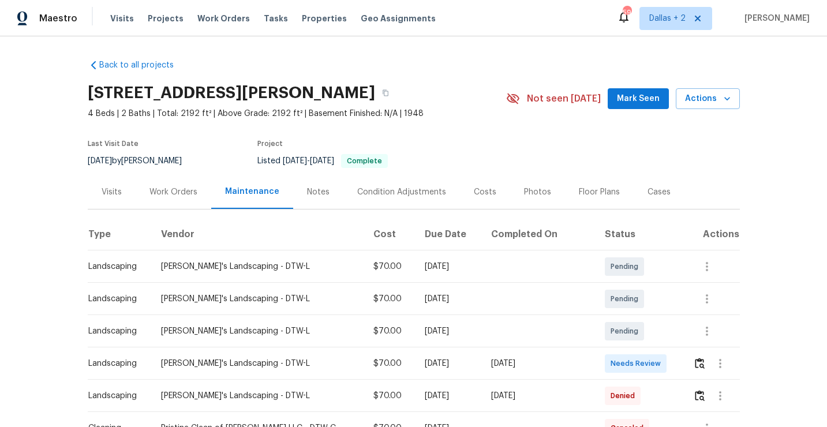
scroll to position [54, 0]
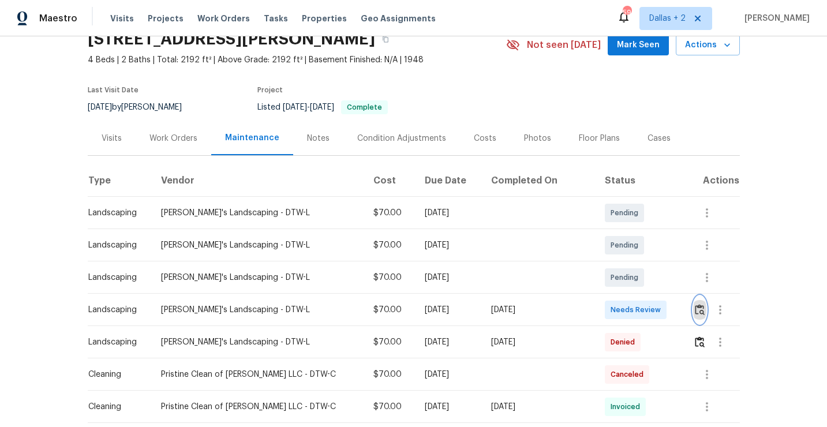
click at [698, 312] on img "button" at bounding box center [700, 309] width 10 height 11
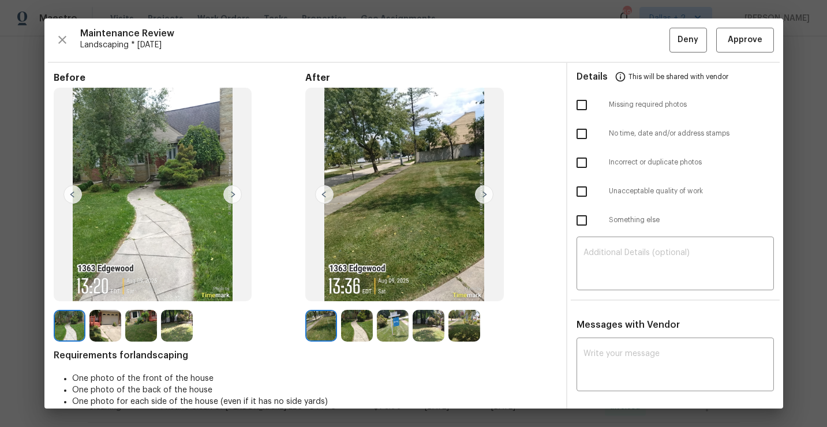
click at [104, 325] on img at bounding box center [105, 326] width 32 height 32
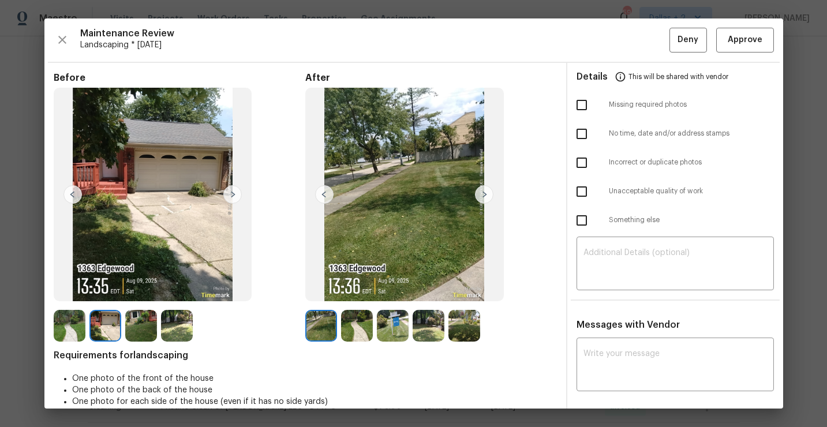
click at [135, 324] on img at bounding box center [141, 326] width 32 height 32
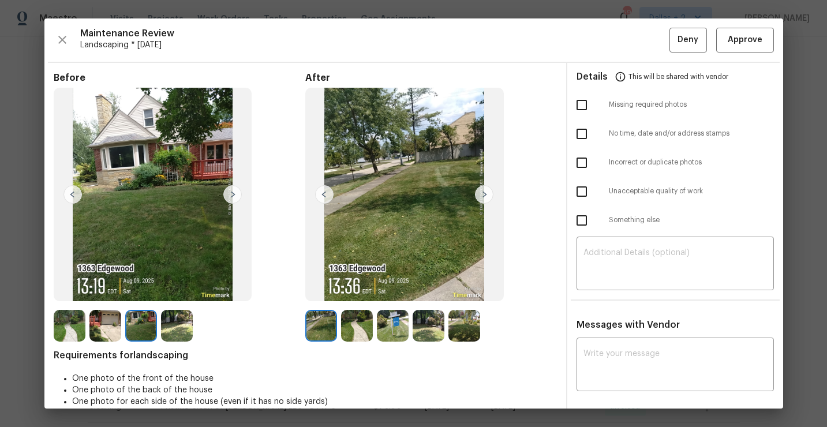
click at [177, 312] on img at bounding box center [177, 326] width 32 height 32
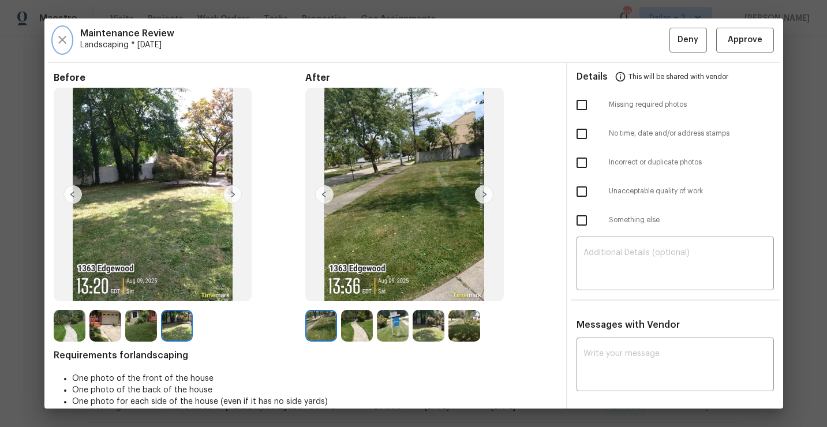
click at [59, 41] on icon "button" at bounding box center [62, 40] width 14 height 14
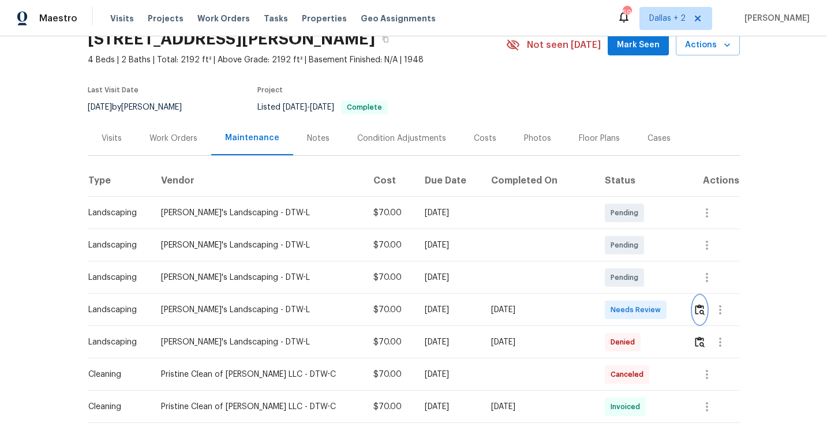
scroll to position [0, 0]
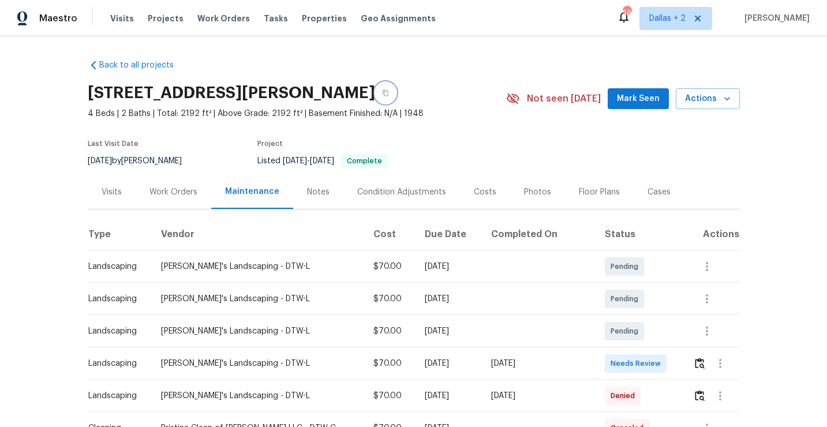
click at [396, 94] on button "button" at bounding box center [385, 93] width 21 height 21
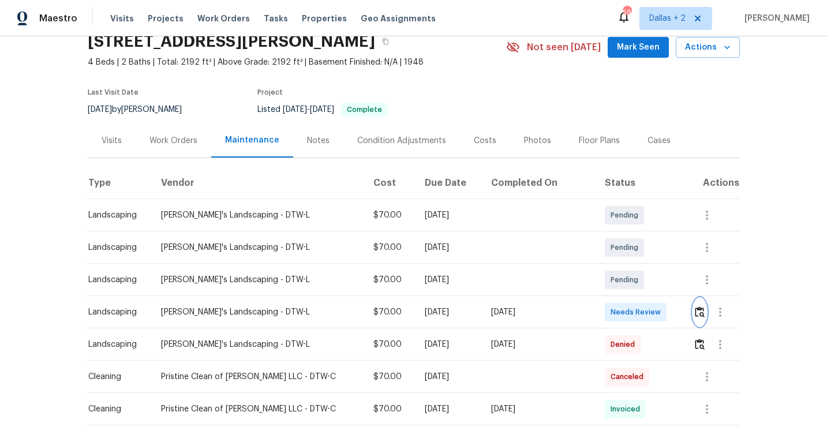
click at [695, 310] on img "button" at bounding box center [700, 311] width 10 height 11
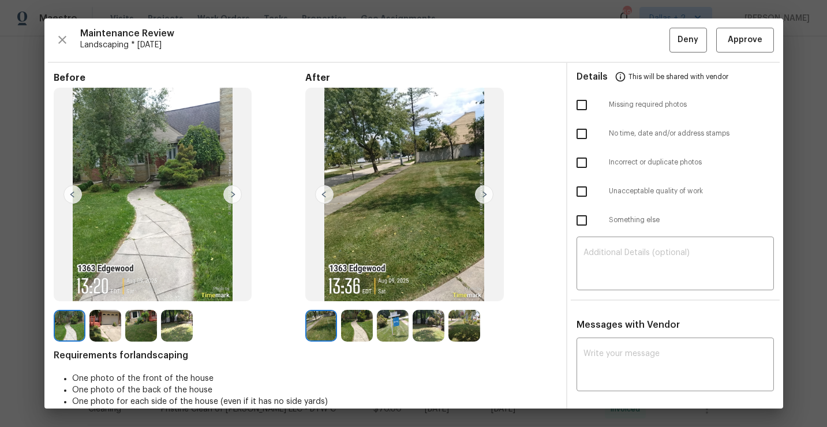
click at [350, 336] on img at bounding box center [357, 326] width 32 height 32
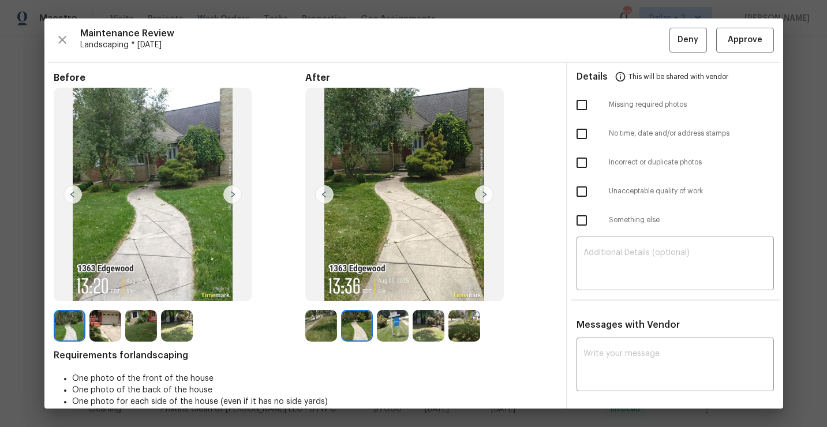
click at [383, 336] on img at bounding box center [393, 326] width 32 height 32
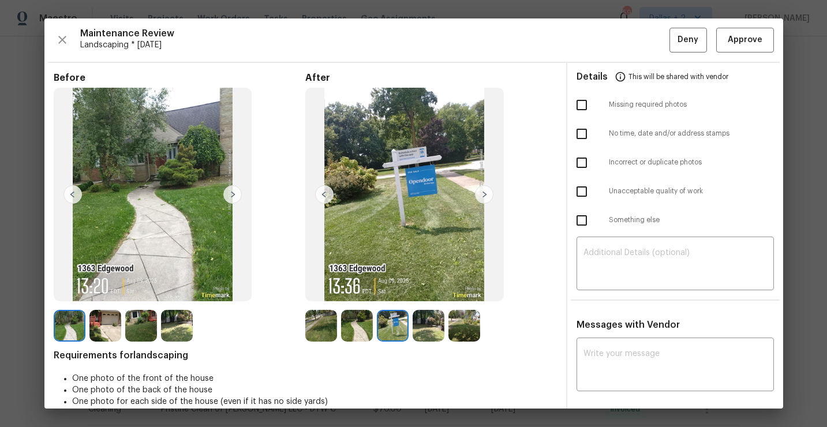
click at [432, 321] on img at bounding box center [429, 326] width 32 height 32
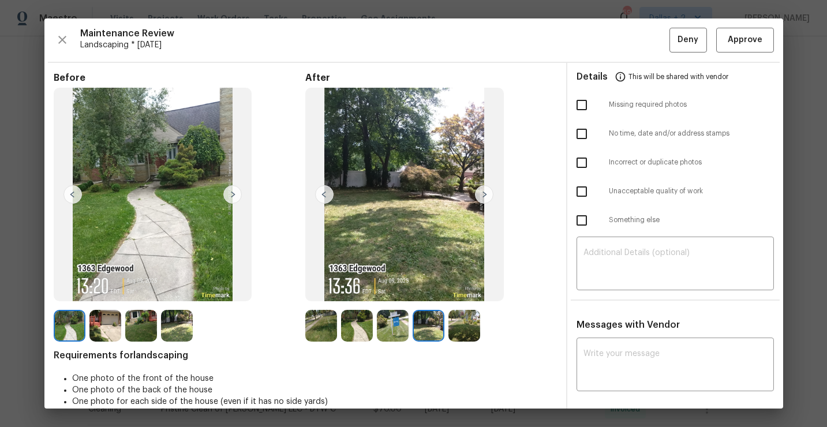
click at [340, 333] on div at bounding box center [323, 326] width 36 height 32
click at [364, 327] on img at bounding box center [357, 326] width 32 height 32
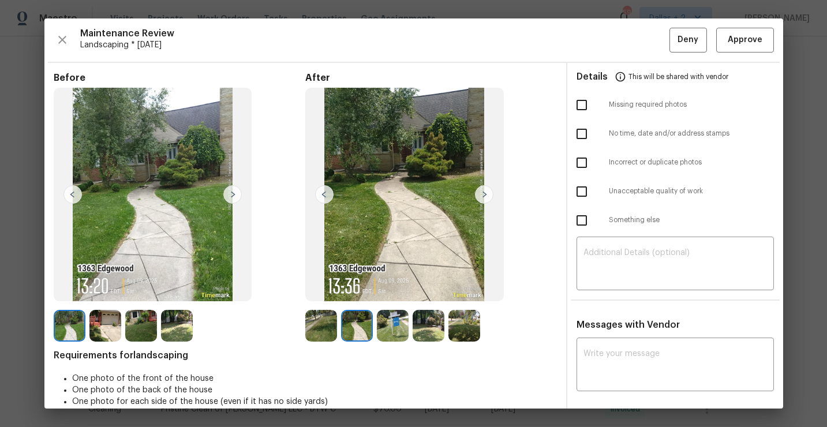
click at [391, 330] on img at bounding box center [393, 326] width 32 height 32
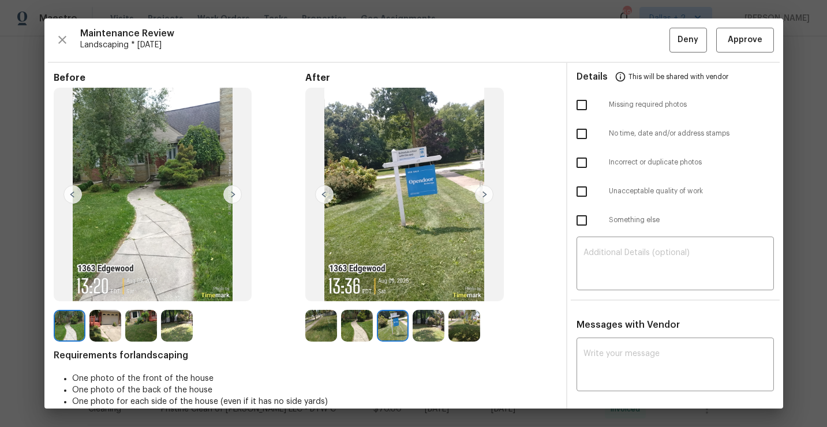
click at [433, 330] on img at bounding box center [429, 326] width 32 height 32
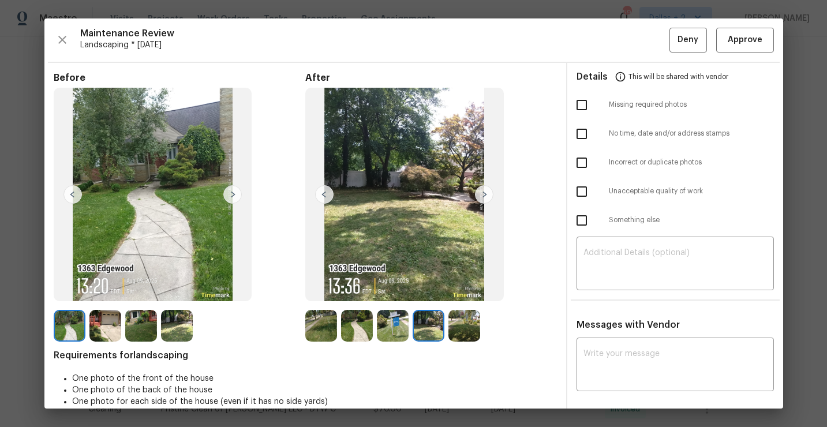
click at [465, 322] on img at bounding box center [464, 326] width 32 height 32
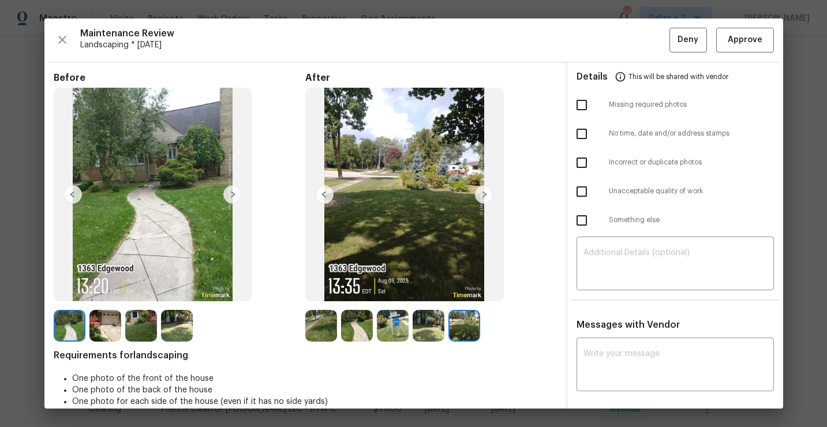
click at [320, 325] on img at bounding box center [321, 326] width 32 height 32
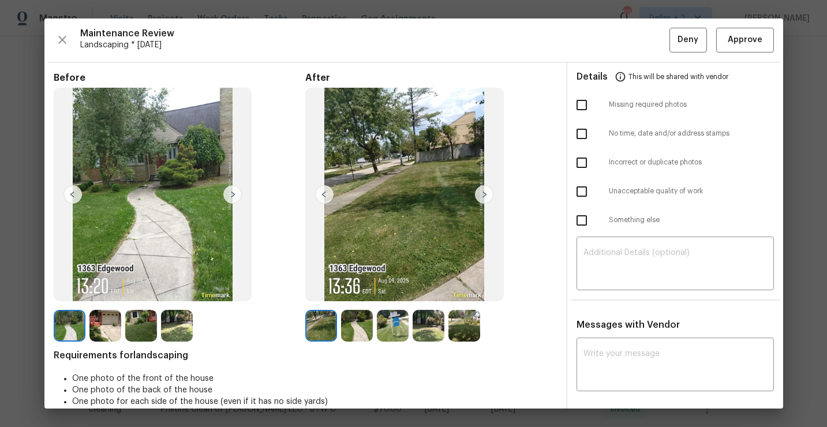
click at [360, 328] on img at bounding box center [357, 326] width 32 height 32
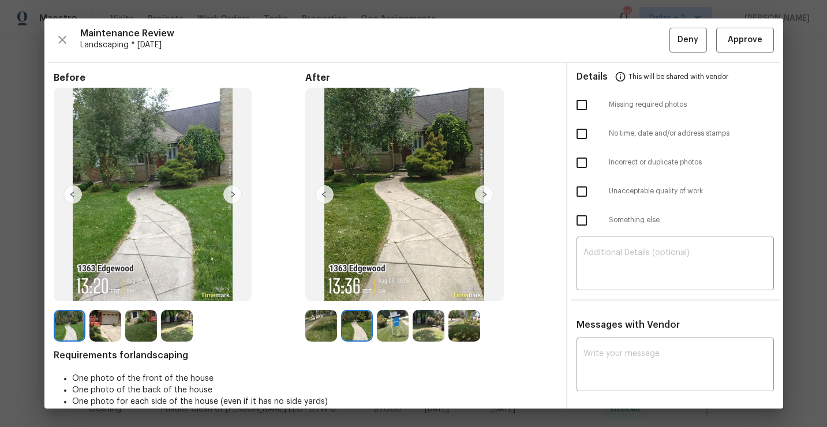
click at [315, 320] on img at bounding box center [321, 326] width 32 height 32
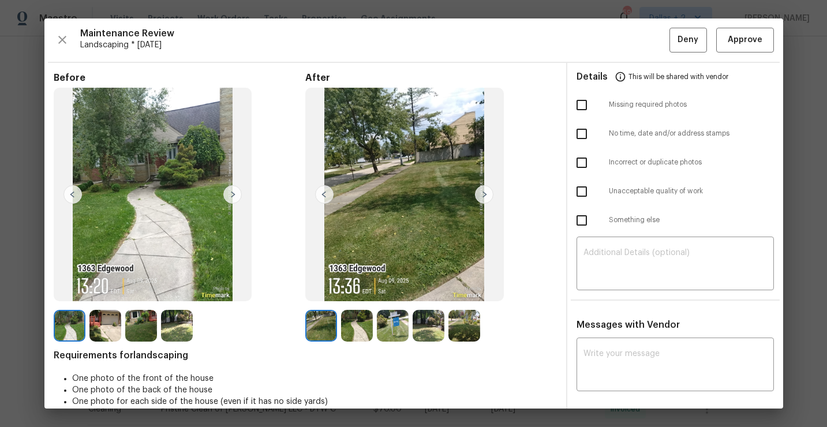
click at [326, 331] on img at bounding box center [321, 326] width 32 height 32
click at [71, 323] on img at bounding box center [70, 326] width 32 height 32
click at [95, 330] on img at bounding box center [105, 326] width 32 height 32
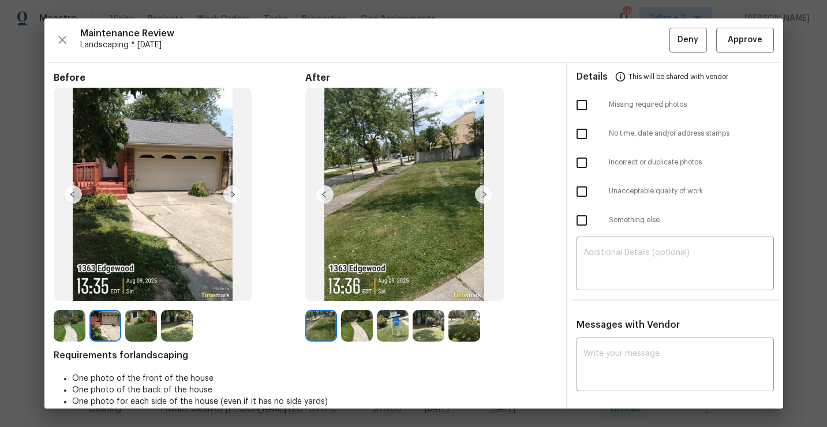
click at [144, 322] on img at bounding box center [141, 326] width 32 height 32
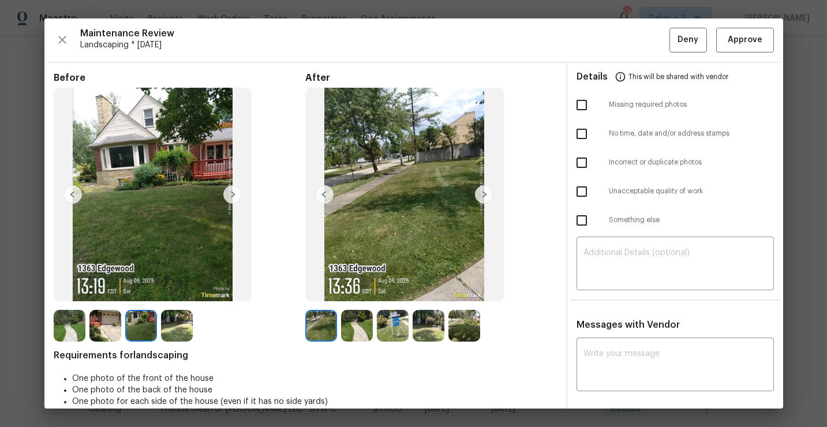
click at [162, 326] on img at bounding box center [177, 326] width 32 height 32
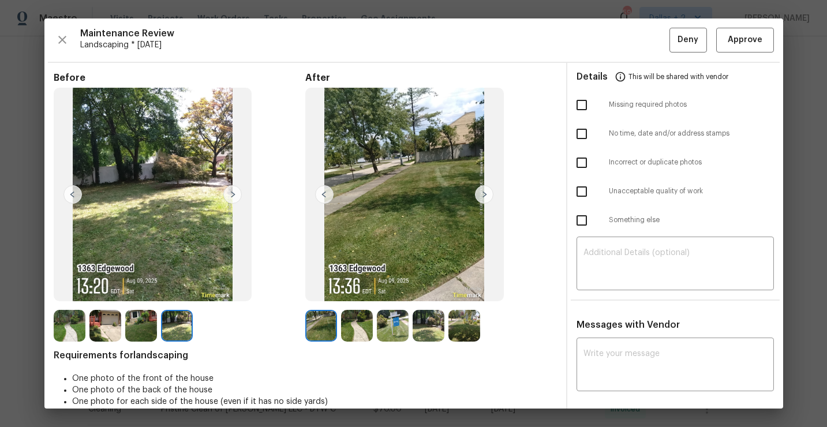
click at [306, 328] on img at bounding box center [321, 326] width 32 height 32
click at [343, 332] on img at bounding box center [357, 326] width 32 height 32
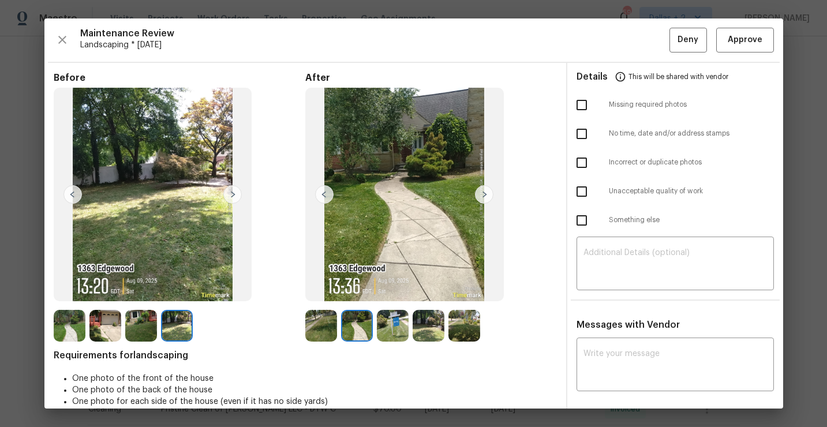
click at [402, 322] on img at bounding box center [393, 326] width 32 height 32
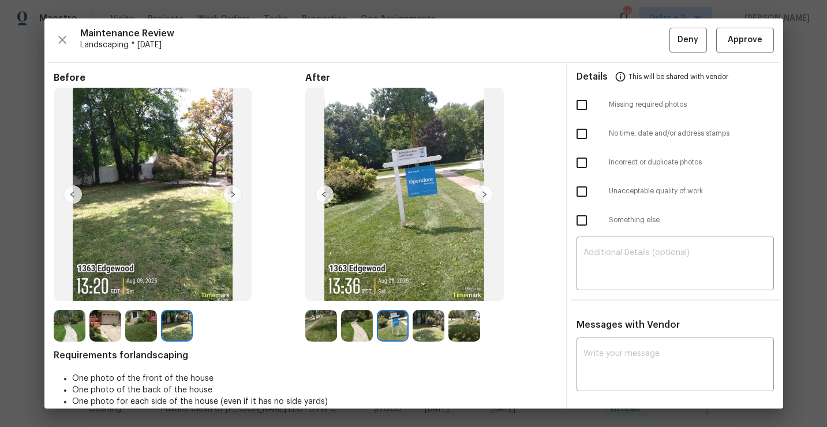
click at [418, 330] on img at bounding box center [429, 326] width 32 height 32
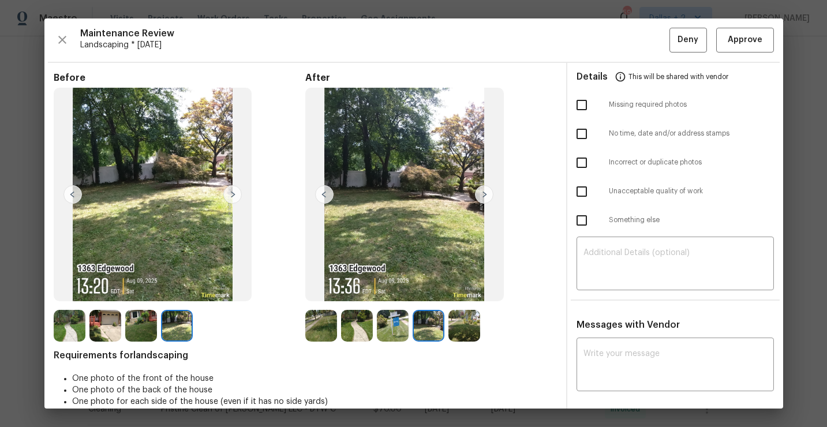
click at [443, 330] on img at bounding box center [429, 326] width 32 height 32
click at [62, 36] on icon "button" at bounding box center [62, 40] width 14 height 14
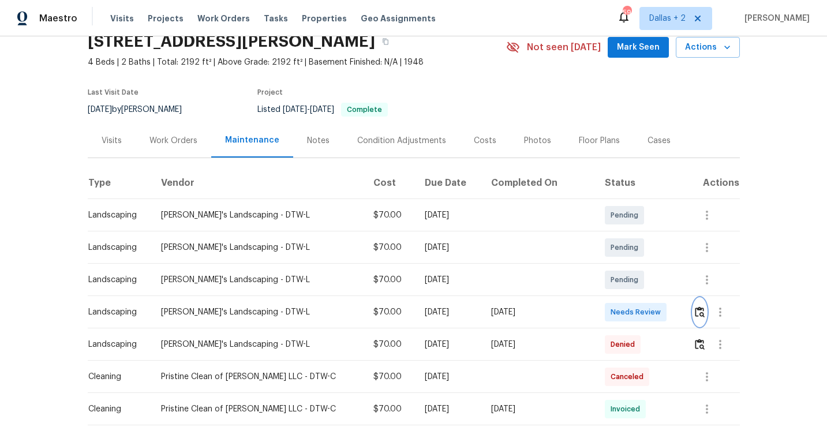
scroll to position [0, 0]
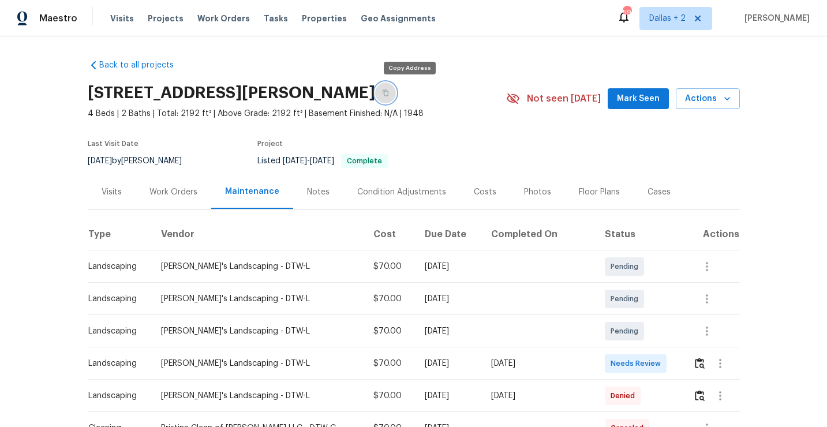
click at [396, 98] on button "button" at bounding box center [385, 93] width 21 height 21
click at [388, 93] on icon "button" at bounding box center [386, 93] width 6 height 6
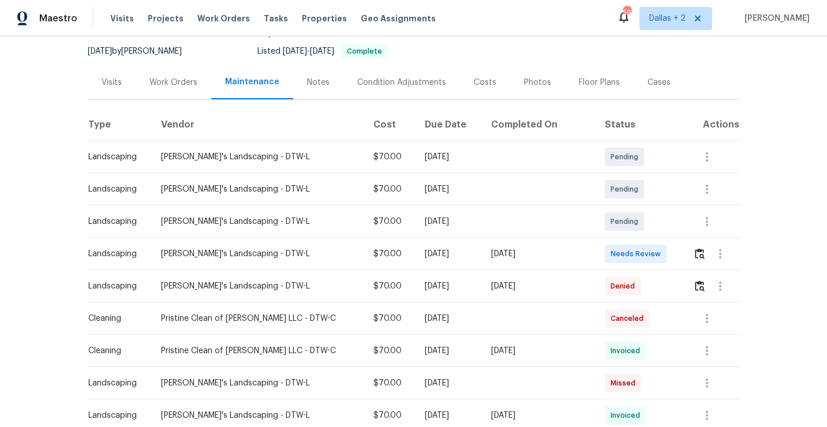
scroll to position [126, 0]
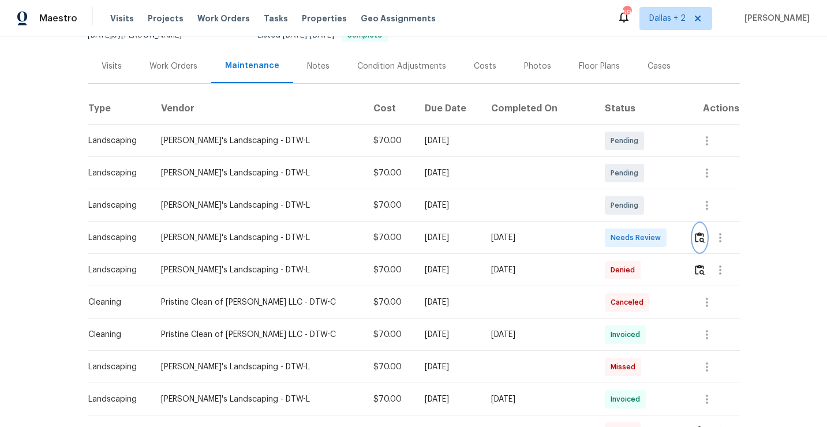
click at [695, 237] on img "button" at bounding box center [700, 237] width 10 height 11
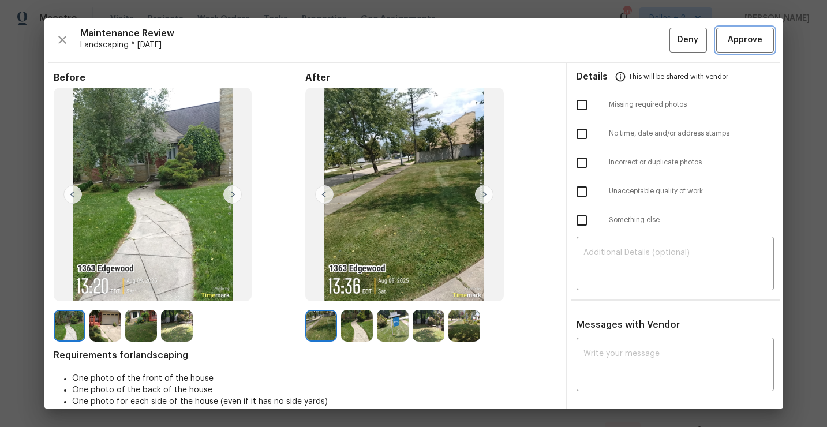
click at [744, 33] on span "Approve" at bounding box center [745, 40] width 35 height 14
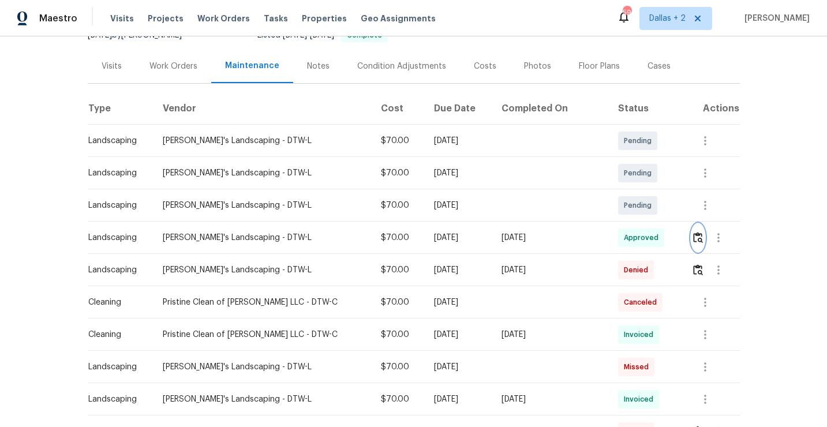
scroll to position [0, 0]
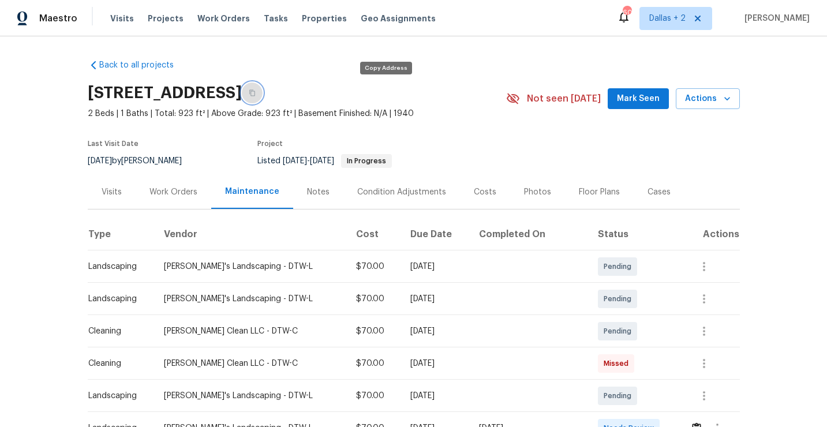
click at [263, 99] on button "button" at bounding box center [252, 93] width 21 height 21
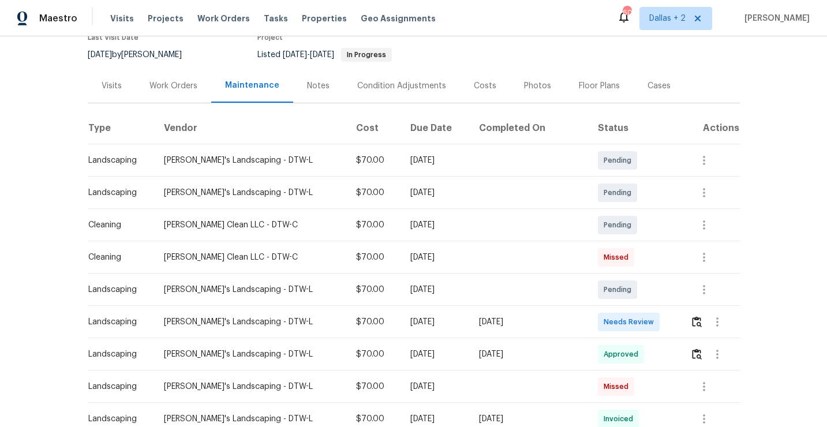
scroll to position [134, 0]
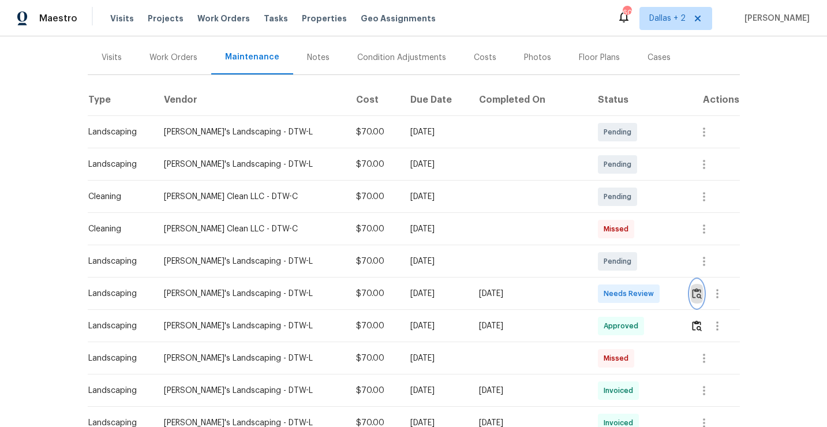
click at [699, 293] on img "button" at bounding box center [697, 293] width 10 height 11
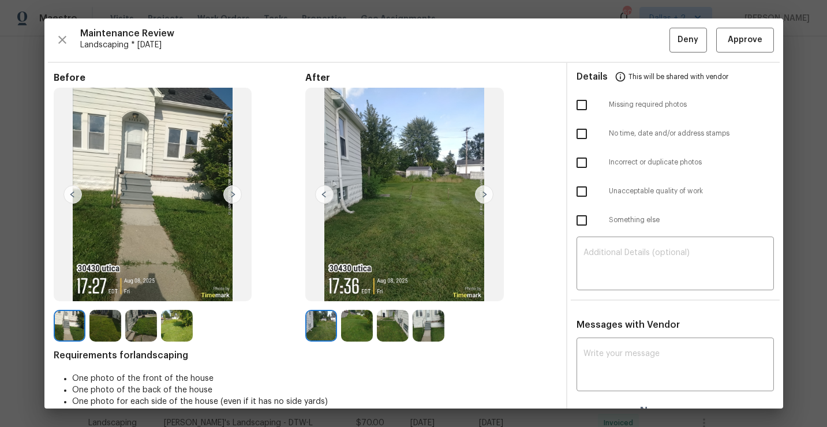
click at [477, 196] on img at bounding box center [484, 194] width 18 height 18
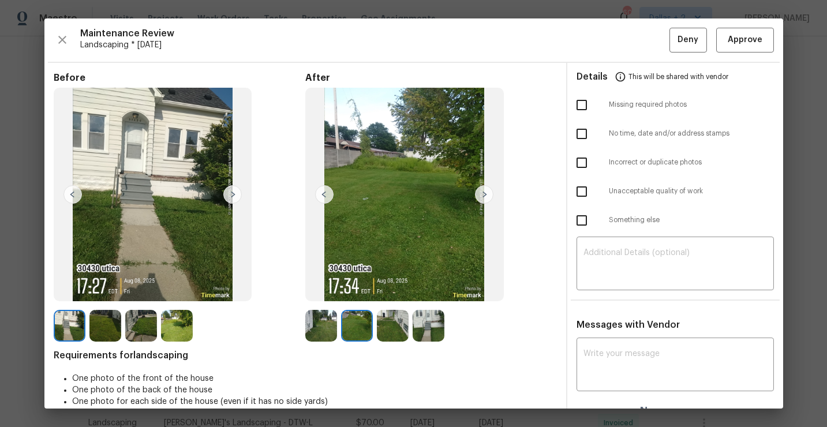
click at [483, 193] on img at bounding box center [484, 194] width 18 height 18
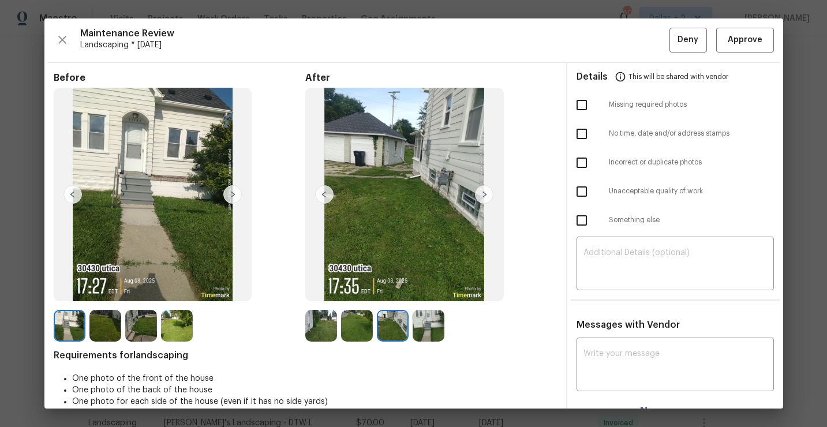
click at [483, 193] on img at bounding box center [484, 194] width 18 height 18
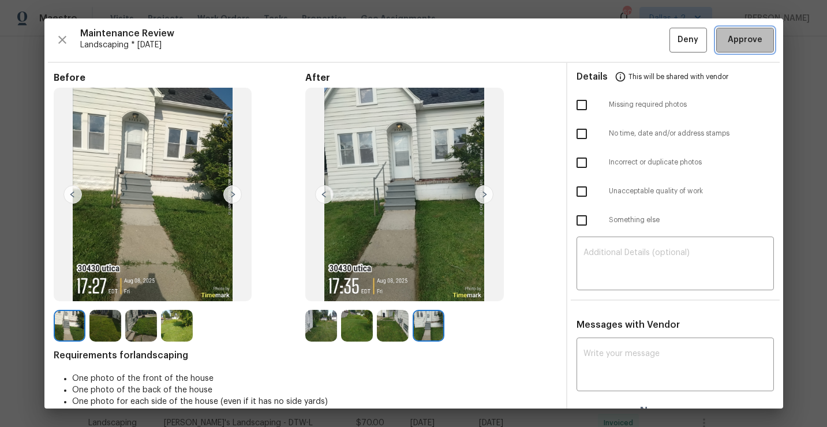
click at [736, 45] on span "Approve" at bounding box center [745, 40] width 35 height 14
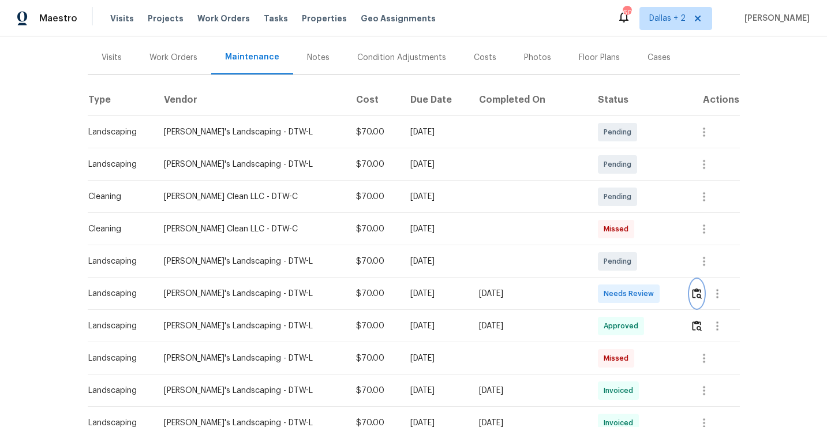
scroll to position [0, 0]
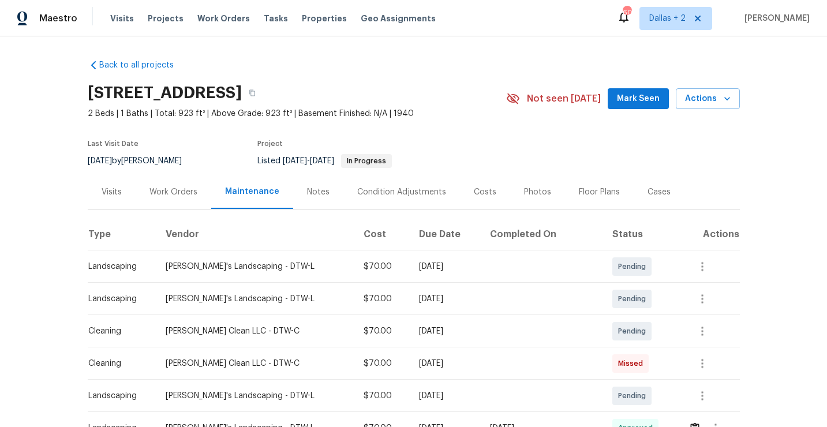
click at [380, 104] on div "30430 Utica Rd, Roseville, MI 48066" at bounding box center [297, 93] width 418 height 30
click at [255, 93] on icon "button" at bounding box center [252, 93] width 6 height 6
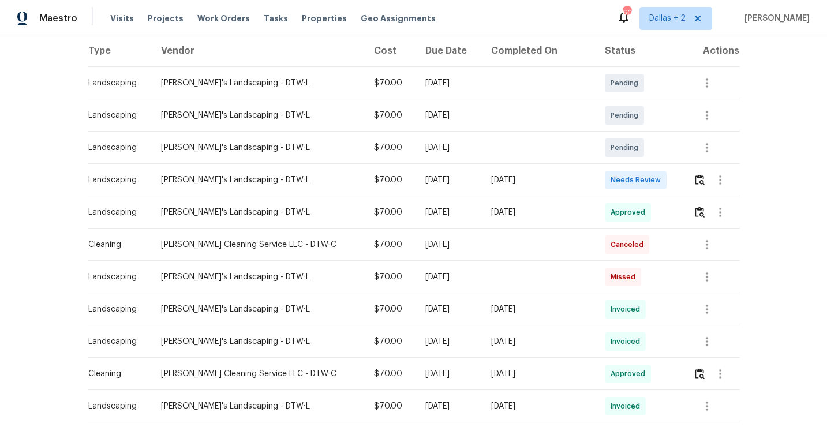
scroll to position [194, 0]
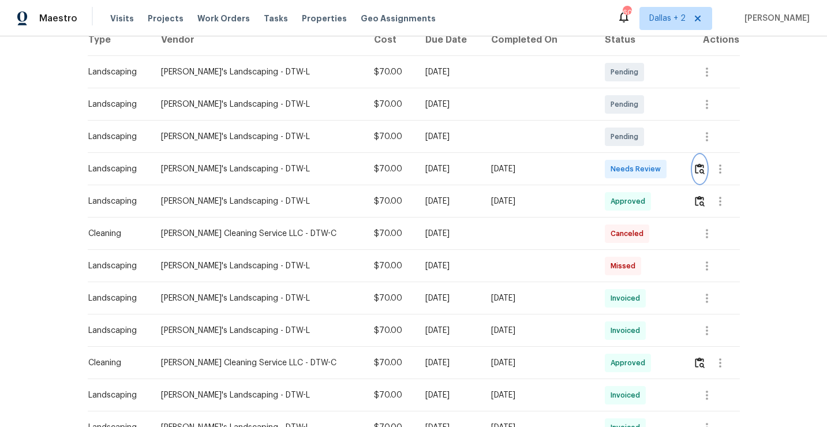
click at [702, 172] on button "button" at bounding box center [699, 169] width 13 height 28
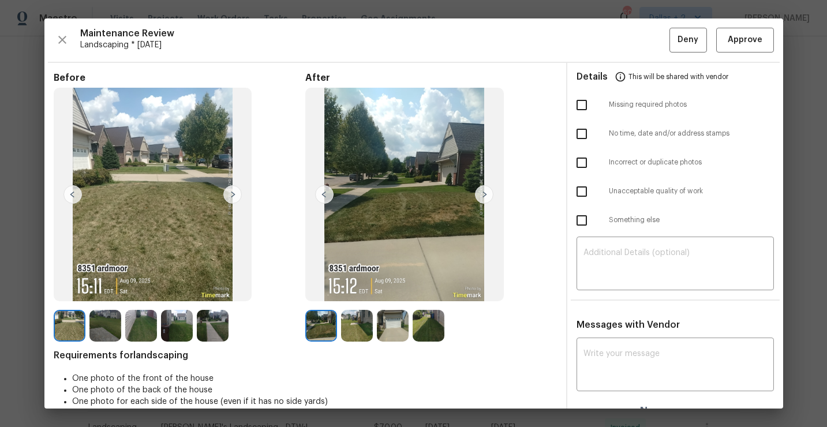
scroll to position [17, 0]
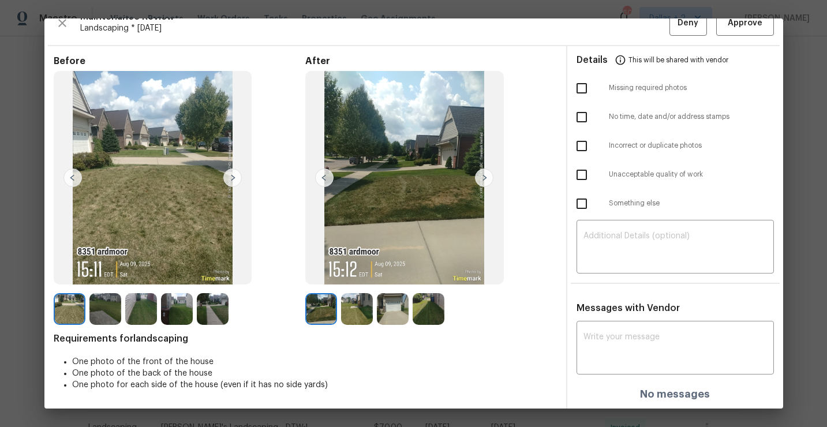
click at [392, 307] on img at bounding box center [393, 309] width 32 height 32
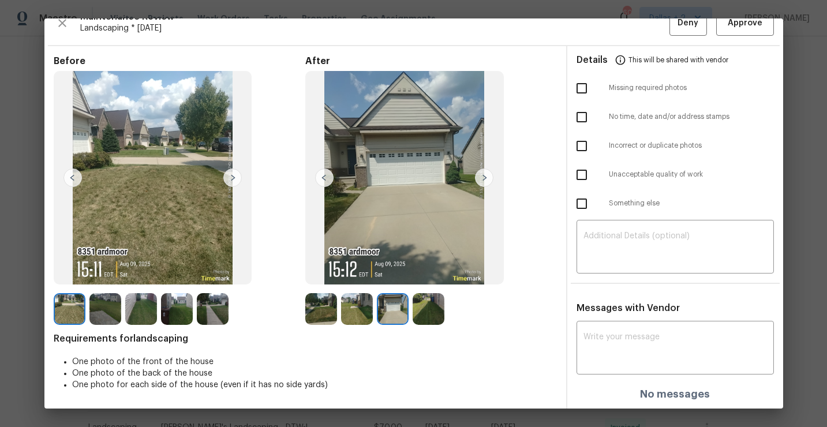
click at [68, 306] on img at bounding box center [70, 309] width 32 height 32
click at [107, 305] on img at bounding box center [105, 309] width 32 height 32
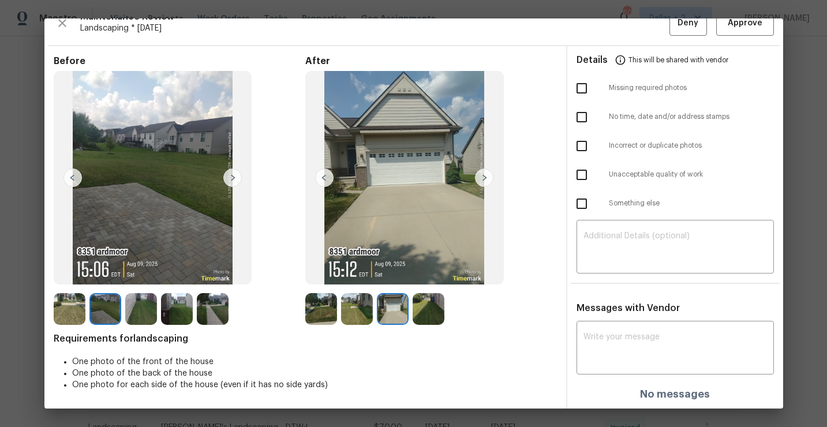
click at [139, 306] on img at bounding box center [141, 309] width 32 height 32
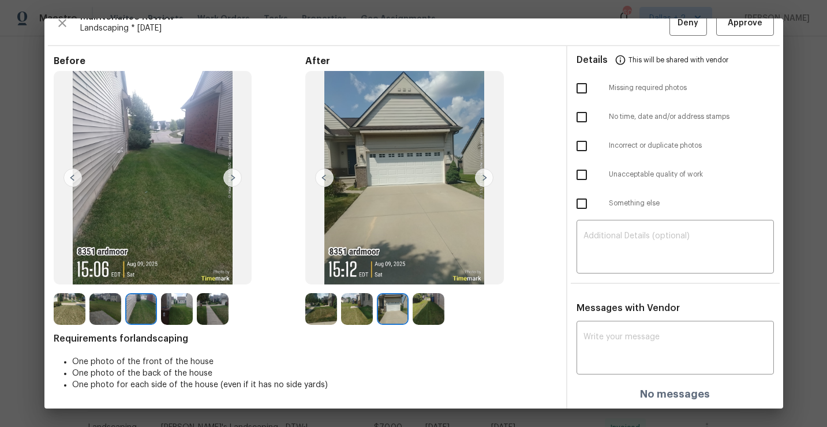
click at [179, 304] on img at bounding box center [177, 309] width 32 height 32
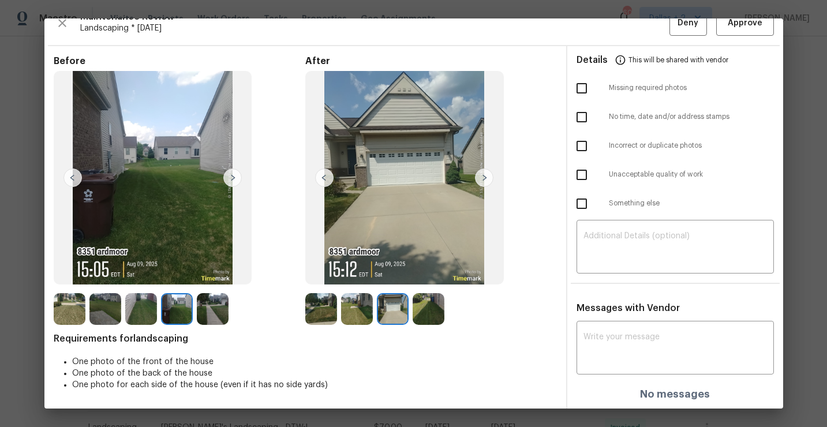
click at [211, 303] on img at bounding box center [213, 309] width 32 height 32
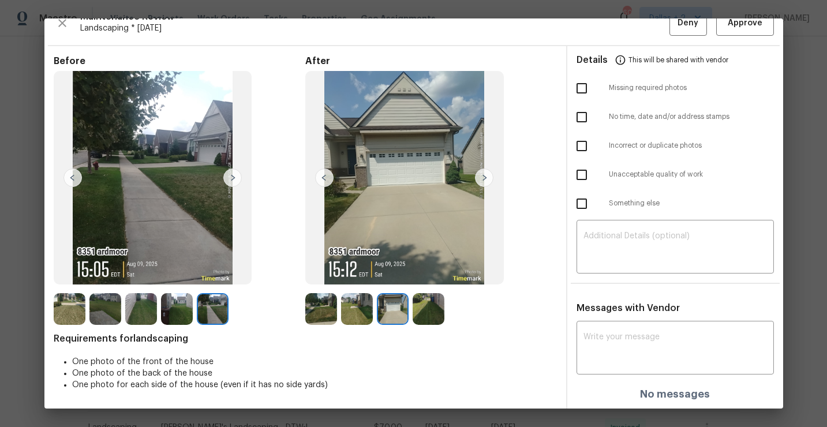
click at [324, 306] on img at bounding box center [321, 309] width 32 height 32
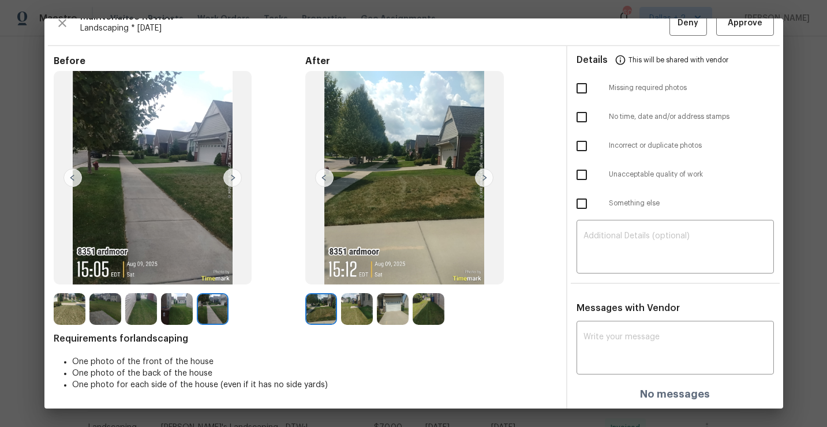
click at [361, 309] on img at bounding box center [357, 309] width 32 height 32
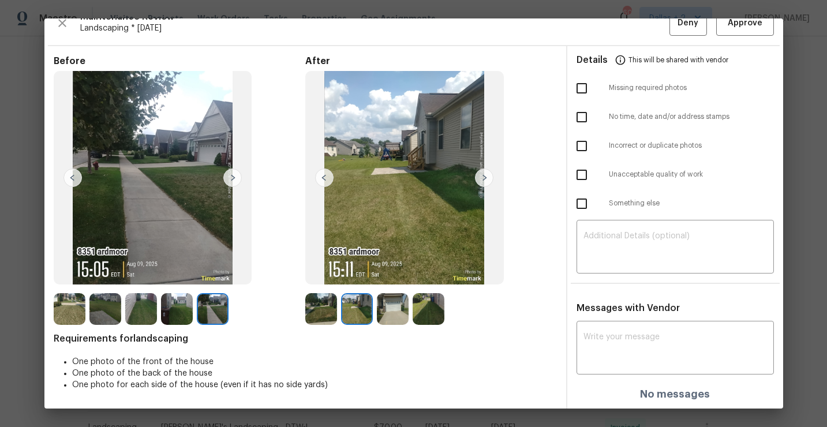
click at [403, 309] on img at bounding box center [393, 309] width 32 height 32
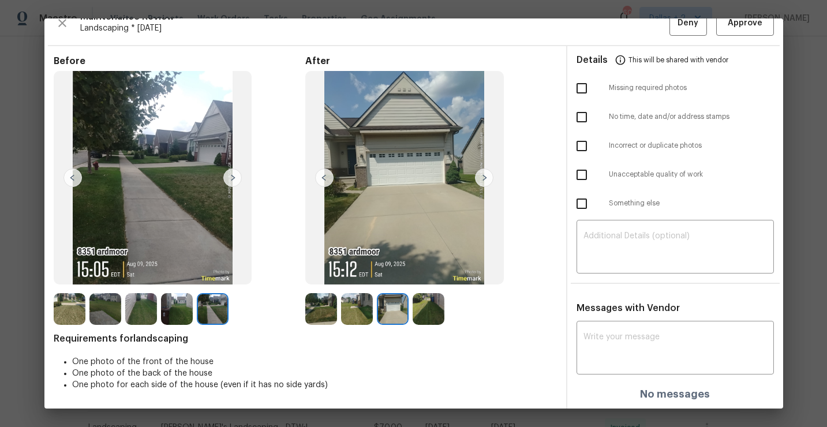
click at [427, 317] on img at bounding box center [429, 309] width 32 height 32
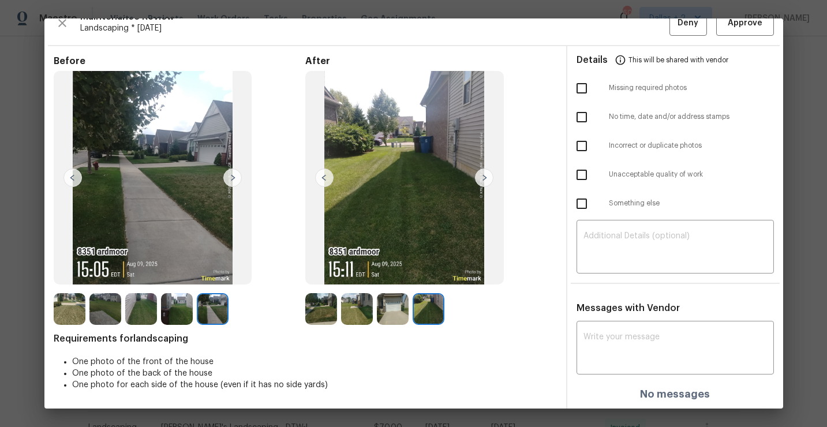
click at [399, 312] on img at bounding box center [393, 309] width 32 height 32
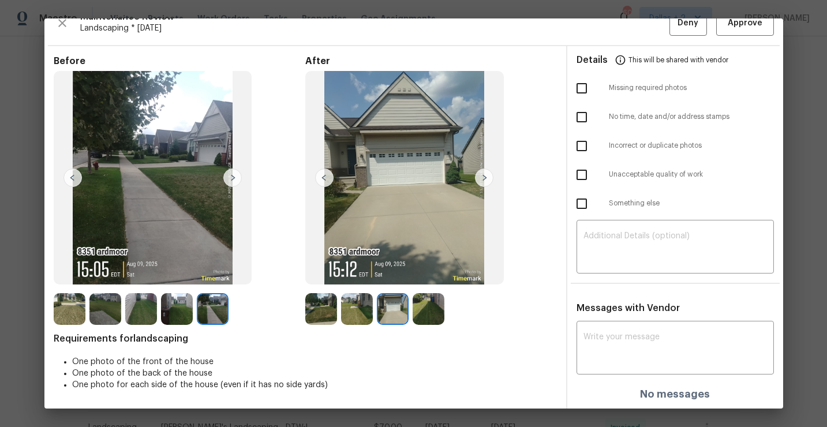
scroll to position [0, 0]
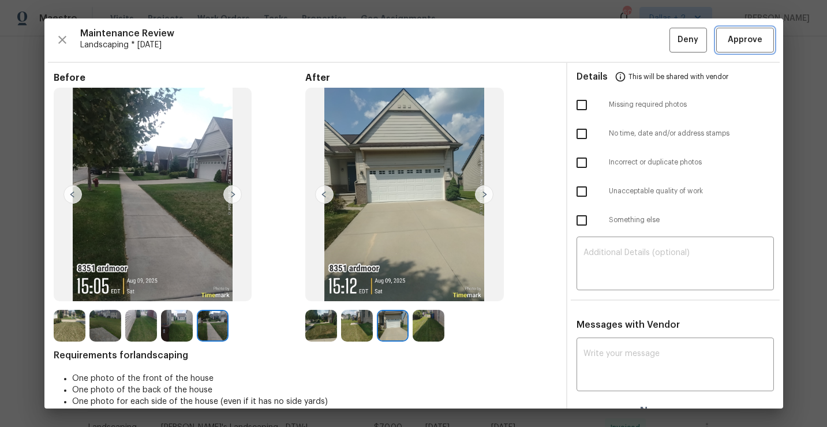
click at [732, 51] on button "Approve" at bounding box center [745, 40] width 58 height 25
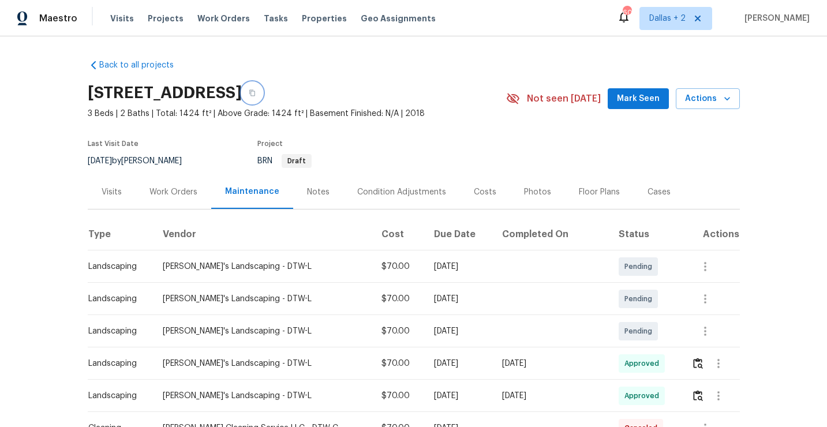
click at [263, 98] on button "button" at bounding box center [252, 93] width 21 height 21
click at [256, 92] on icon "button" at bounding box center [252, 92] width 7 height 7
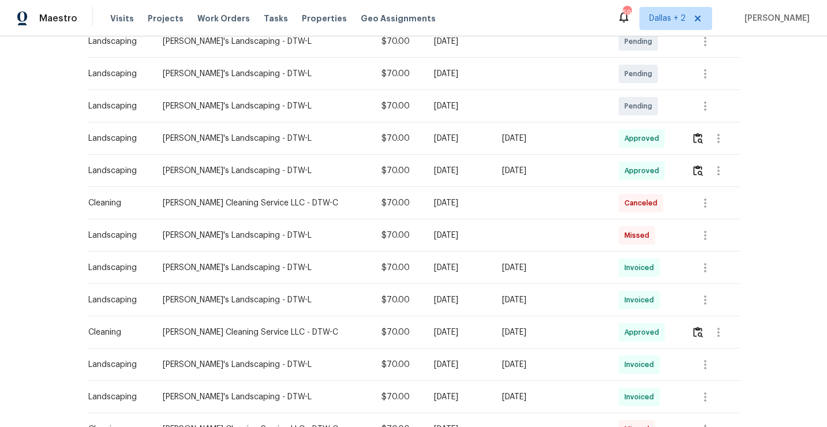
scroll to position [249, 0]
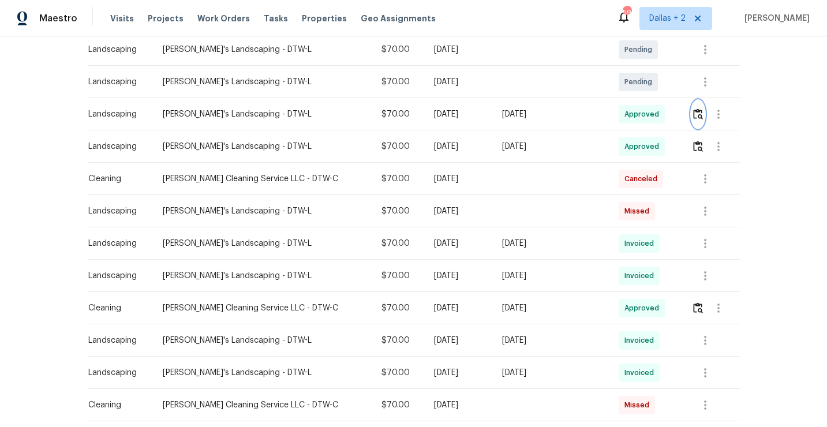
click at [701, 115] on button "button" at bounding box center [697, 114] width 13 height 28
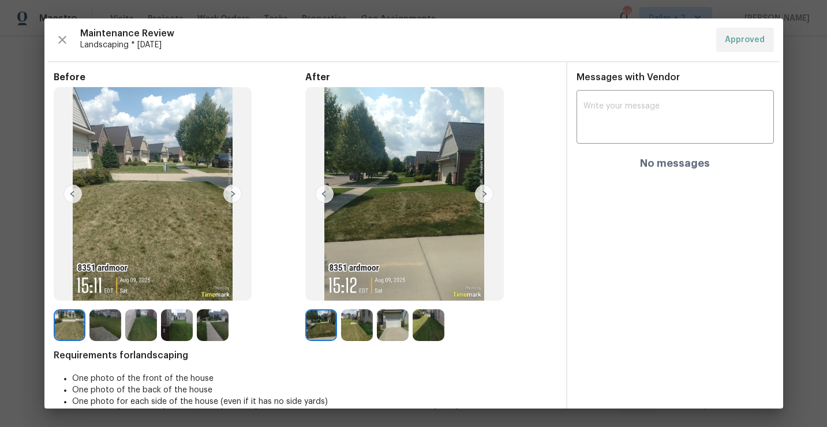
click at [425, 323] on img at bounding box center [429, 325] width 32 height 32
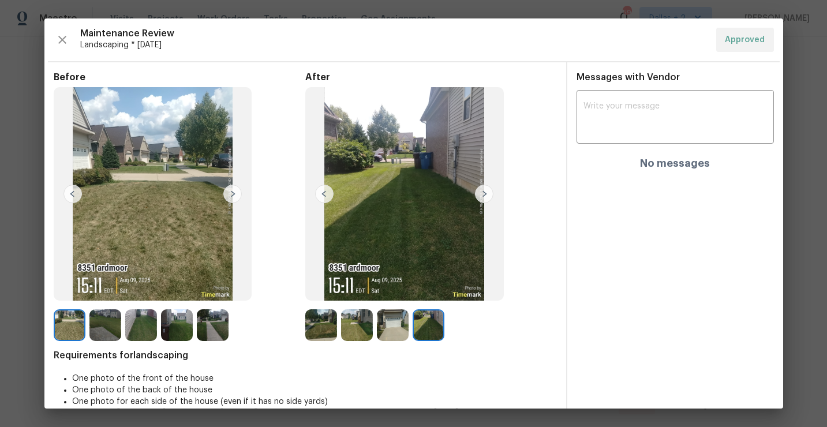
click at [50, 44] on div "Maintenance Review Landscaping * Mon, Aug 04 Approved Before After Requirements…" at bounding box center [413, 213] width 739 height 390
click at [56, 43] on icon "button" at bounding box center [62, 40] width 14 height 14
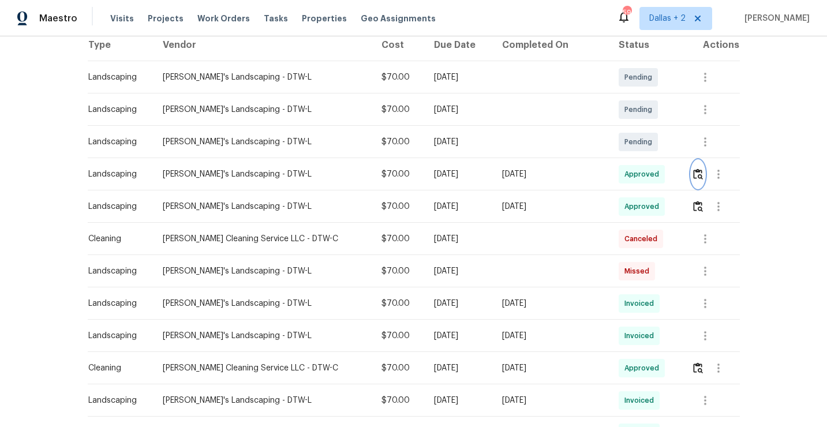
scroll to position [0, 0]
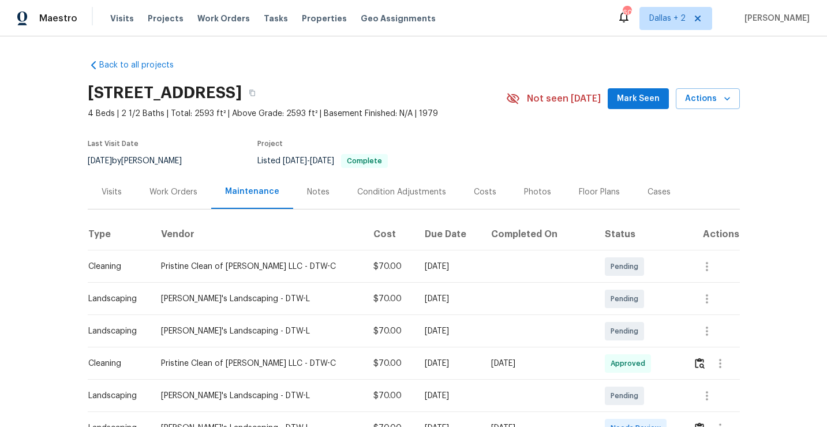
click at [452, 81] on div "[STREET_ADDRESS]" at bounding box center [297, 93] width 418 height 30
click at [263, 96] on button "button" at bounding box center [252, 93] width 21 height 21
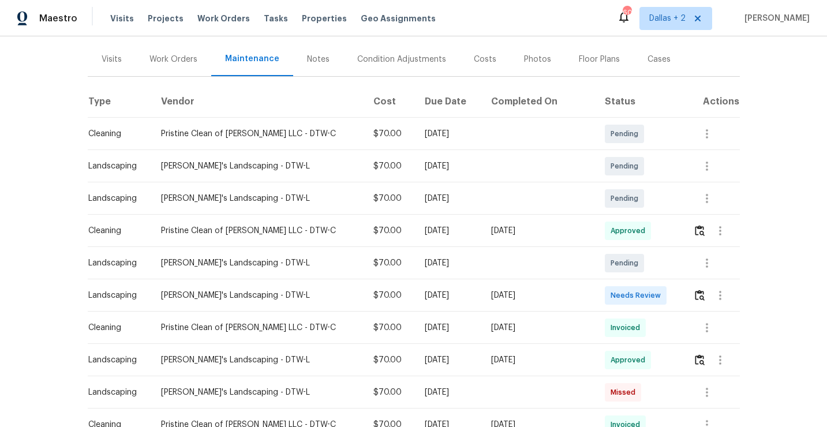
scroll to position [143, 0]
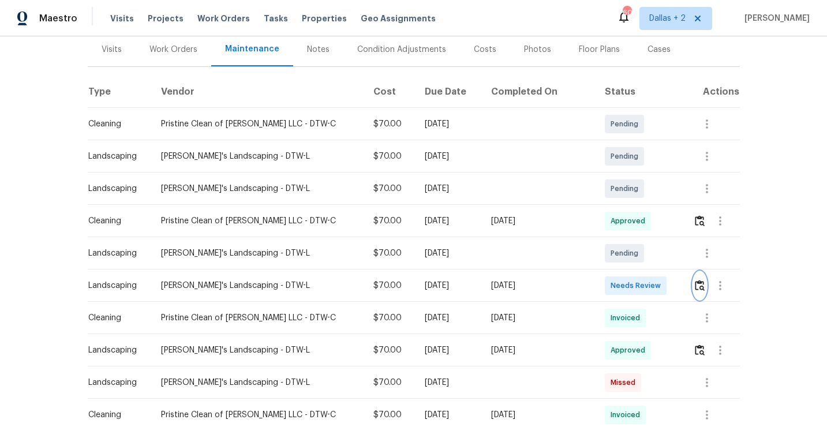
click at [695, 282] on img "button" at bounding box center [700, 285] width 10 height 11
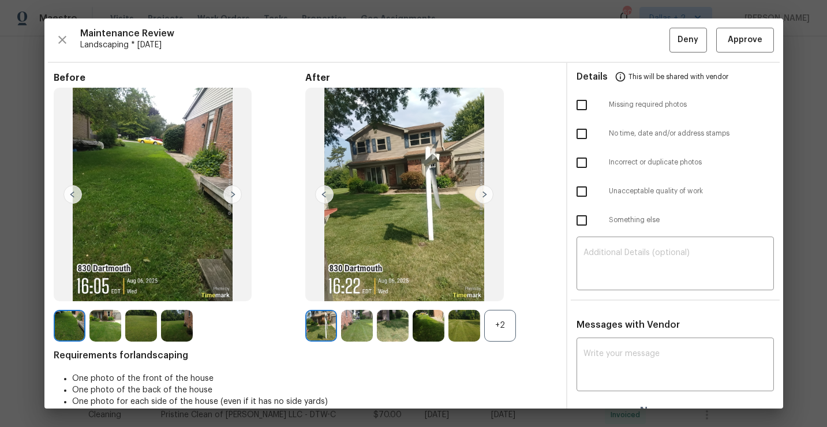
click at [351, 328] on img at bounding box center [357, 326] width 32 height 32
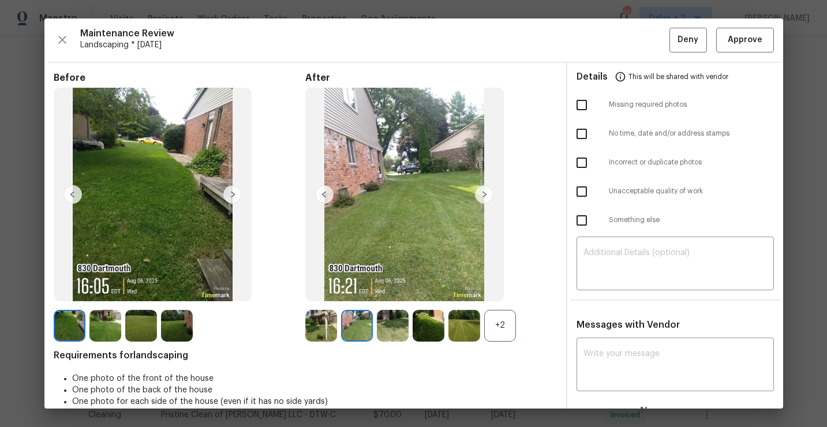
click at [325, 329] on img at bounding box center [321, 326] width 32 height 32
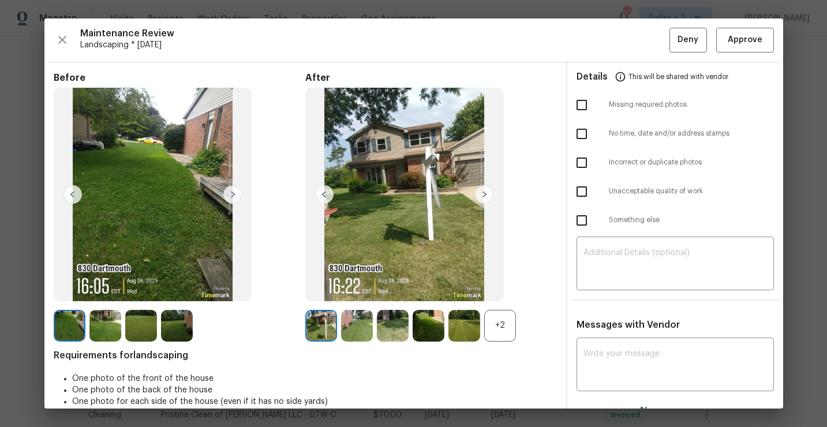
click at [103, 323] on img at bounding box center [105, 326] width 32 height 32
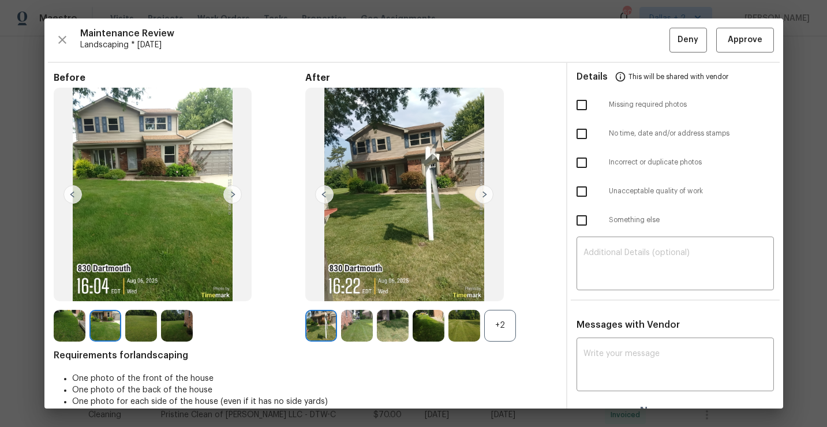
click at [503, 328] on div "+2" at bounding box center [500, 326] width 32 height 32
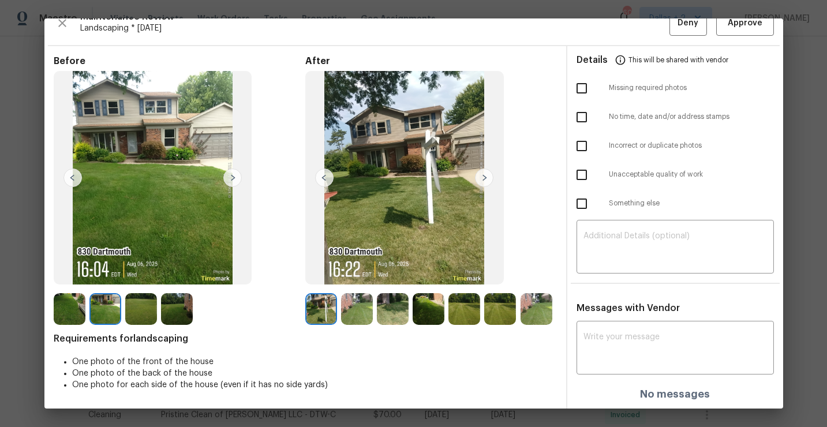
click at [353, 316] on img at bounding box center [357, 309] width 32 height 32
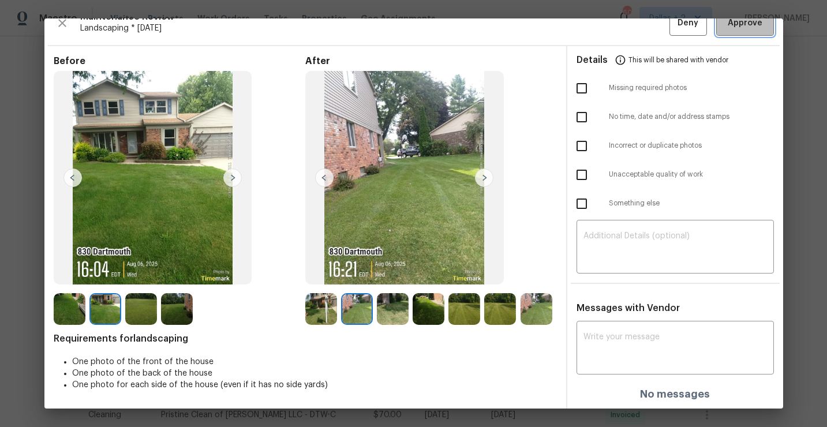
click at [731, 28] on span "Approve" at bounding box center [745, 23] width 35 height 14
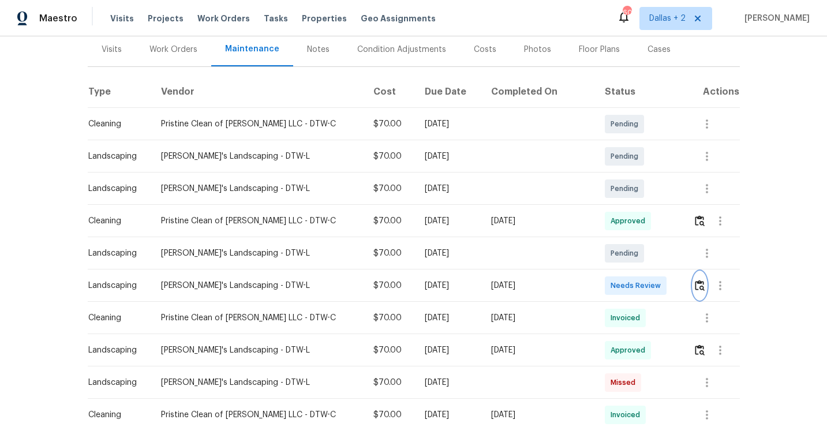
scroll to position [0, 0]
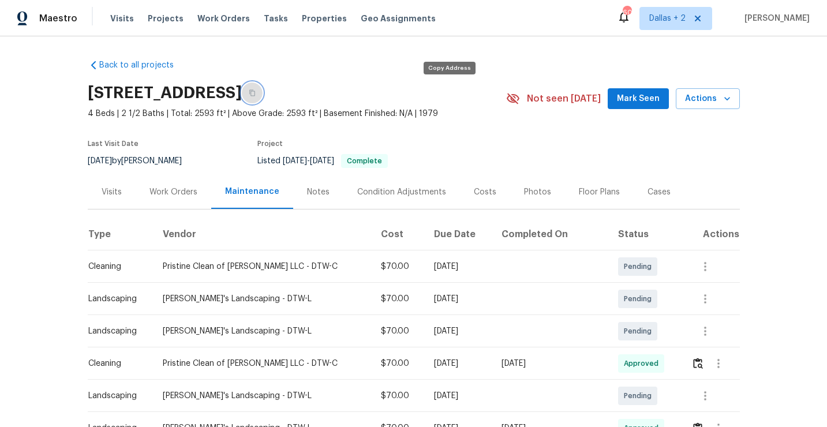
click at [263, 96] on button "button" at bounding box center [252, 93] width 21 height 21
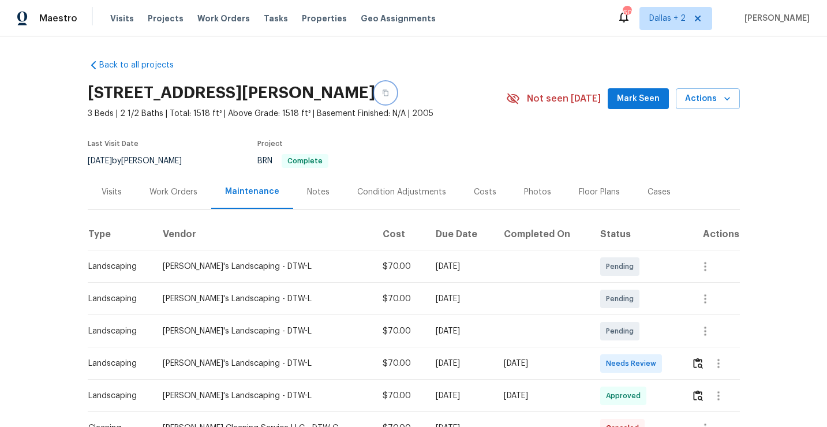
click at [376, 87] on button "button" at bounding box center [385, 93] width 21 height 21
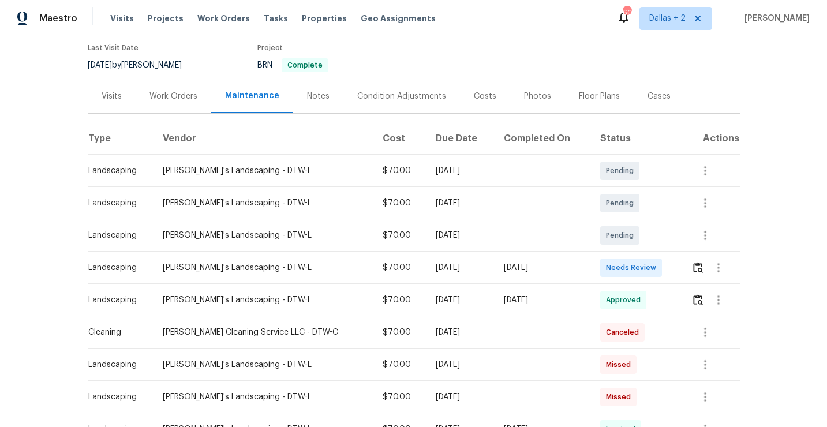
scroll to position [117, 0]
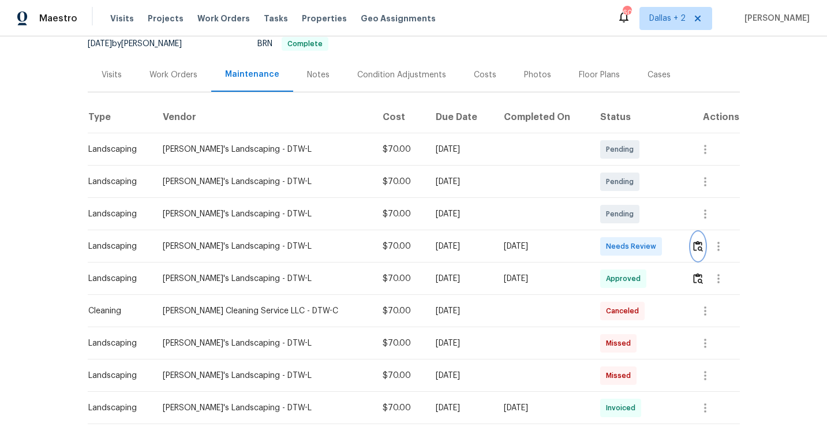
click at [702, 250] on button "button" at bounding box center [697, 247] width 13 height 28
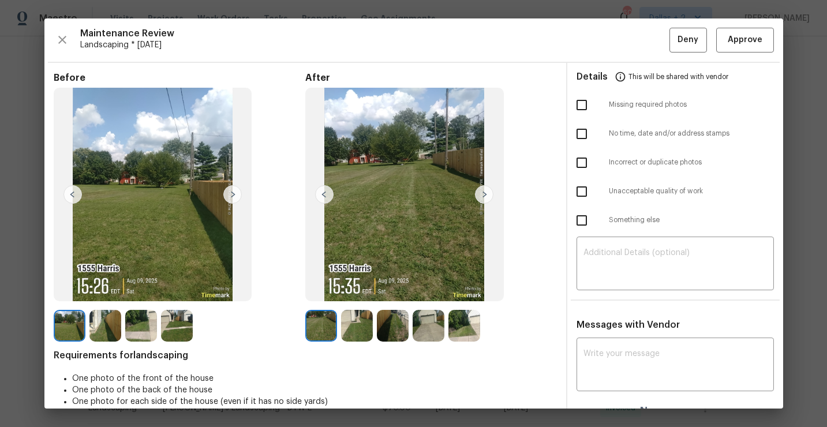
click at [362, 332] on img at bounding box center [357, 326] width 32 height 32
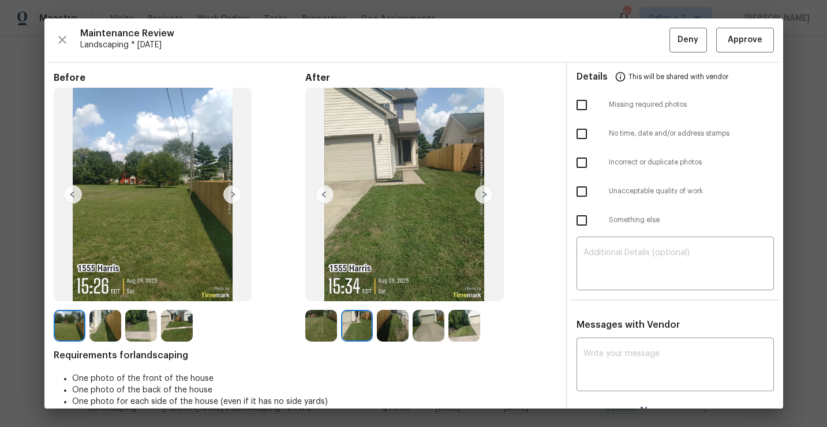
click at [426, 329] on img at bounding box center [429, 326] width 32 height 32
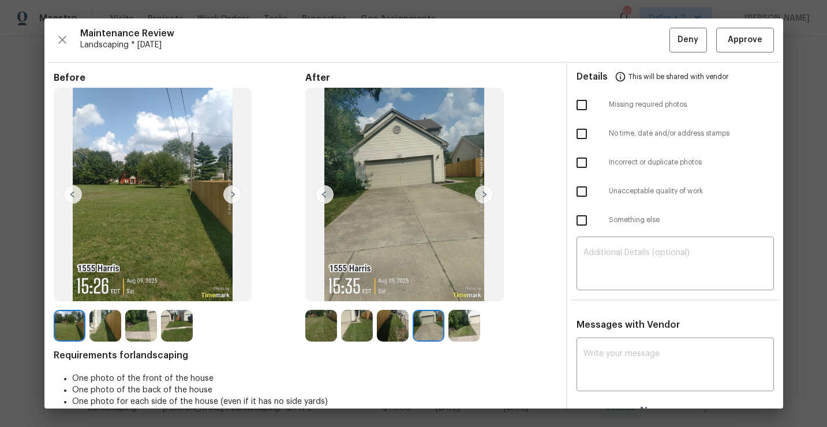
click at [461, 321] on img at bounding box center [464, 326] width 32 height 32
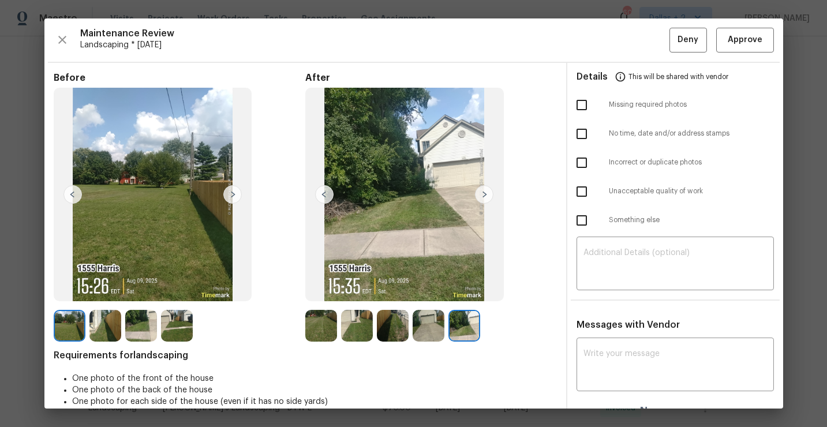
click at [389, 326] on img at bounding box center [393, 326] width 32 height 32
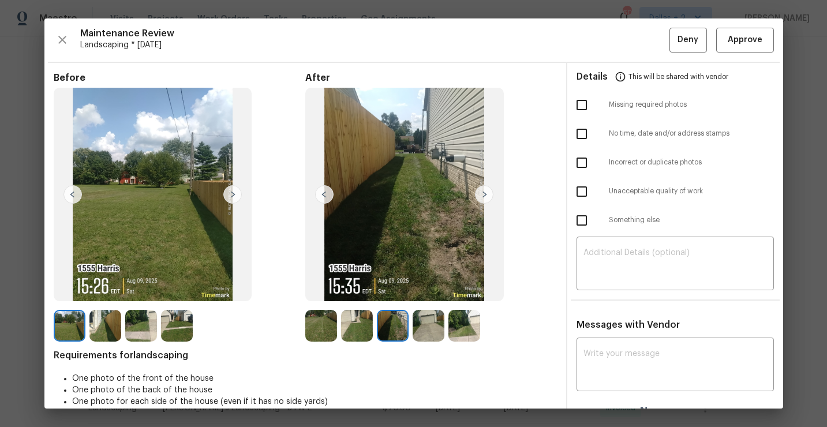
click at [470, 330] on img at bounding box center [464, 326] width 32 height 32
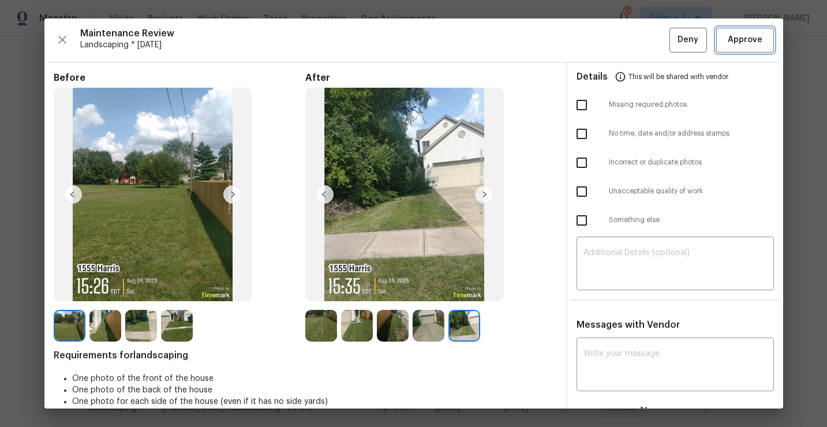
click at [750, 36] on span "Approve" at bounding box center [745, 40] width 35 height 14
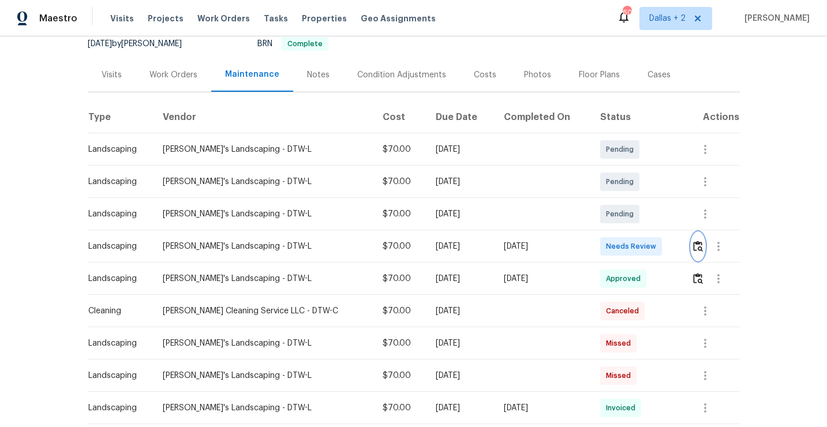
scroll to position [0, 0]
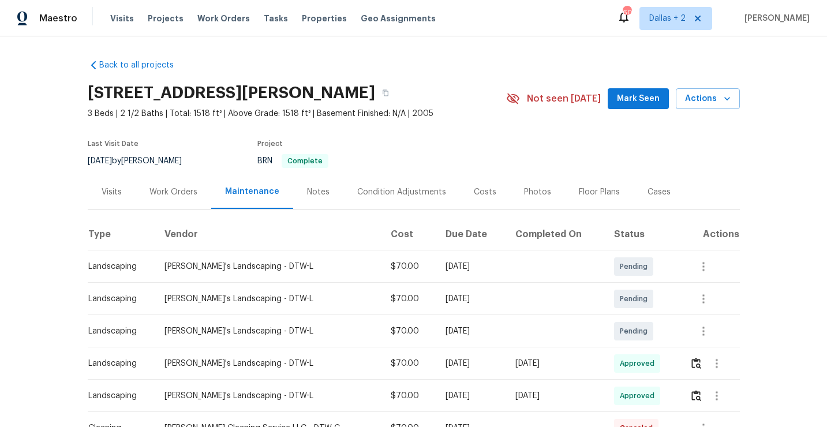
click at [384, 104] on div "1555 S Harris Rd, Ypsilanti, MI 48198" at bounding box center [297, 93] width 418 height 30
click at [382, 95] on icon "button" at bounding box center [385, 92] width 7 height 7
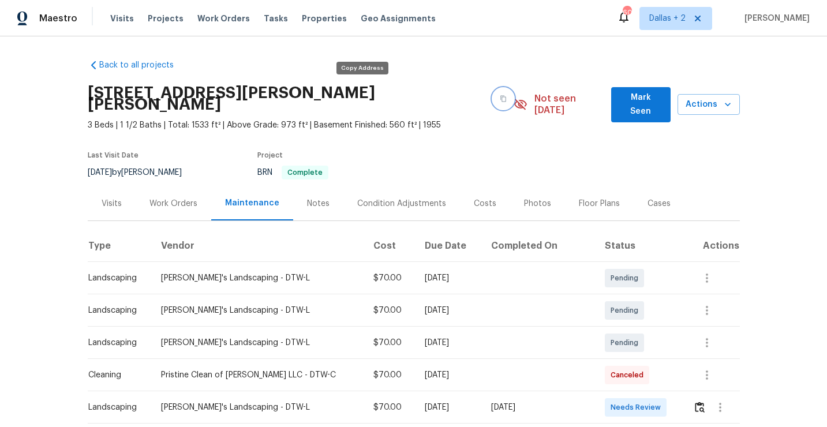
click at [500, 95] on icon "button" at bounding box center [503, 98] width 7 height 7
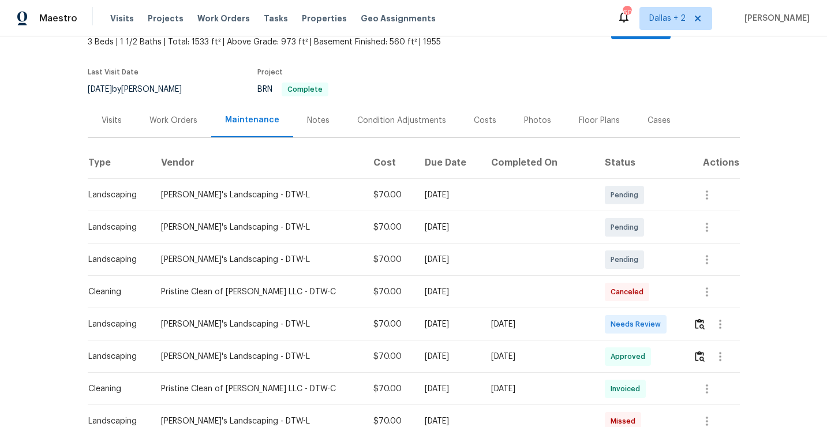
scroll to position [105, 0]
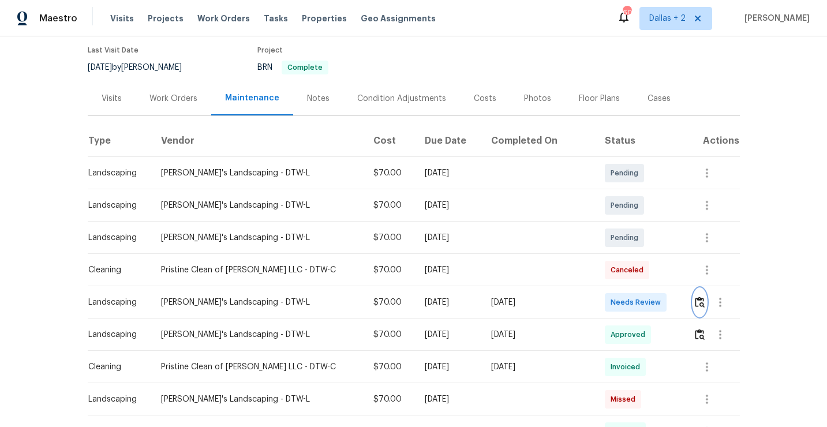
click at [698, 297] on button "button" at bounding box center [699, 303] width 13 height 28
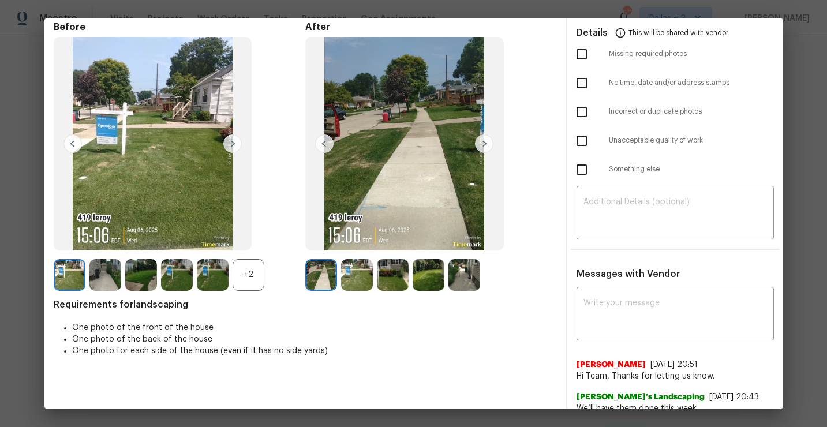
scroll to position [50, 0]
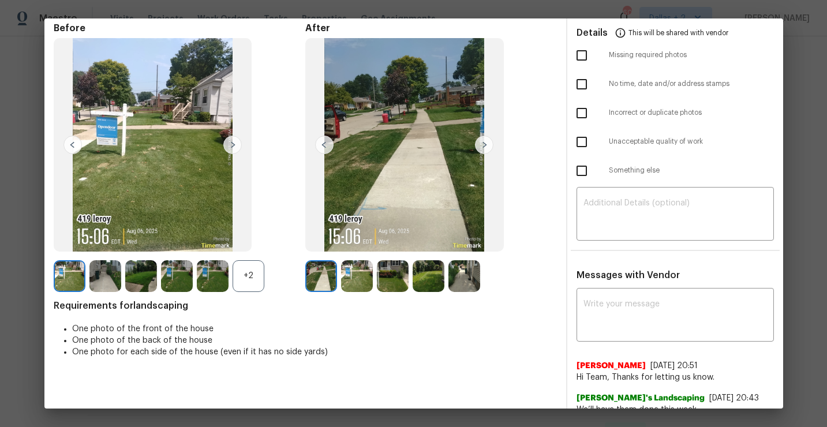
click at [254, 265] on div "+2" at bounding box center [249, 276] width 32 height 32
click at [462, 272] on img at bounding box center [464, 276] width 32 height 32
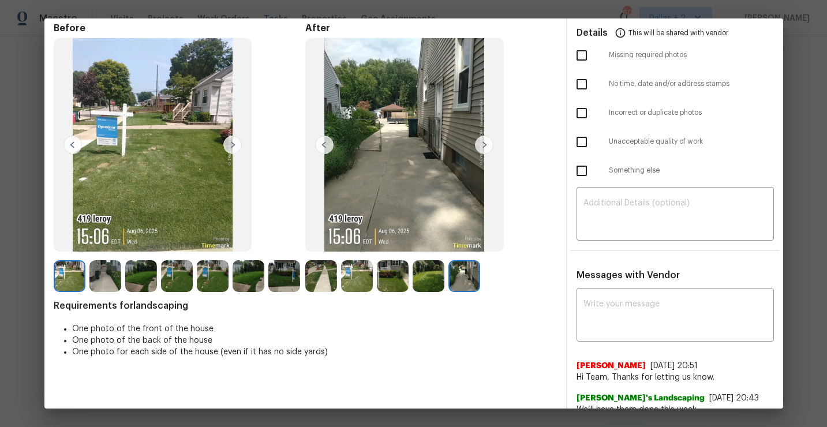
click at [94, 276] on img at bounding box center [105, 276] width 32 height 32
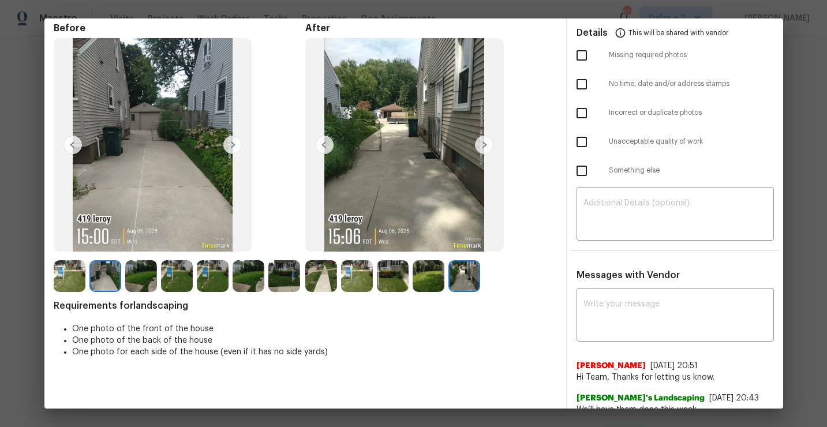
click at [143, 274] on img at bounding box center [141, 276] width 32 height 32
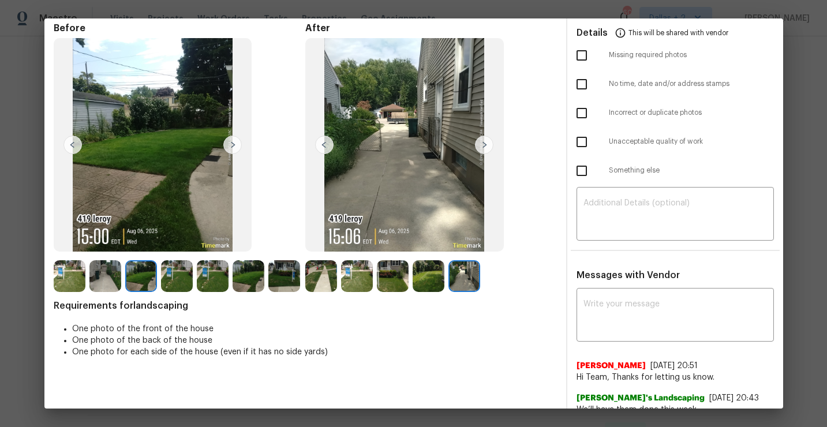
click at [173, 277] on img at bounding box center [177, 276] width 32 height 32
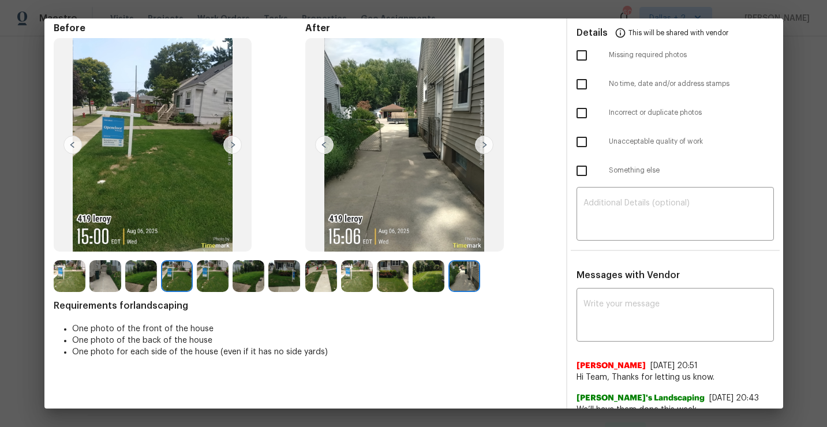
click at [208, 282] on img at bounding box center [213, 276] width 32 height 32
click at [322, 275] on img at bounding box center [321, 276] width 32 height 32
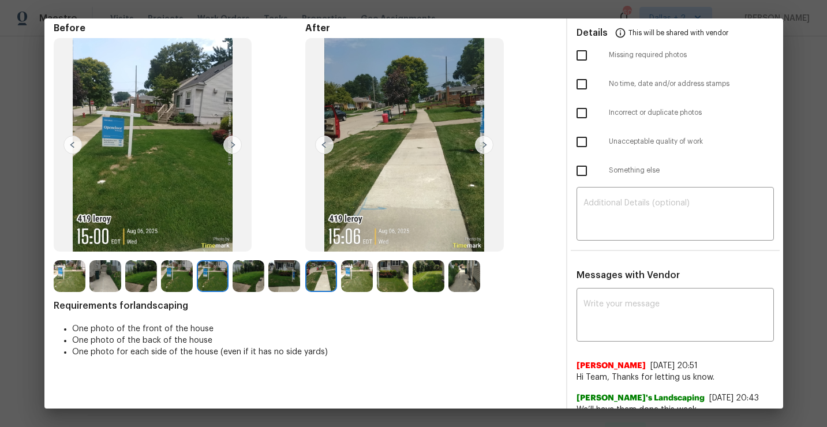
click at [354, 272] on img at bounding box center [357, 276] width 32 height 32
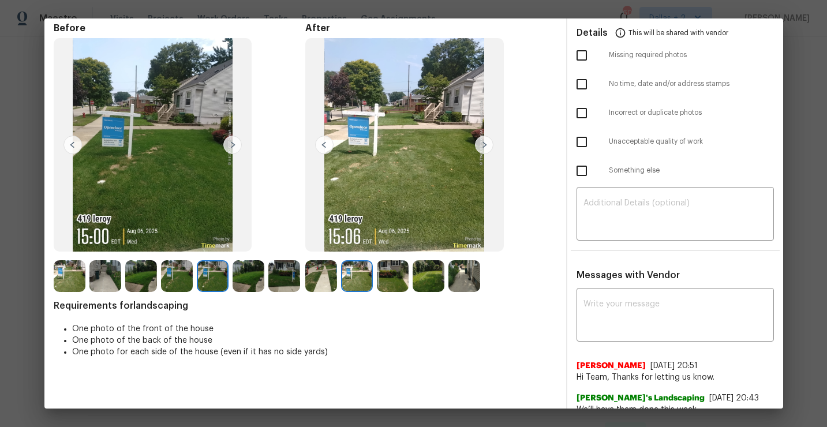
click at [384, 269] on img at bounding box center [393, 276] width 32 height 32
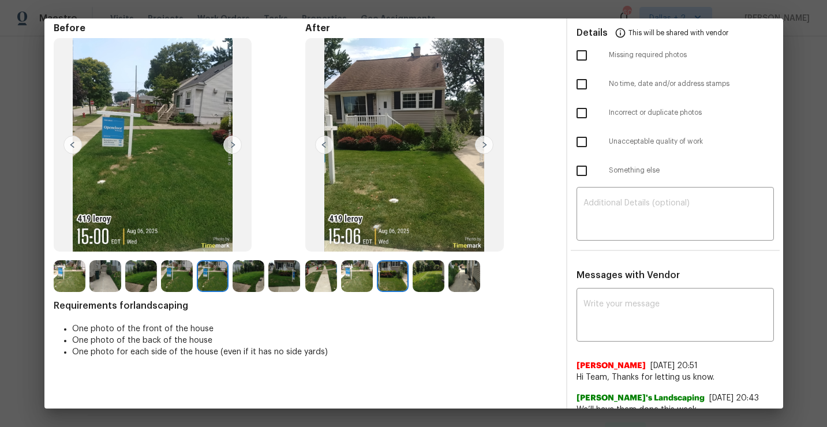
click at [426, 280] on img at bounding box center [429, 276] width 32 height 32
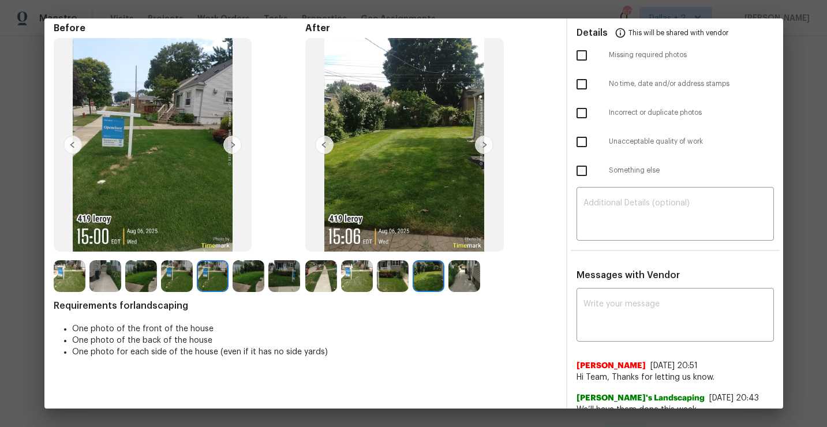
click at [469, 274] on img at bounding box center [464, 276] width 32 height 32
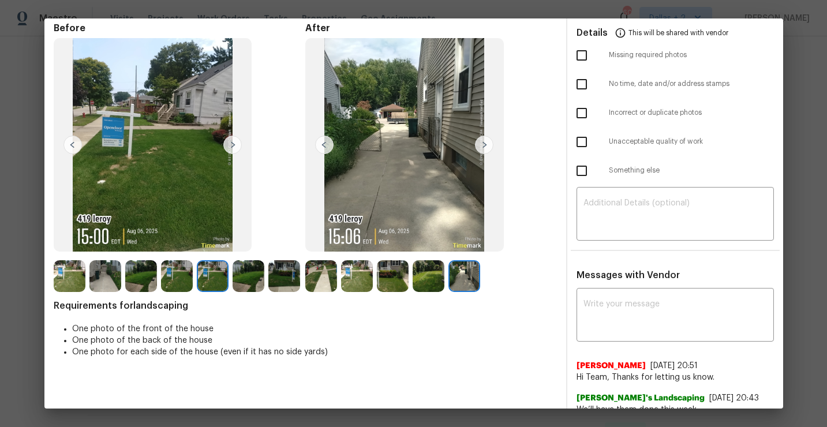
click at [179, 278] on img at bounding box center [177, 276] width 32 height 32
click at [205, 276] on img at bounding box center [213, 276] width 32 height 32
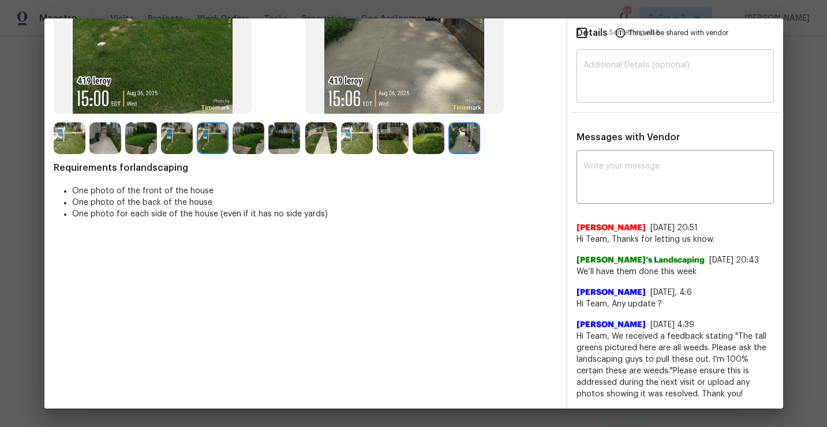
scroll to position [0, 0]
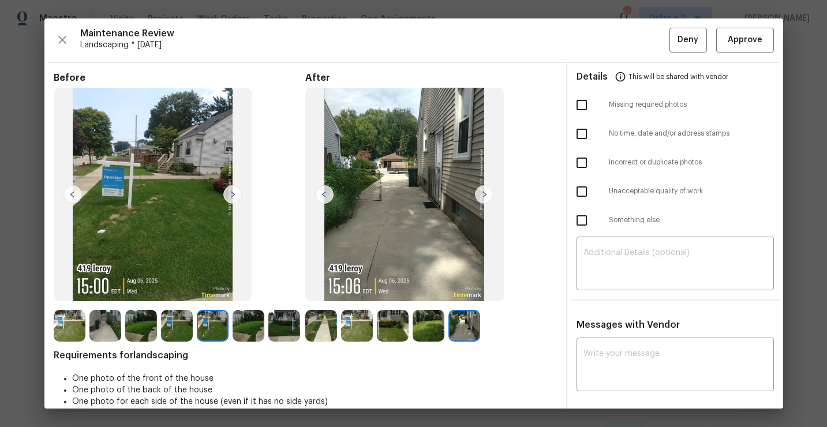
click at [100, 325] on img at bounding box center [105, 326] width 32 height 32
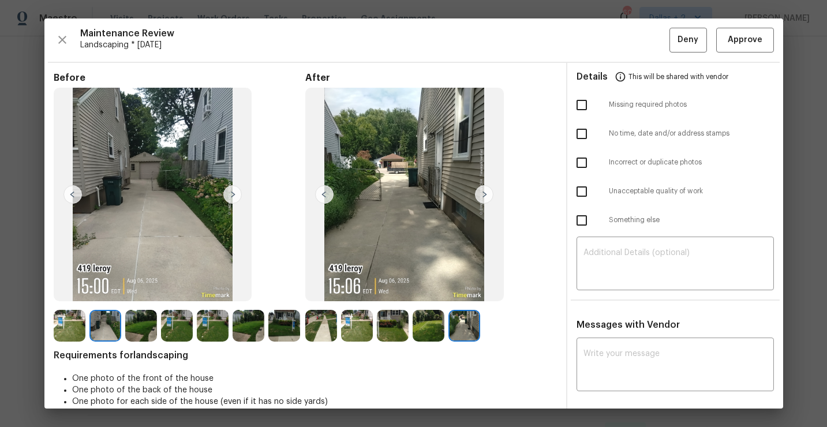
click at [130, 320] on img at bounding box center [141, 326] width 32 height 32
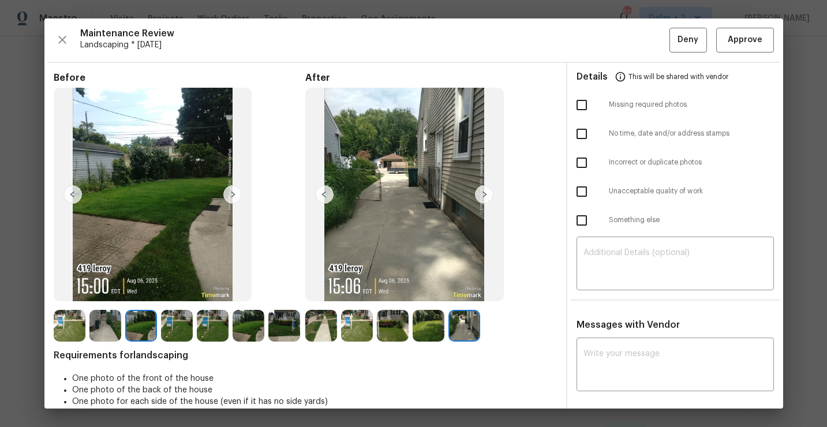
click at [174, 319] on img at bounding box center [177, 326] width 32 height 32
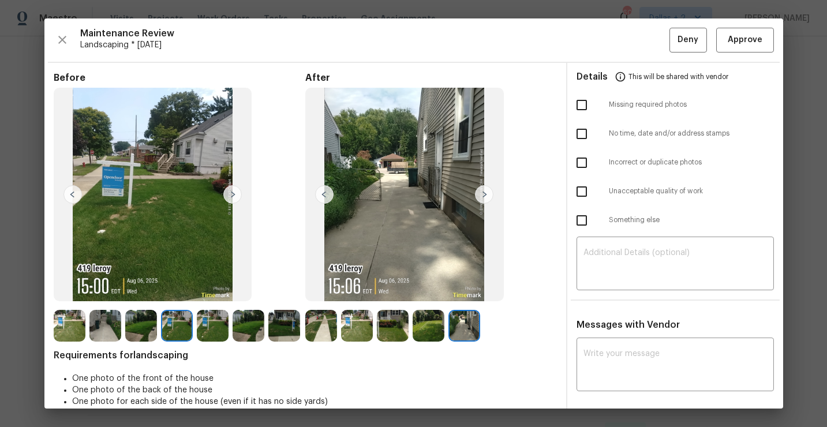
click at [197, 325] on img at bounding box center [213, 326] width 32 height 32
click at [289, 329] on img at bounding box center [284, 326] width 32 height 32
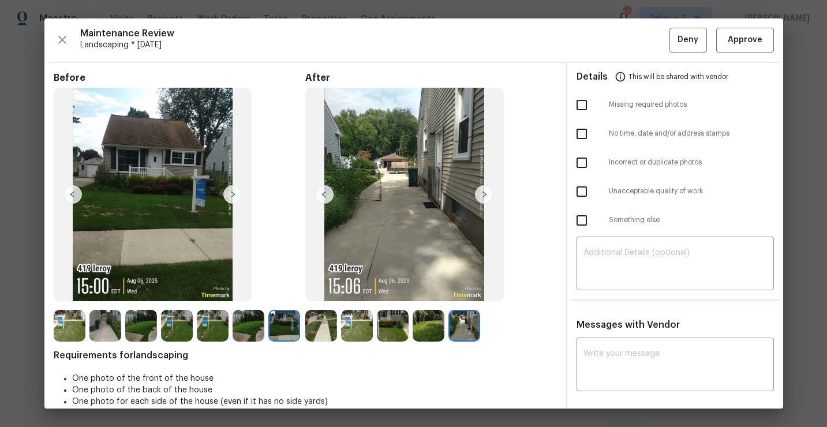
click at [320, 328] on img at bounding box center [321, 326] width 32 height 32
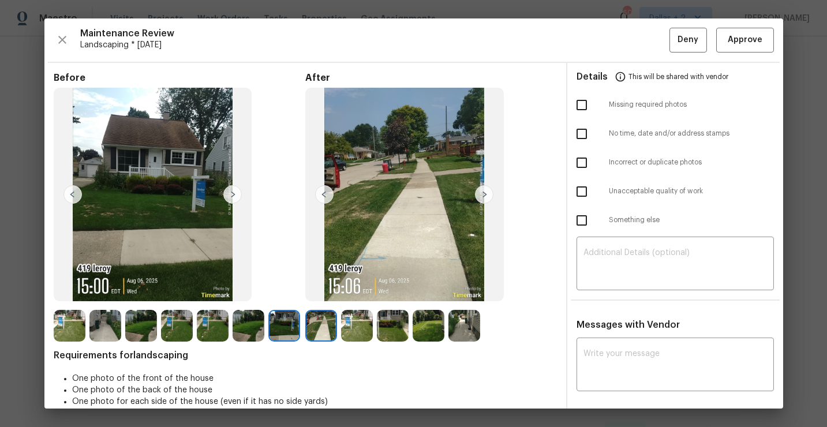
click at [392, 322] on img at bounding box center [393, 326] width 32 height 32
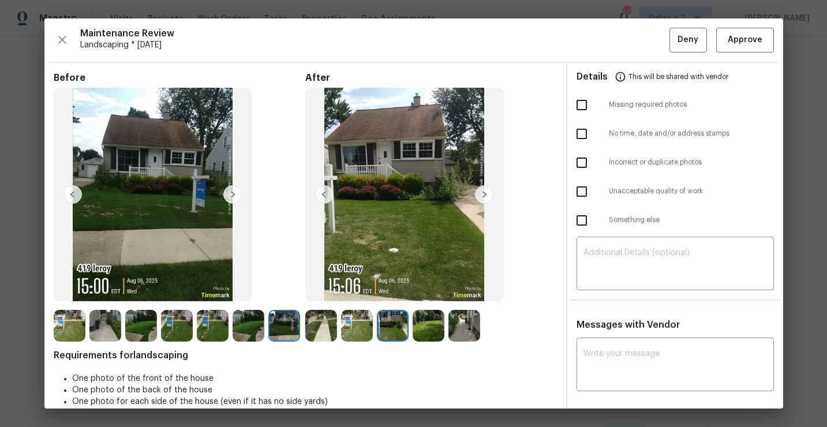
drag, startPoint x: 374, startPoint y: 179, endPoint x: 496, endPoint y: 19, distance: 201.3
click at [0, 0] on div "Maintenance Review Landscaping * Mon, Aug 04 Deny Approve Before After Requirem…" at bounding box center [413, 213] width 827 height 427
click at [759, 40] on span "Approve" at bounding box center [745, 40] width 35 height 14
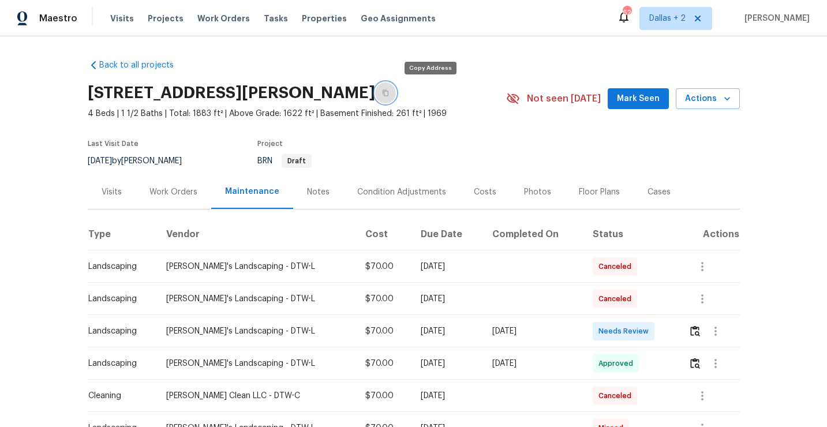
click at [396, 99] on button "button" at bounding box center [385, 93] width 21 height 21
click at [694, 332] on img "button" at bounding box center [695, 330] width 10 height 11
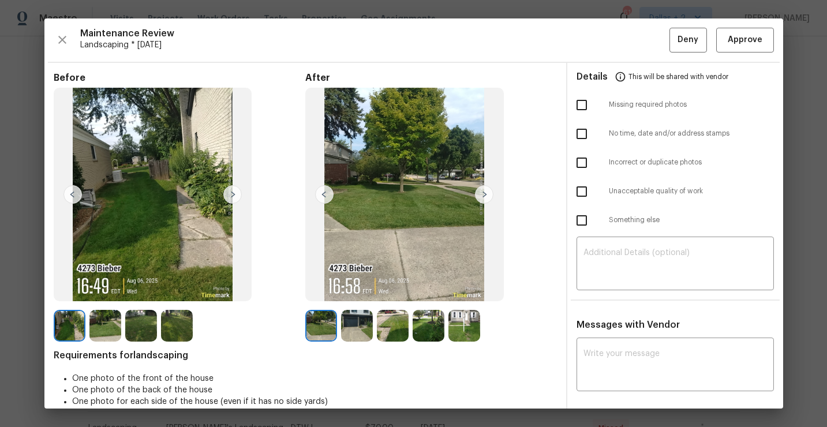
click at [79, 329] on img at bounding box center [70, 326] width 32 height 32
click at [91, 330] on img at bounding box center [105, 326] width 32 height 32
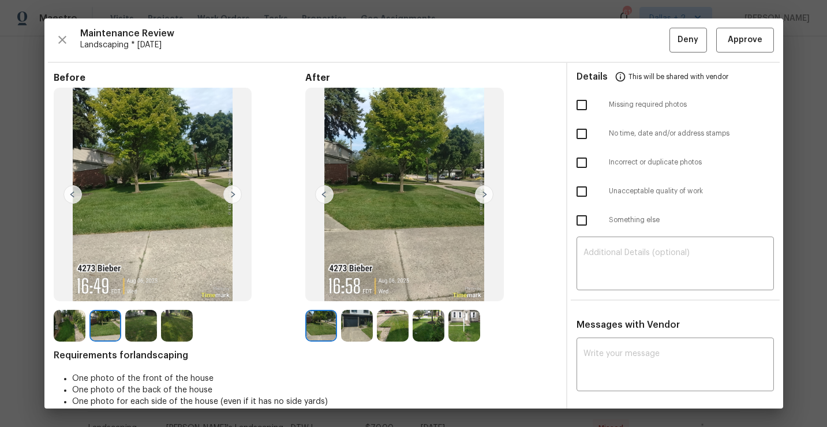
click at [145, 331] on img at bounding box center [141, 326] width 32 height 32
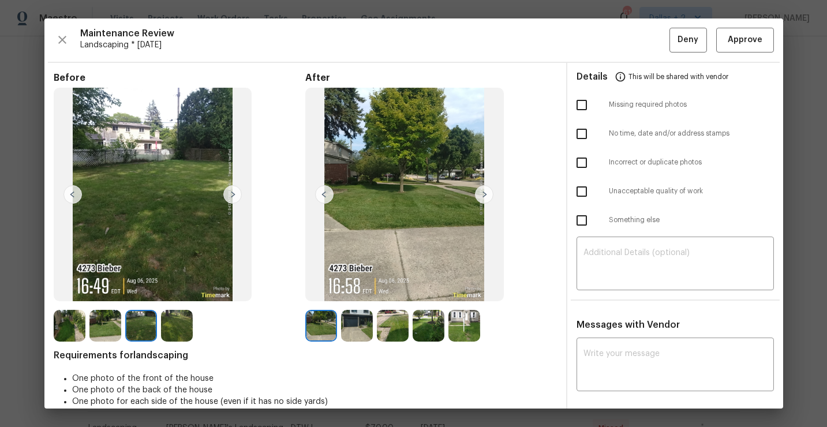
click at [183, 325] on img at bounding box center [177, 326] width 32 height 32
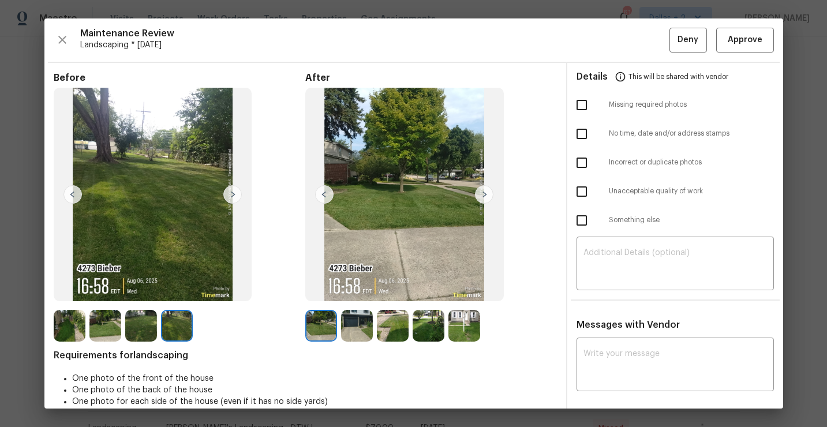
click at [357, 325] on img at bounding box center [357, 326] width 32 height 32
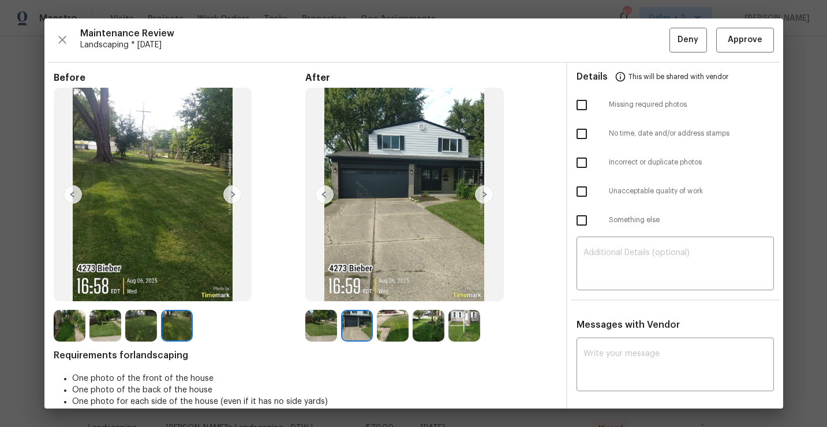
click at [392, 325] on img at bounding box center [393, 326] width 32 height 32
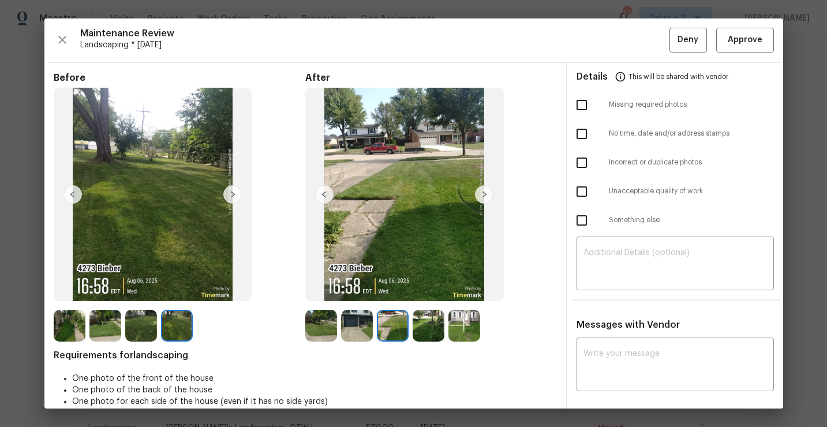
click at [429, 328] on img at bounding box center [429, 326] width 32 height 32
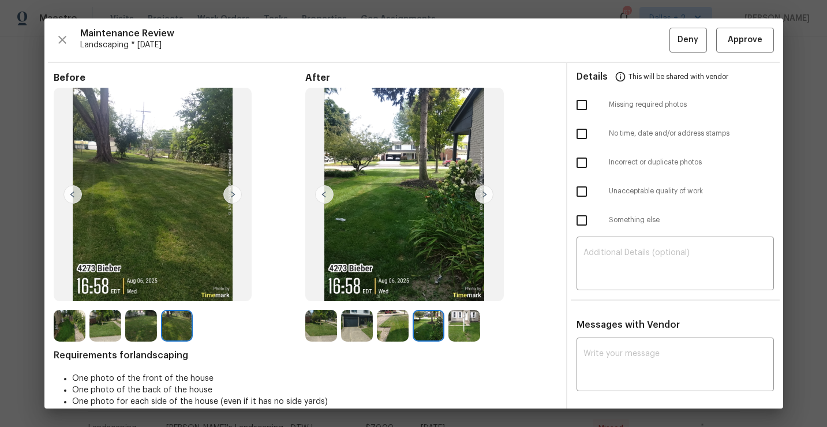
click at [458, 328] on img at bounding box center [464, 326] width 32 height 32
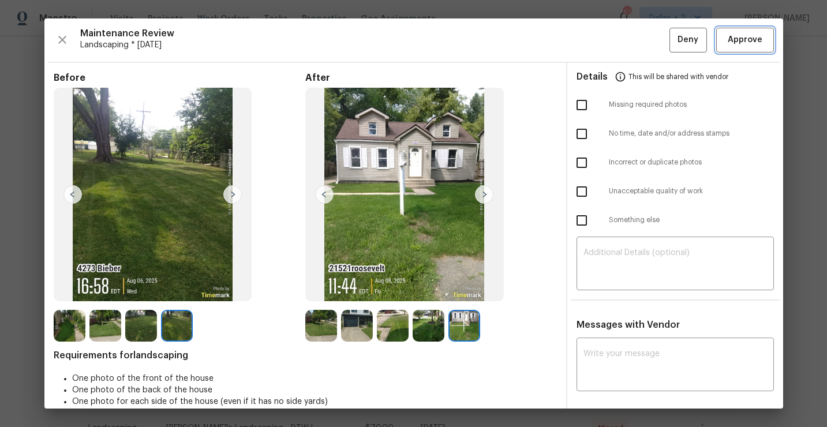
click at [743, 38] on span "Approve" at bounding box center [745, 40] width 35 height 14
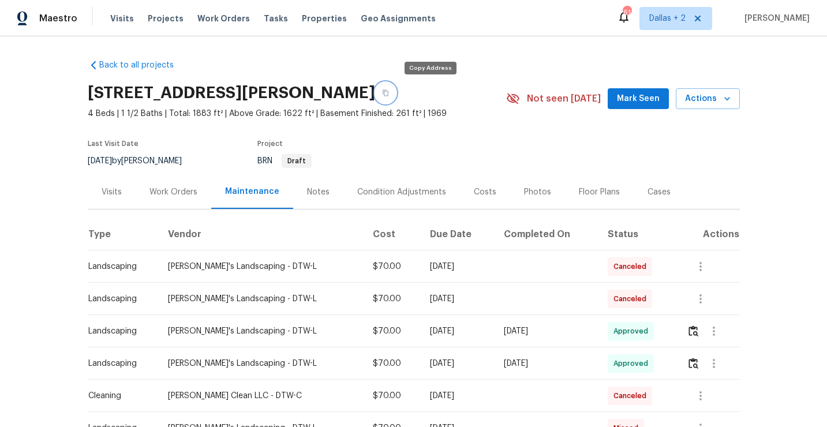
click at [396, 99] on button "button" at bounding box center [385, 93] width 21 height 21
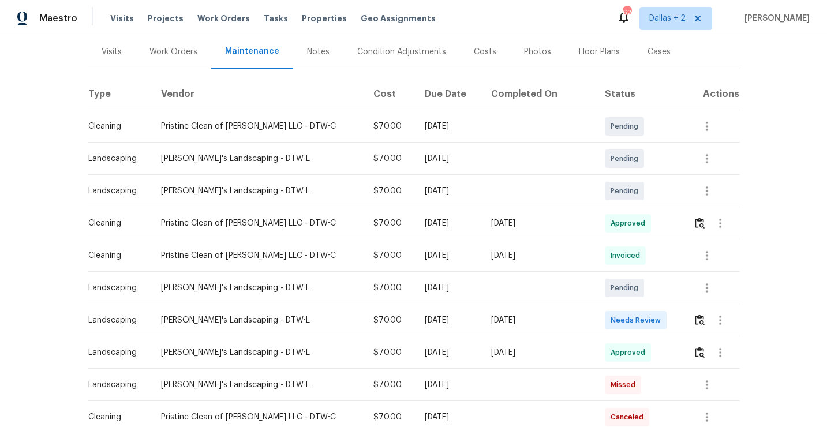
scroll to position [182, 0]
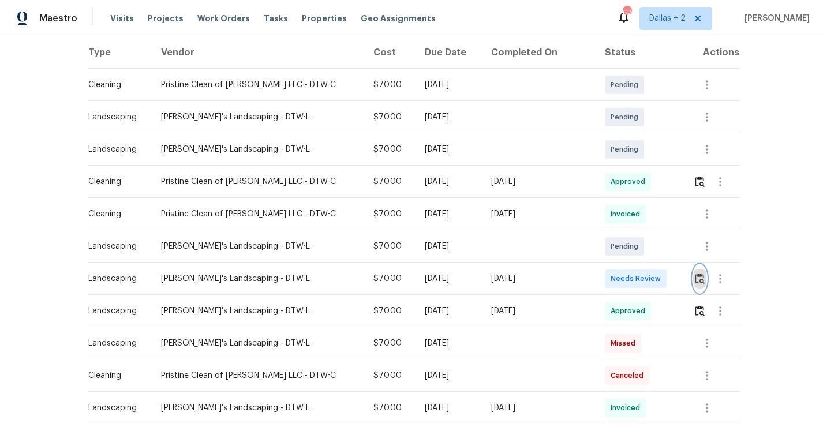
click at [696, 284] on button "button" at bounding box center [699, 279] width 13 height 28
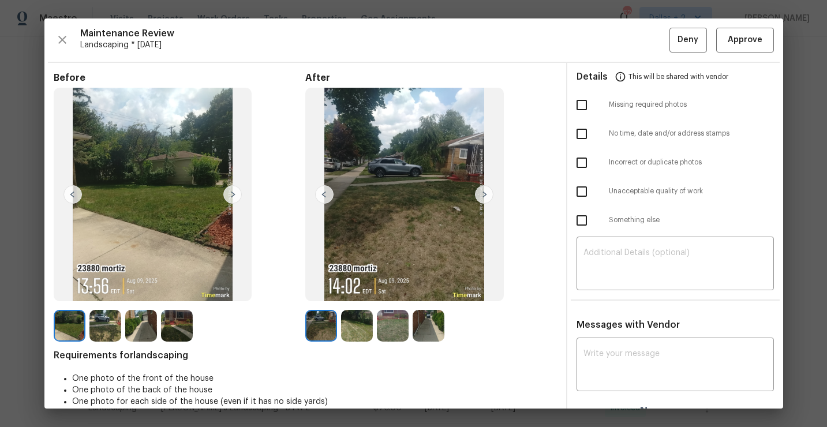
click at [364, 329] on img at bounding box center [357, 326] width 32 height 32
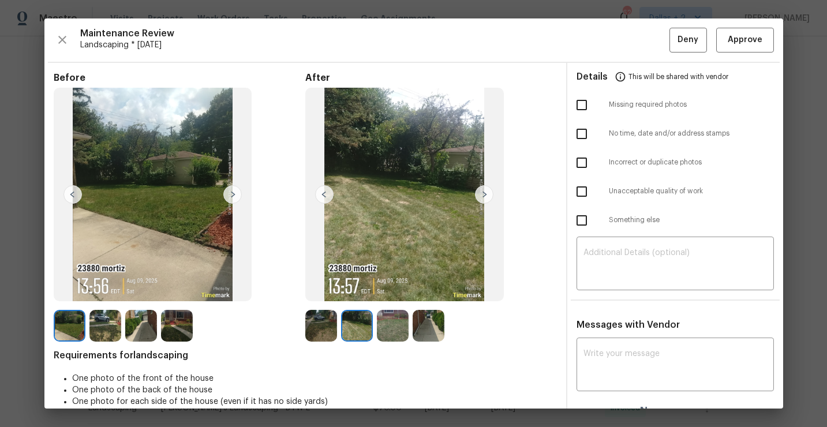
click at [389, 334] on img at bounding box center [393, 326] width 32 height 32
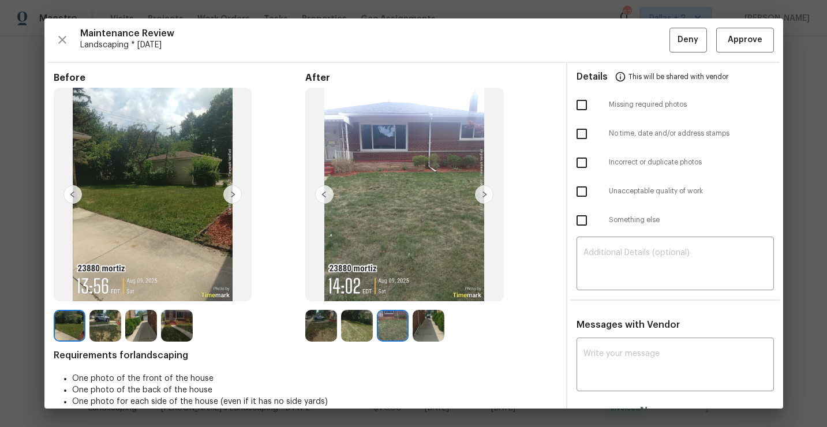
click at [424, 311] on img at bounding box center [429, 326] width 32 height 32
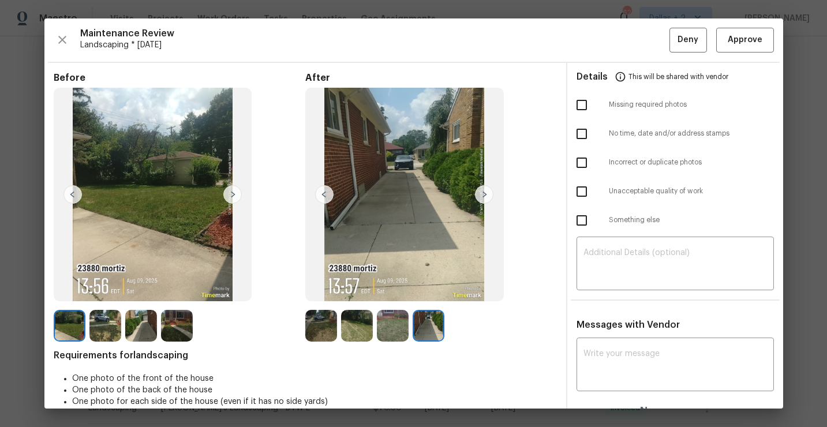
click at [83, 318] on img at bounding box center [70, 326] width 32 height 32
click at [100, 323] on img at bounding box center [105, 326] width 32 height 32
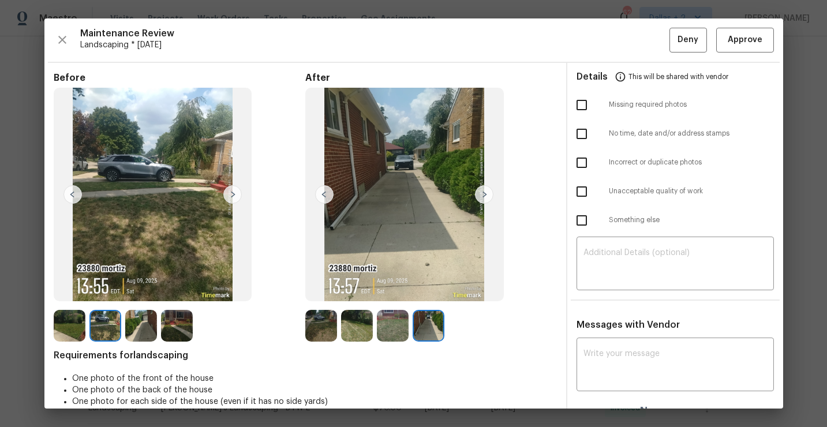
click at [109, 327] on img at bounding box center [105, 326] width 32 height 32
click at [140, 323] on img at bounding box center [141, 326] width 32 height 32
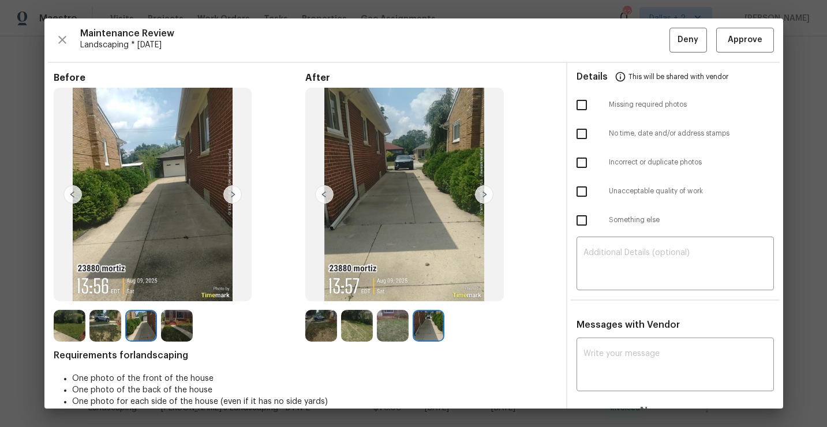
click at [175, 327] on img at bounding box center [177, 326] width 32 height 32
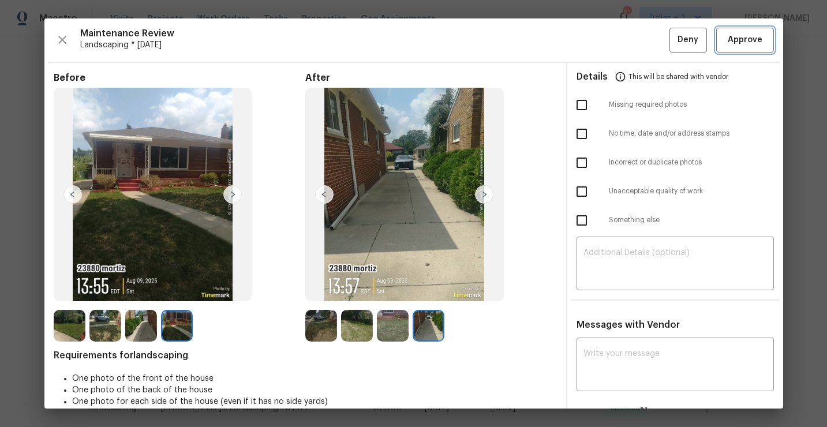
click at [744, 41] on span "Approve" at bounding box center [745, 40] width 35 height 14
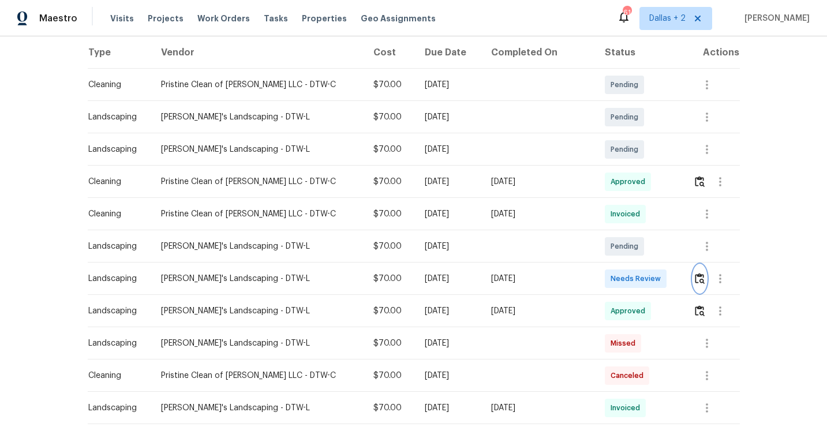
scroll to position [0, 0]
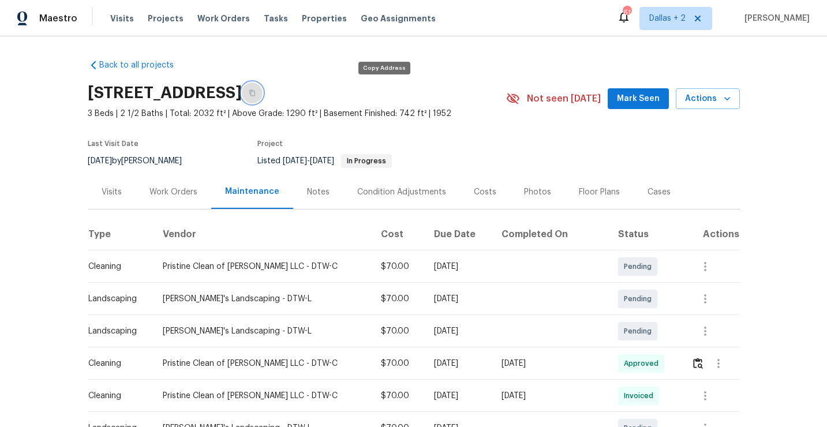
click at [263, 96] on button "button" at bounding box center [252, 93] width 21 height 21
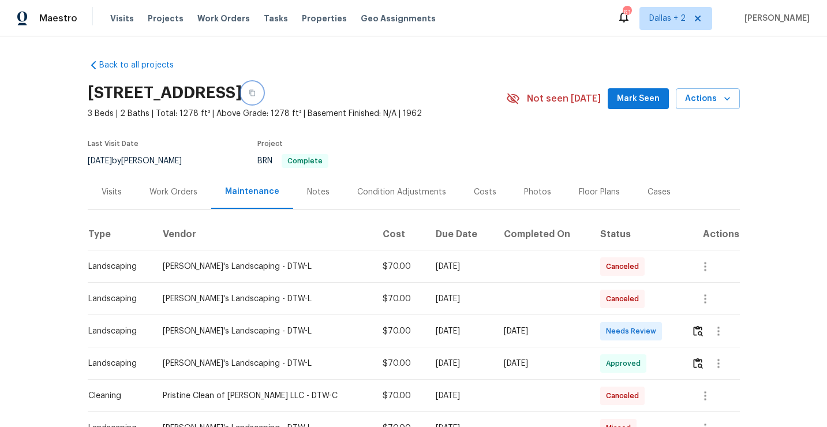
click at [263, 96] on button "button" at bounding box center [252, 93] width 21 height 21
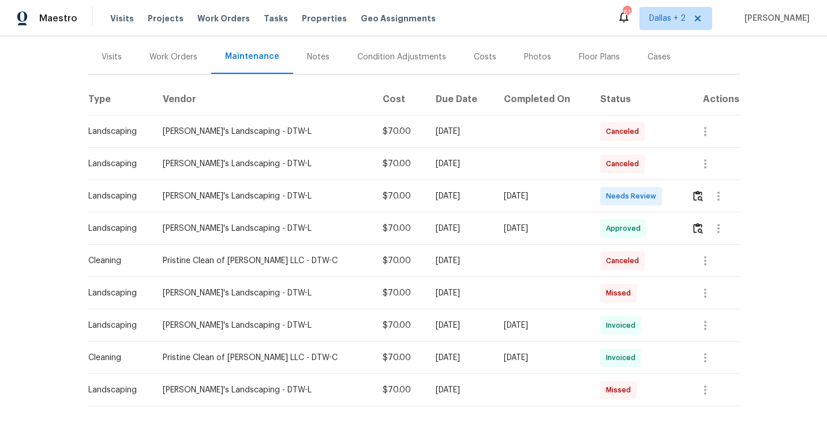
scroll to position [140, 0]
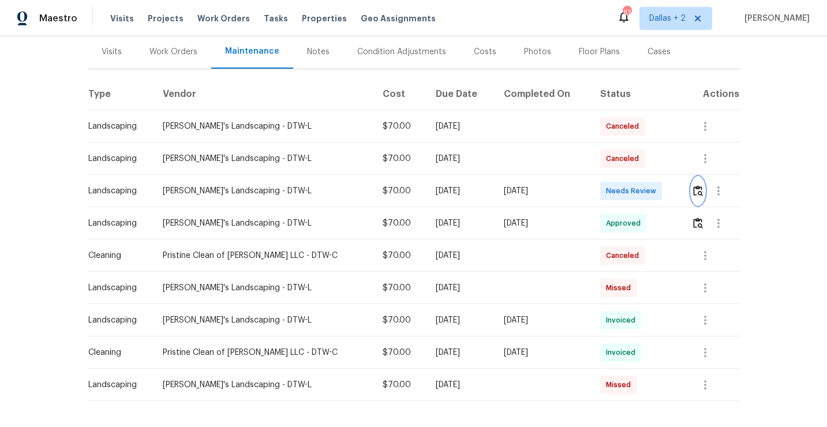
click at [695, 188] on img "button" at bounding box center [698, 190] width 10 height 11
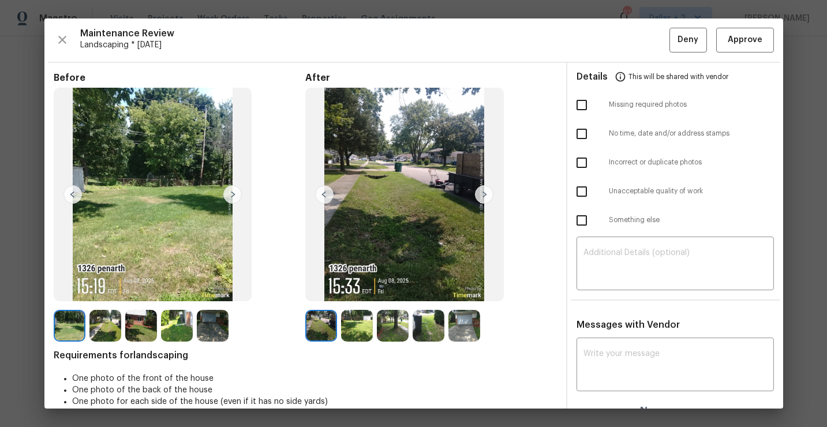
click at [464, 328] on img at bounding box center [464, 326] width 32 height 32
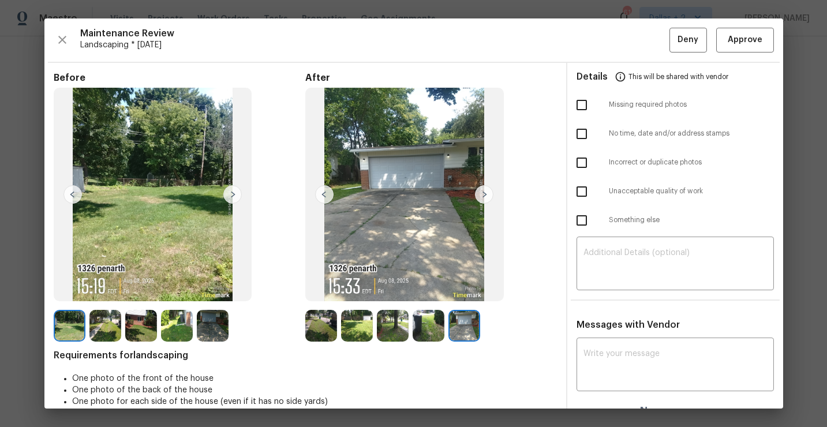
click at [102, 330] on img at bounding box center [105, 326] width 32 height 32
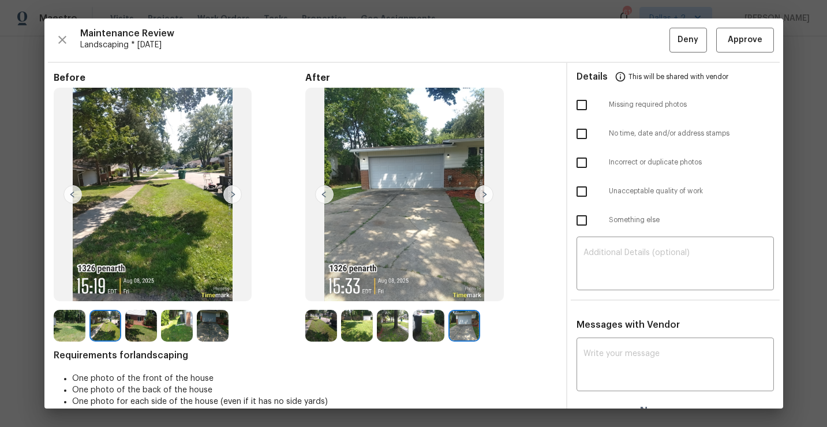
click at [137, 319] on img at bounding box center [141, 326] width 32 height 32
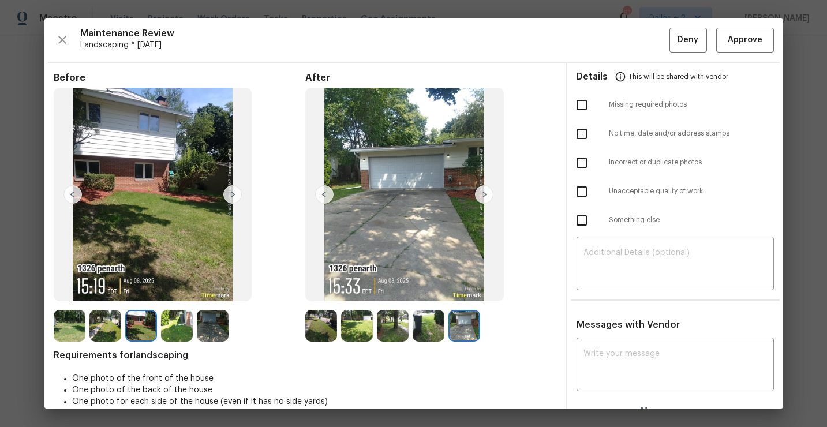
click at [477, 193] on img at bounding box center [484, 194] width 18 height 18
click at [317, 320] on img at bounding box center [321, 326] width 32 height 32
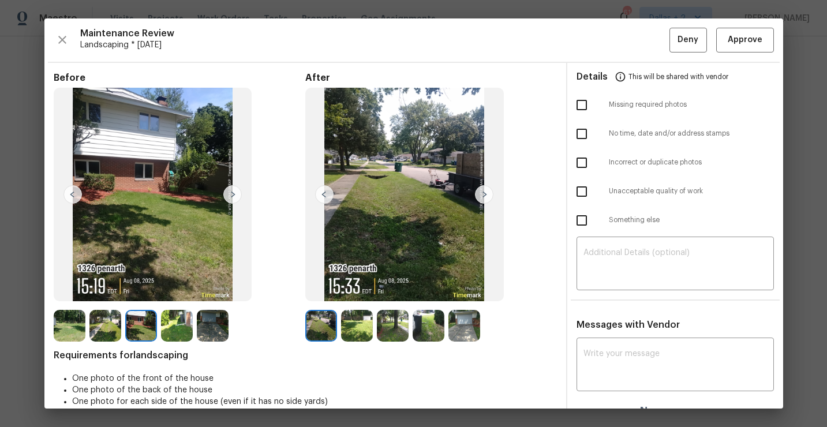
click at [482, 193] on img at bounding box center [484, 194] width 18 height 18
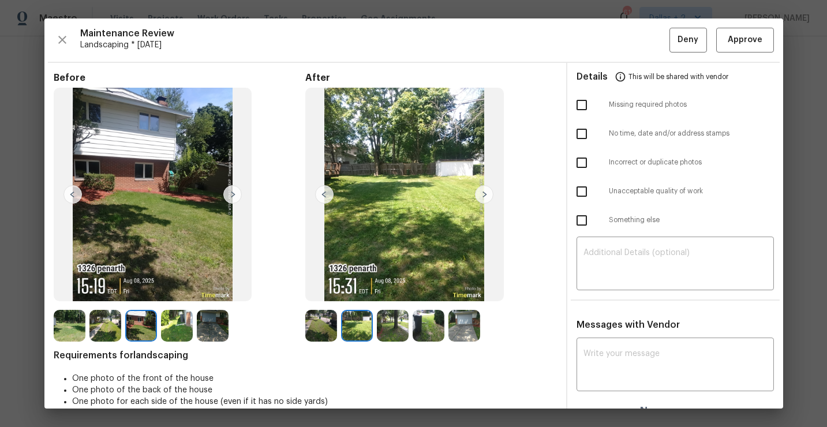
click at [399, 317] on img at bounding box center [393, 326] width 32 height 32
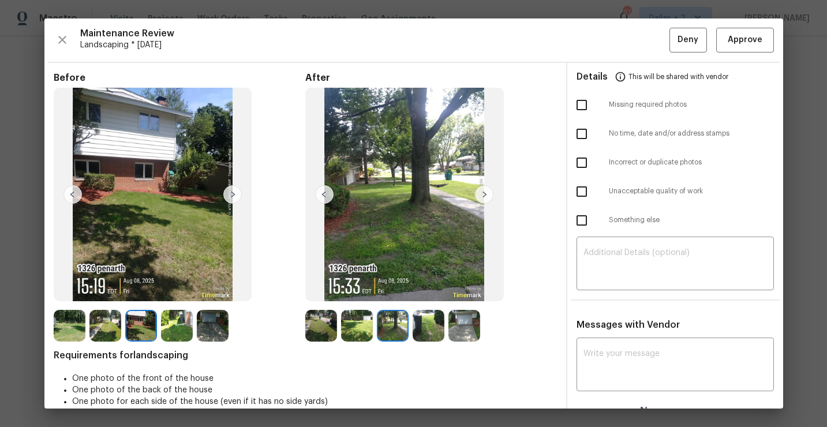
click at [420, 320] on img at bounding box center [429, 326] width 32 height 32
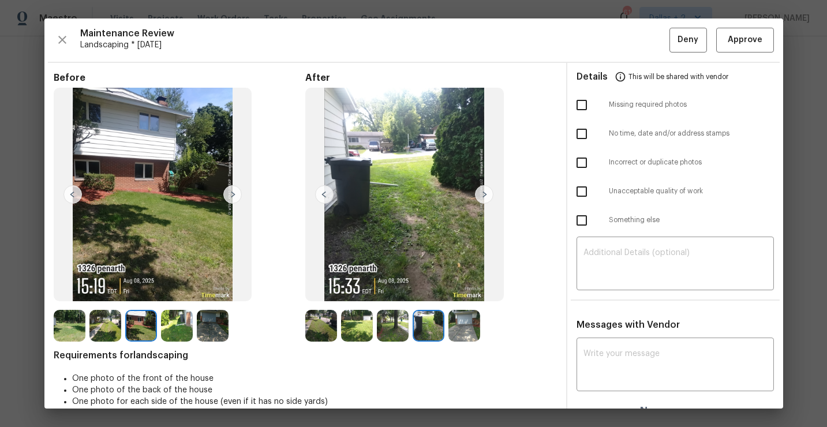
click at [462, 326] on img at bounding box center [464, 326] width 32 height 32
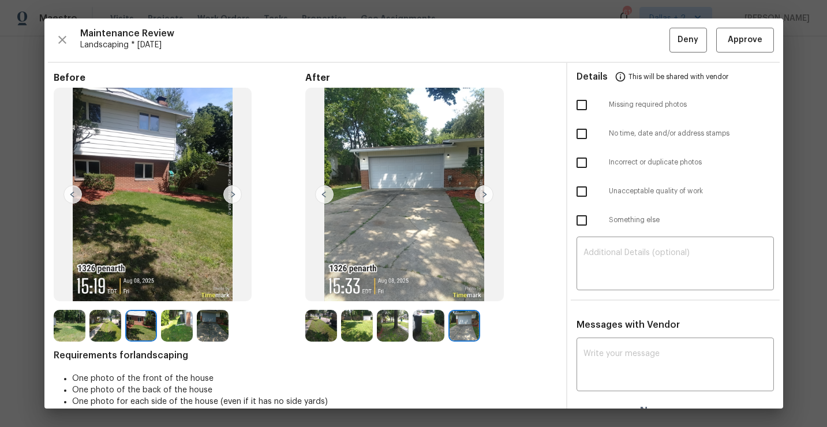
click at [63, 339] on img at bounding box center [70, 326] width 32 height 32
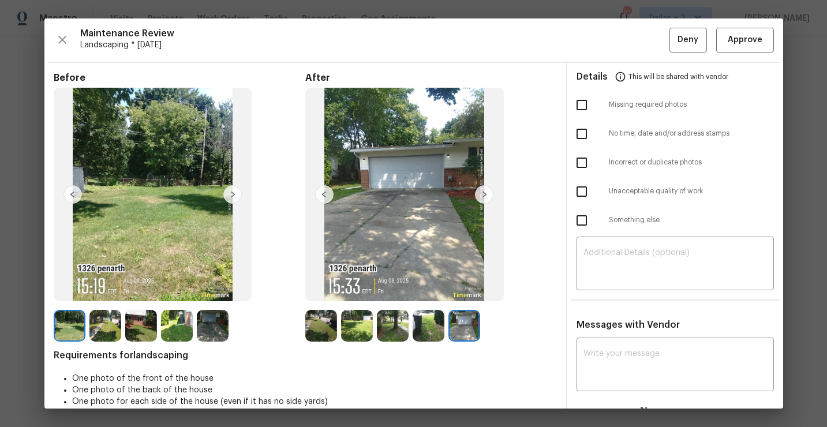
click at [104, 330] on img at bounding box center [105, 326] width 32 height 32
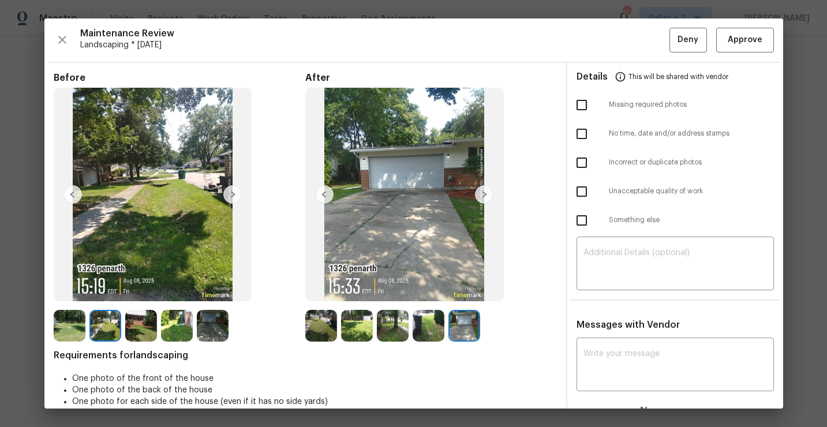
click at [180, 321] on img at bounding box center [177, 326] width 32 height 32
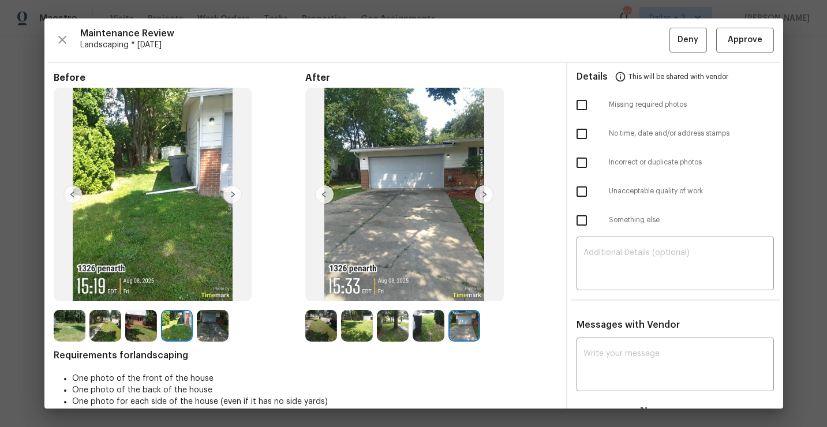
click at [209, 323] on img at bounding box center [213, 326] width 32 height 32
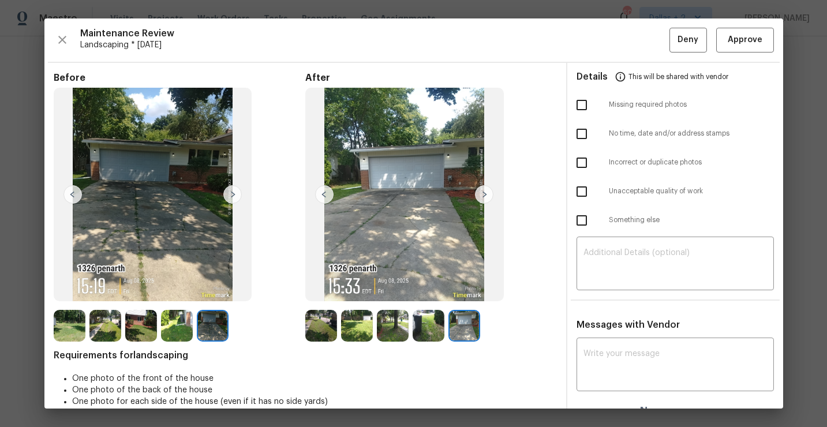
click at [368, 328] on img at bounding box center [357, 326] width 32 height 32
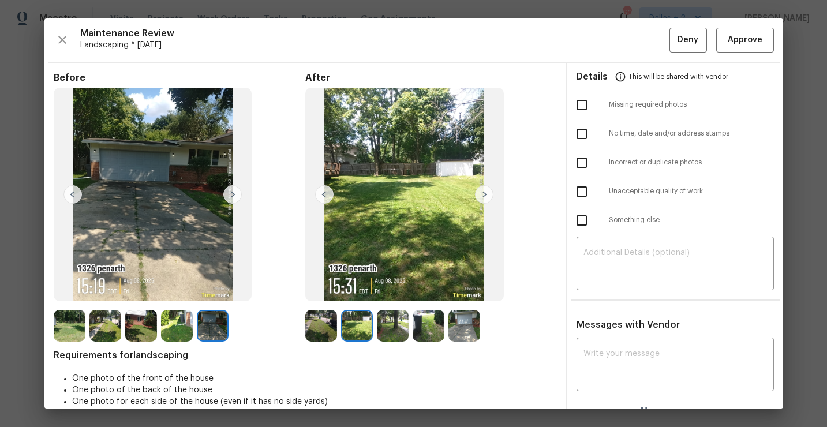
click at [392, 324] on img at bounding box center [393, 326] width 32 height 32
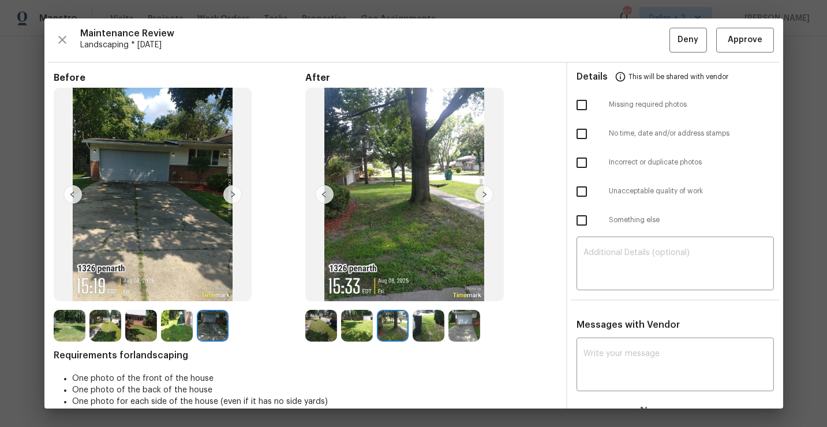
click at [437, 319] on img at bounding box center [429, 326] width 32 height 32
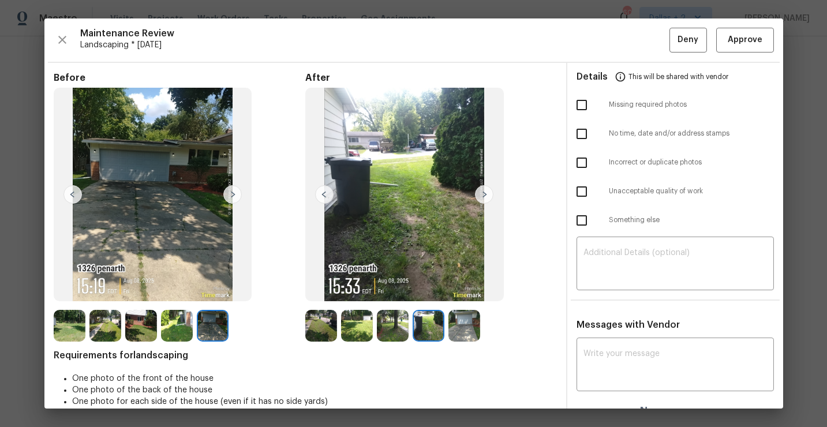
click at [466, 323] on img at bounding box center [464, 326] width 32 height 32
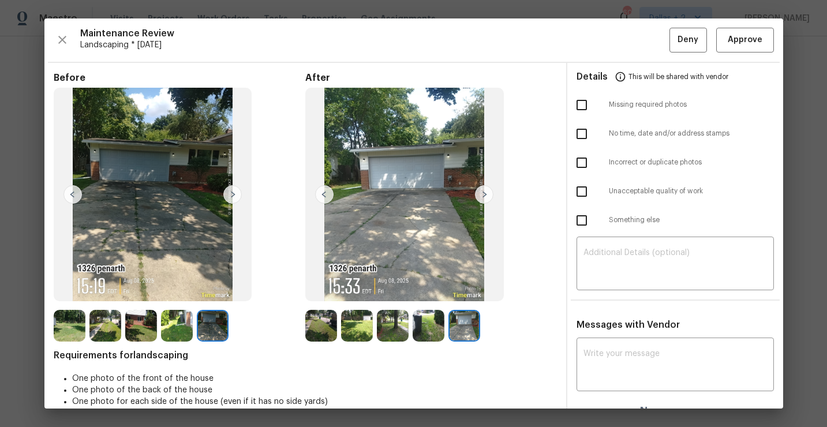
click at [63, 321] on img at bounding box center [70, 326] width 32 height 32
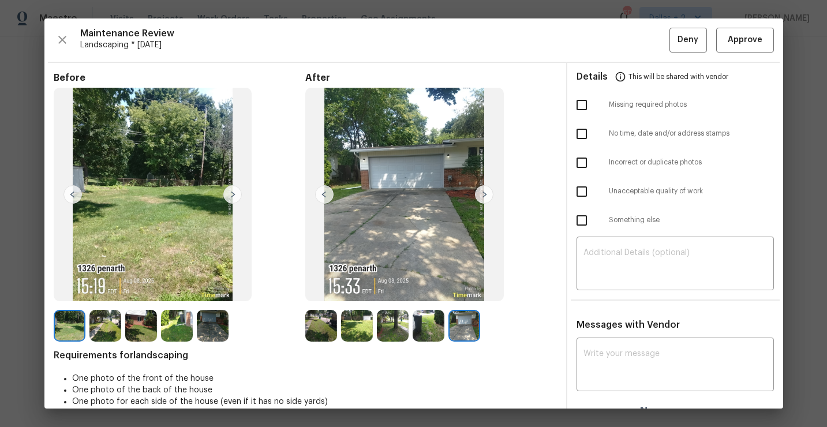
click at [102, 322] on img at bounding box center [105, 326] width 32 height 32
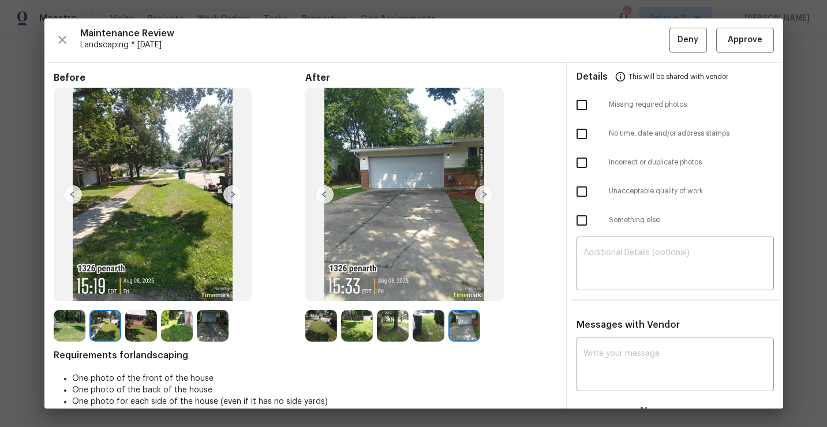
click at [135, 324] on img at bounding box center [141, 326] width 32 height 32
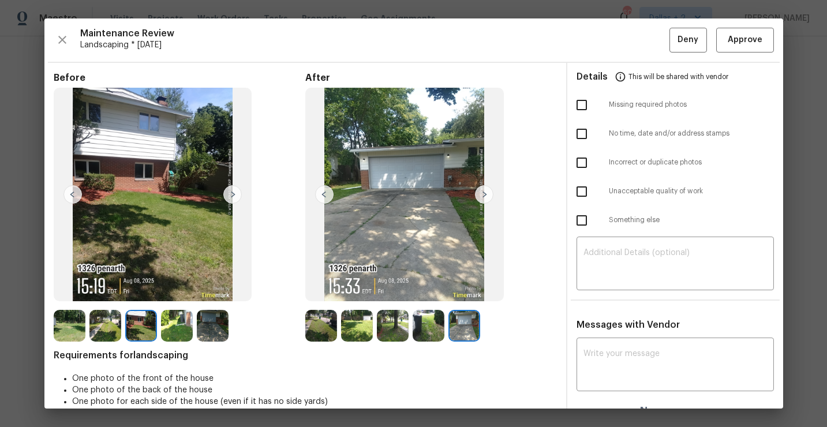
click at [158, 327] on div at bounding box center [143, 326] width 36 height 32
click at [176, 325] on img at bounding box center [177, 326] width 32 height 32
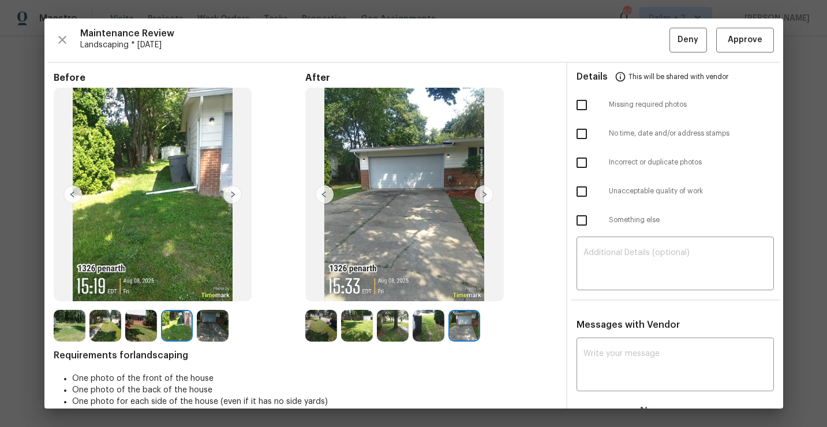
click at [218, 325] on img at bounding box center [213, 326] width 32 height 32
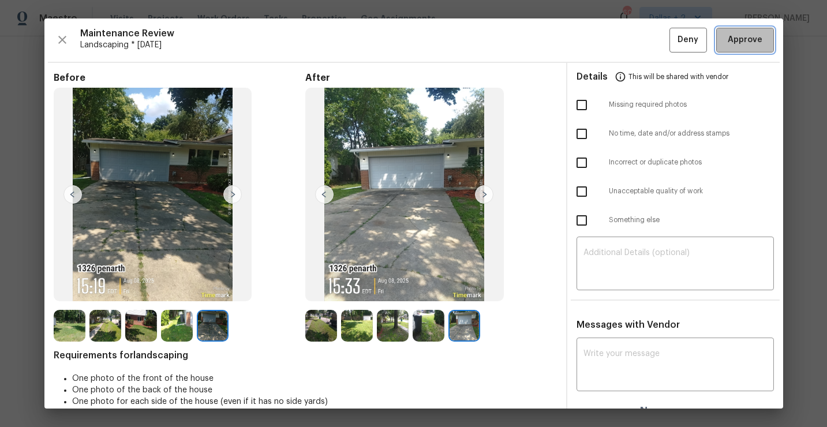
click at [748, 29] on button "Approve" at bounding box center [745, 40] width 58 height 25
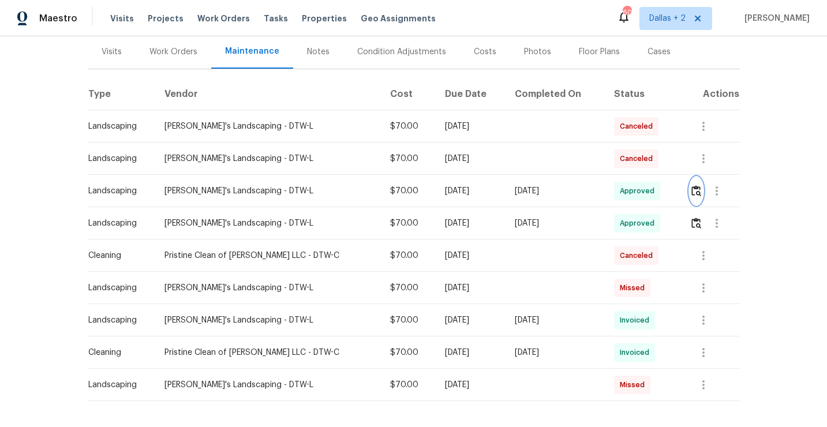
scroll to position [0, 0]
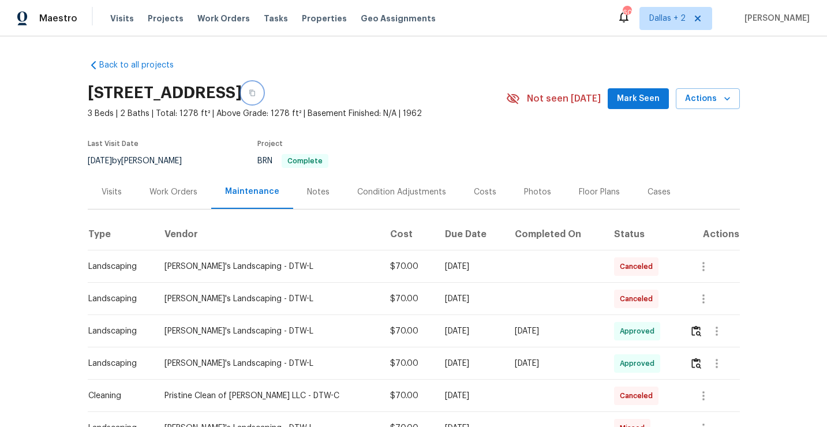
click at [256, 94] on icon "button" at bounding box center [252, 92] width 7 height 7
